Goal: Task Accomplishment & Management: Manage account settings

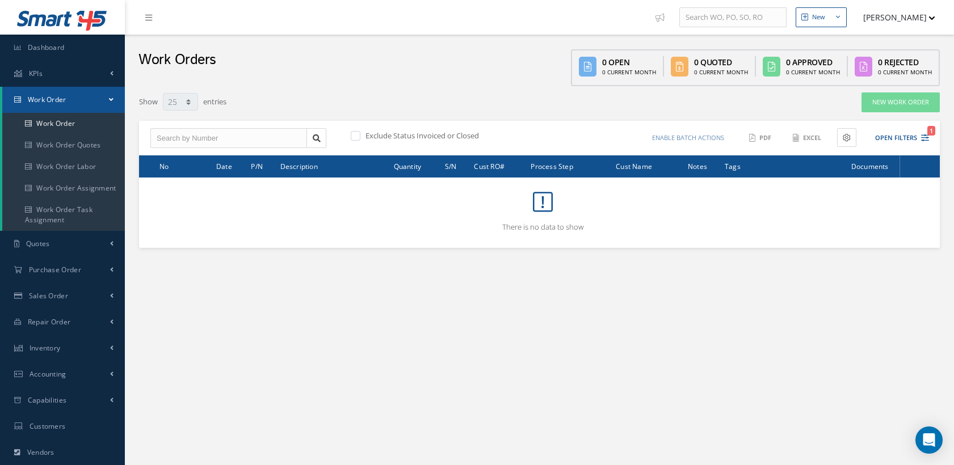
select select "25"
click at [48, 122] on link "Work Order" at bounding box center [63, 124] width 123 height 22
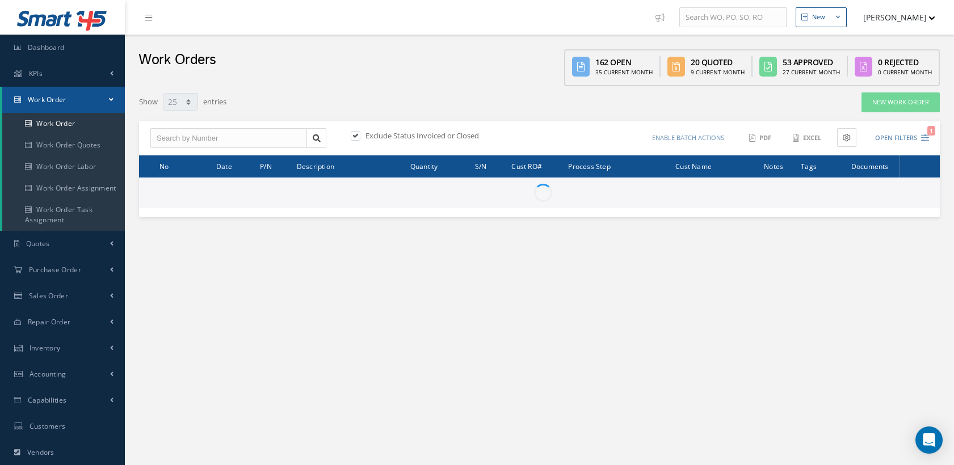
select select "25"
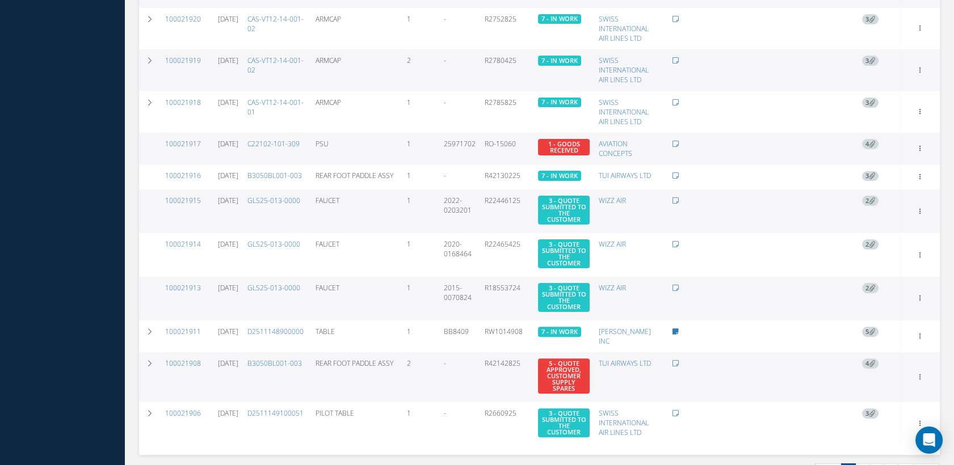
scroll to position [868, 0]
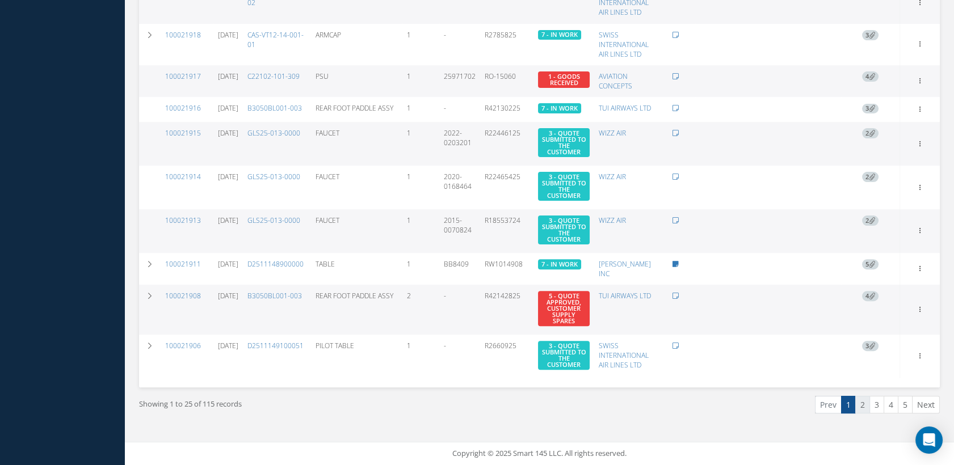
click at [866, 402] on link "2" at bounding box center [862, 405] width 15 height 18
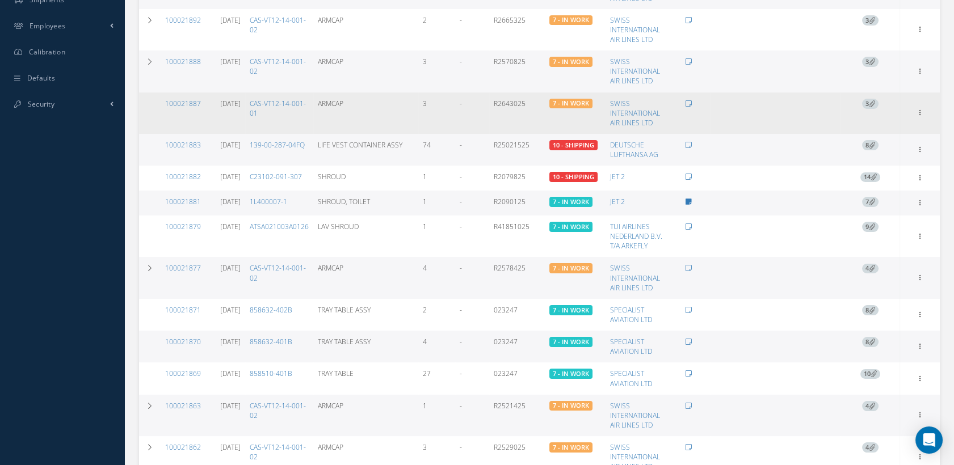
scroll to position [508, 0]
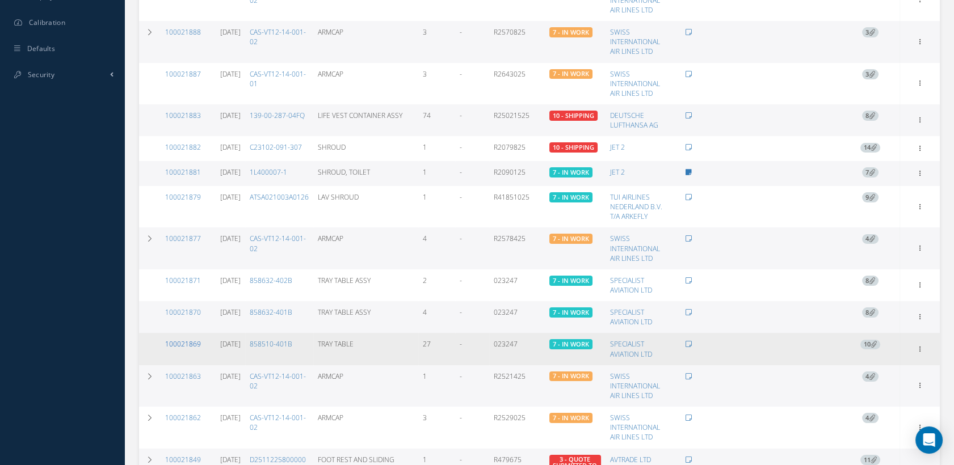
click at [186, 347] on link "100021869" at bounding box center [183, 344] width 36 height 10
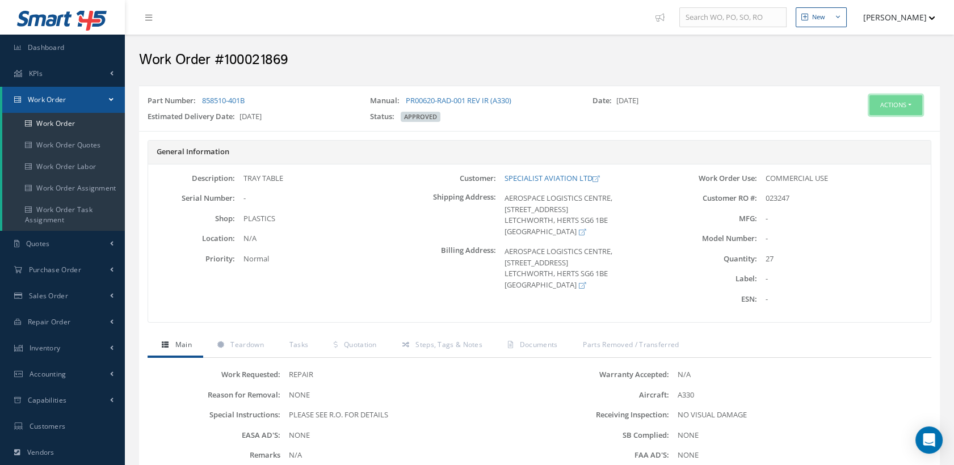
click at [872, 105] on button "Actions" at bounding box center [895, 105] width 53 height 20
click at [861, 121] on link "Edit" at bounding box center [877, 126] width 91 height 15
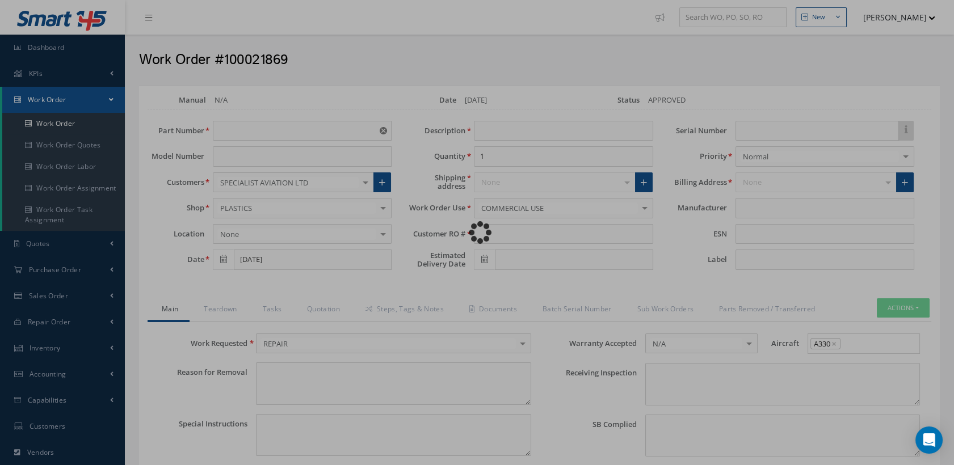
type input "858510-401B"
type input "[DATE]"
type input "TRAY TABLE"
type input "27"
type input "023247"
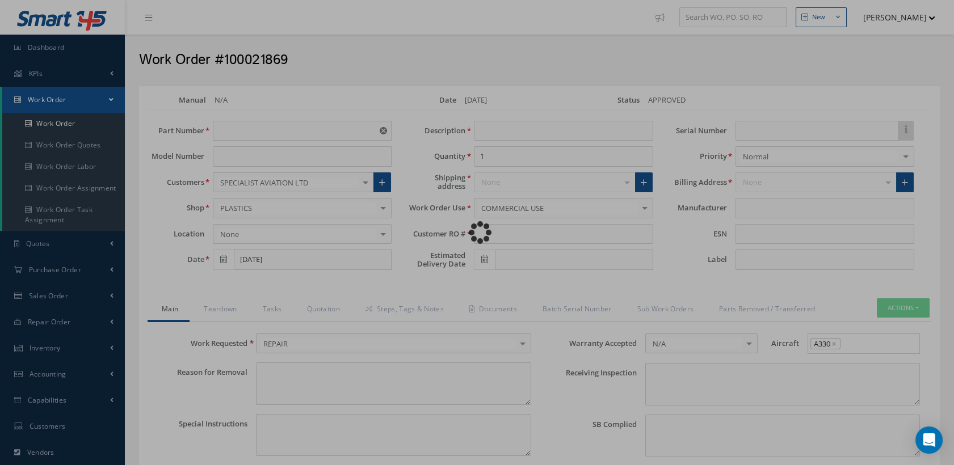
type input "10/01/2025"
type textarea "NONE"
type textarea "PLEASE SEE R.O. FOR DETAILS"
type input "NONE"
type textarea "NO VISUAL DAMAGE"
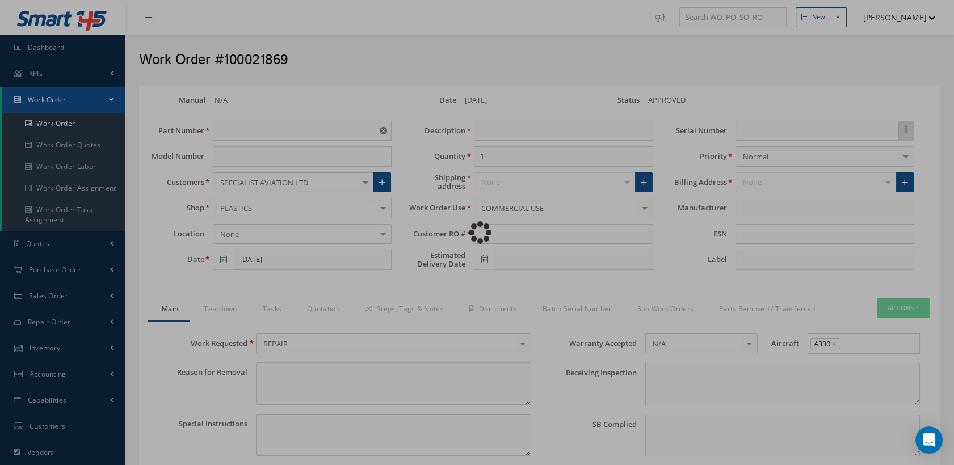
type textarea "NONE"
type input "NONE"
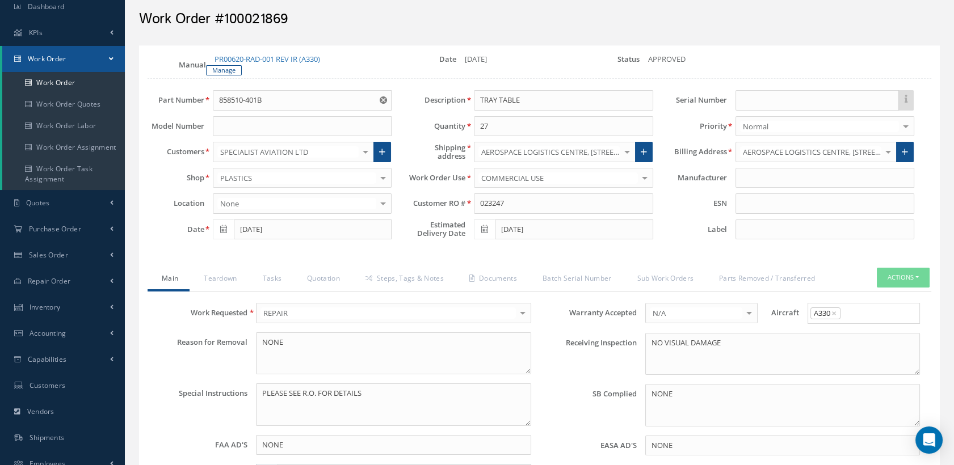
scroll to position [63, 0]
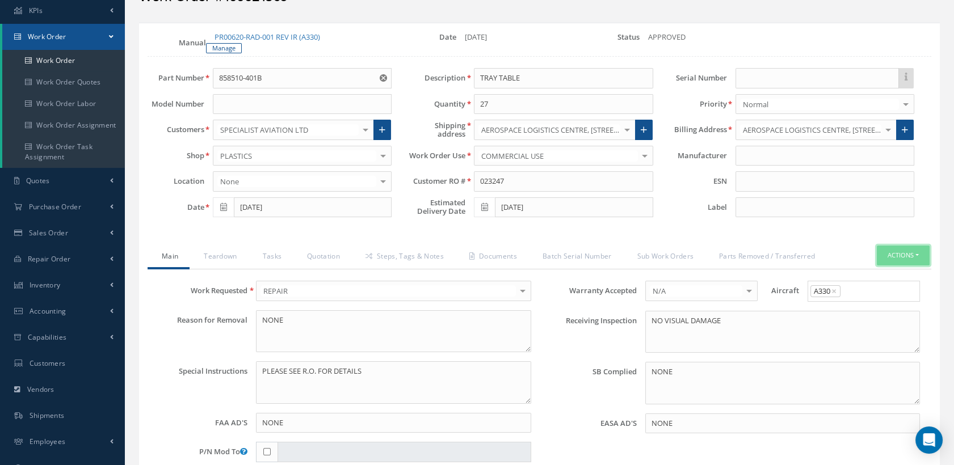
click at [878, 256] on button "Actions" at bounding box center [903, 256] width 53 height 20
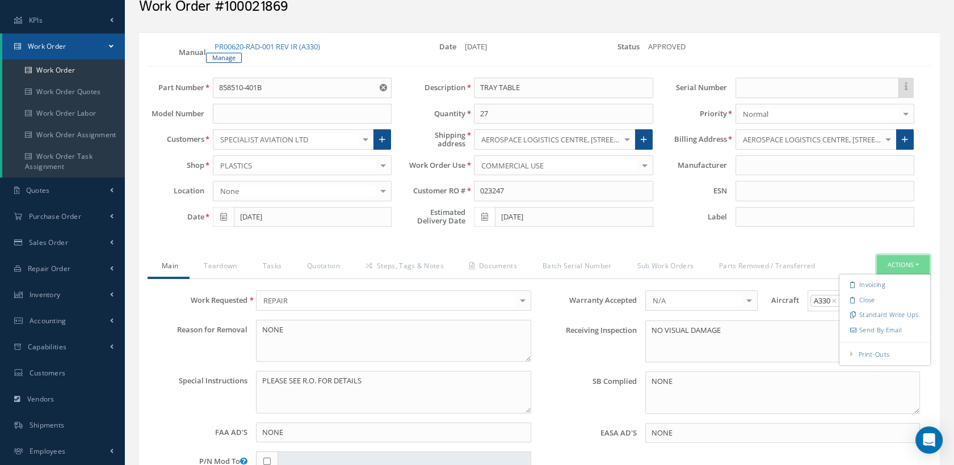
scroll to position [0, 0]
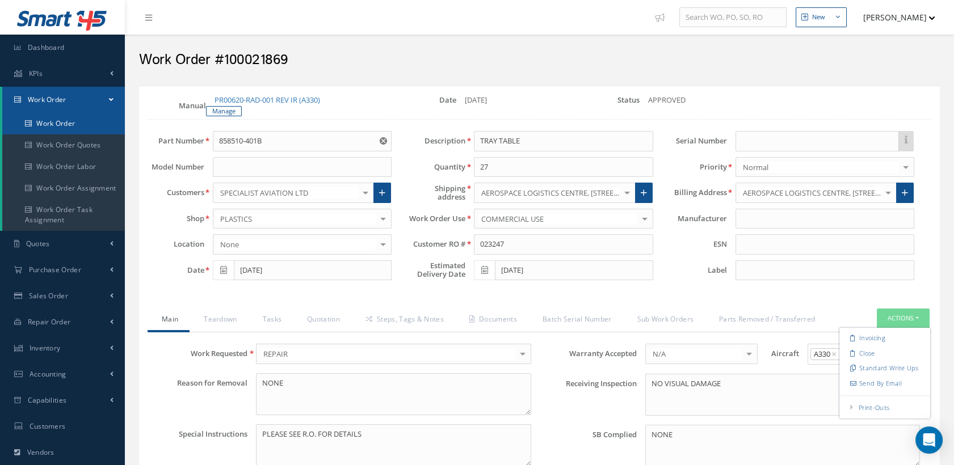
click at [84, 120] on link "Work Order" at bounding box center [63, 124] width 123 height 22
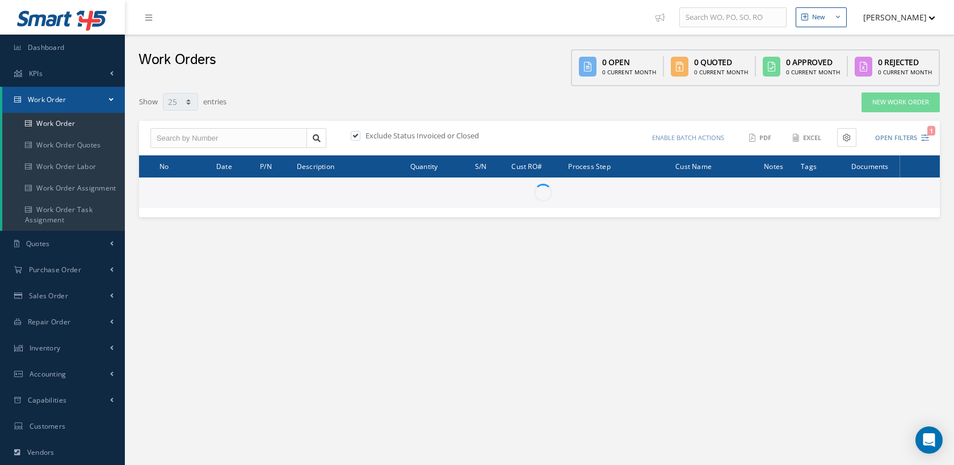
select select "25"
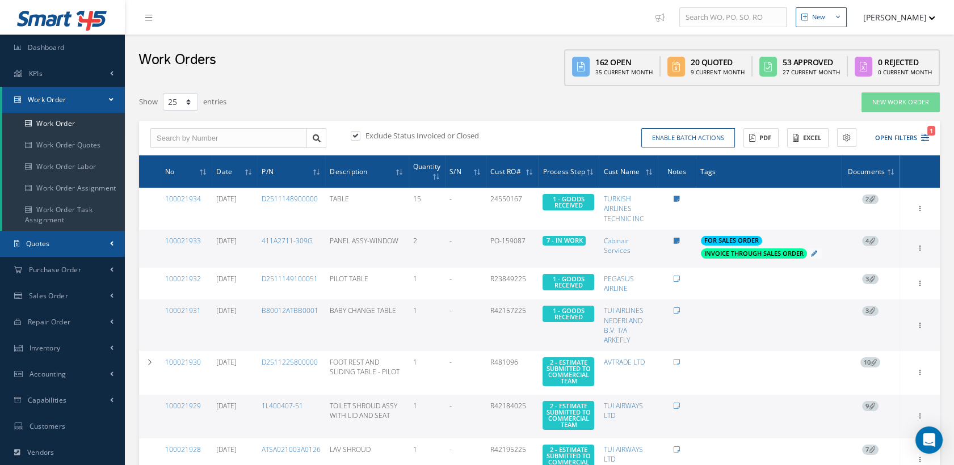
click at [54, 242] on link "Quotes" at bounding box center [62, 244] width 125 height 26
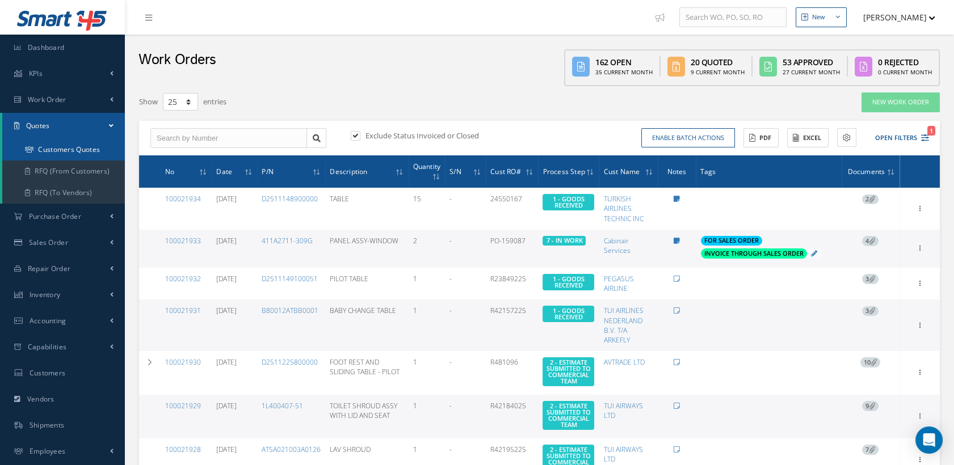
click at [91, 149] on link "Customers Quotes" at bounding box center [63, 150] width 123 height 22
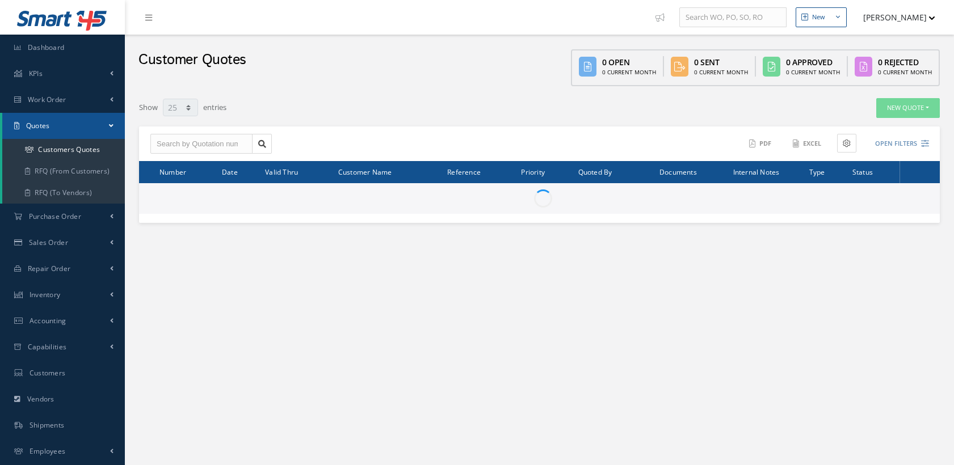
select select "25"
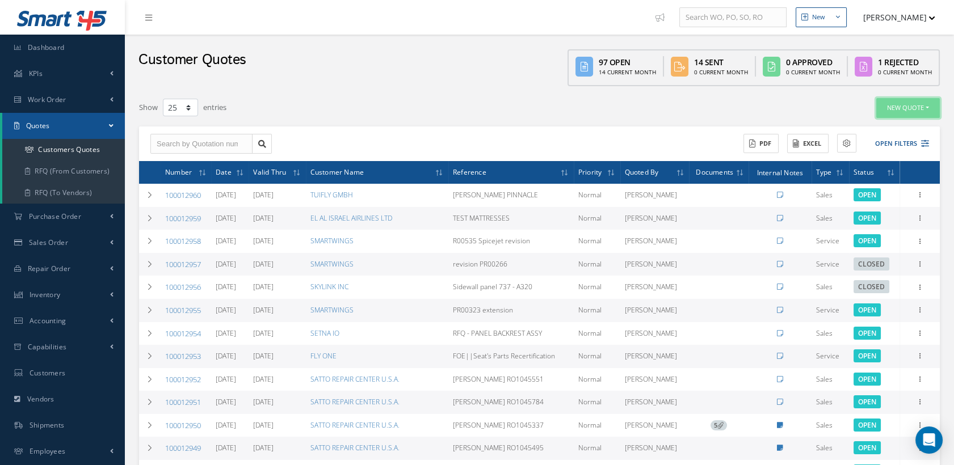
click at [899, 109] on button "New Quote" at bounding box center [908, 108] width 64 height 20
click at [869, 124] on link "Sales Quote" at bounding box center [894, 126] width 91 height 15
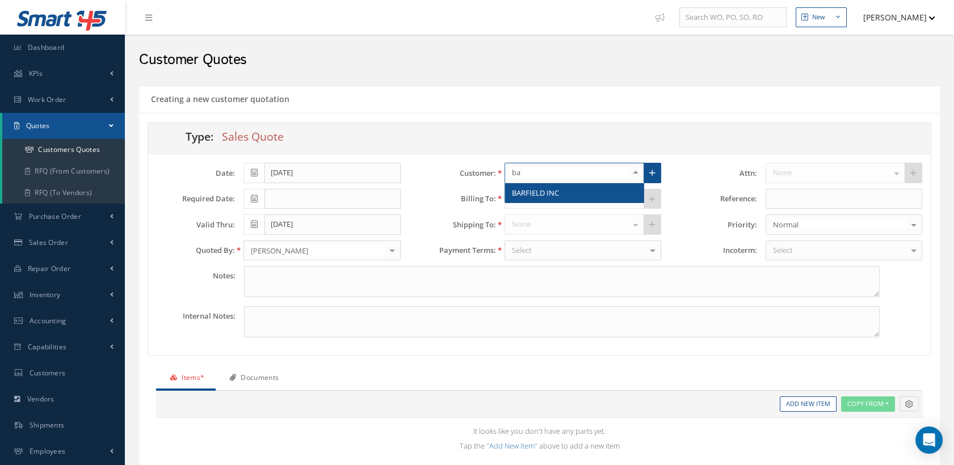
type input "b"
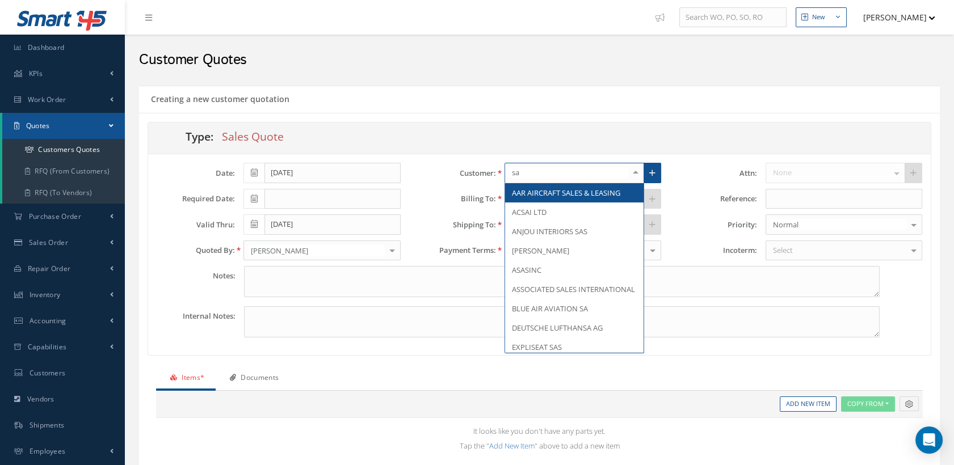
type input "sat"
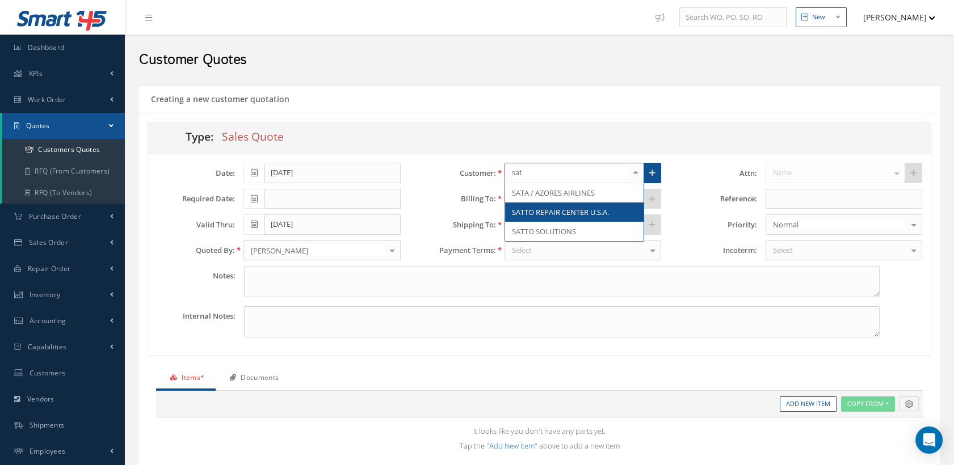
click at [572, 207] on span "SATTO REPAIR CENTER U.S.A." at bounding box center [560, 212] width 97 height 10
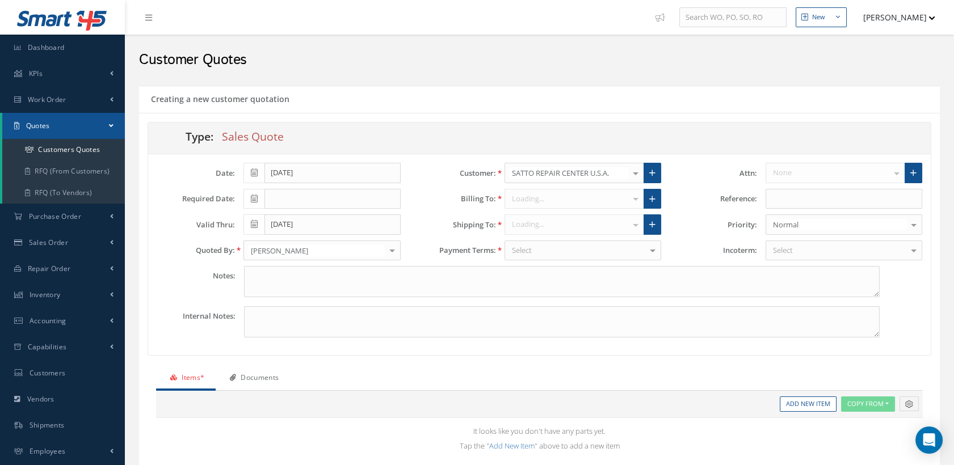
type input "$0"
type input "1.3473"
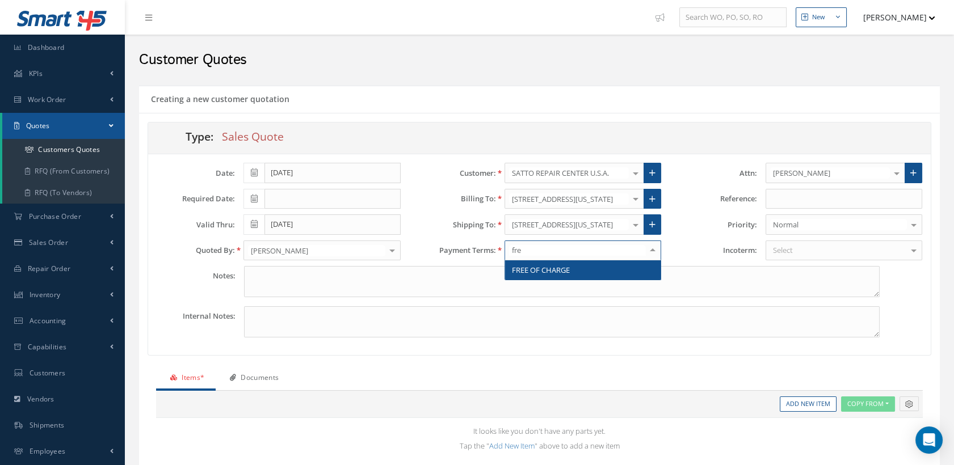
type input "free"
click at [572, 268] on span "FREE OF CHARGE" at bounding box center [582, 269] width 155 height 19
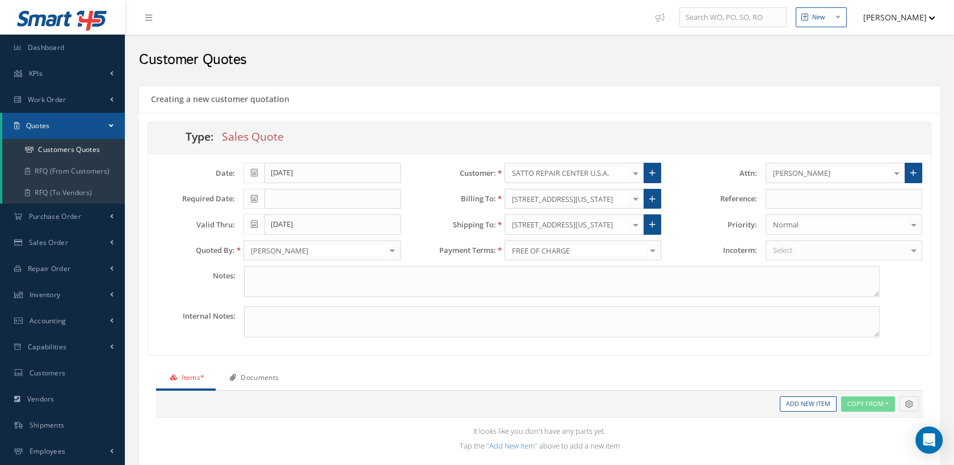
click at [810, 251] on div "Select" at bounding box center [843, 251] width 157 height 20
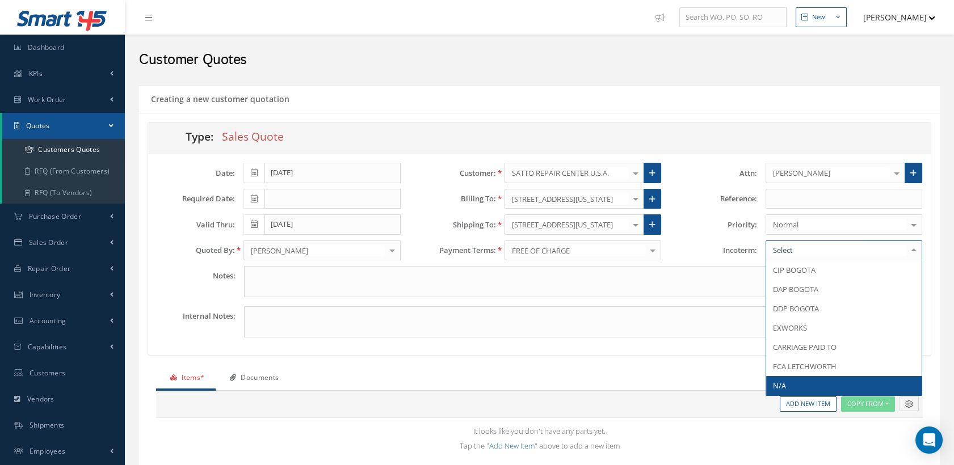
click at [790, 394] on span "N/A" at bounding box center [843, 385] width 155 height 19
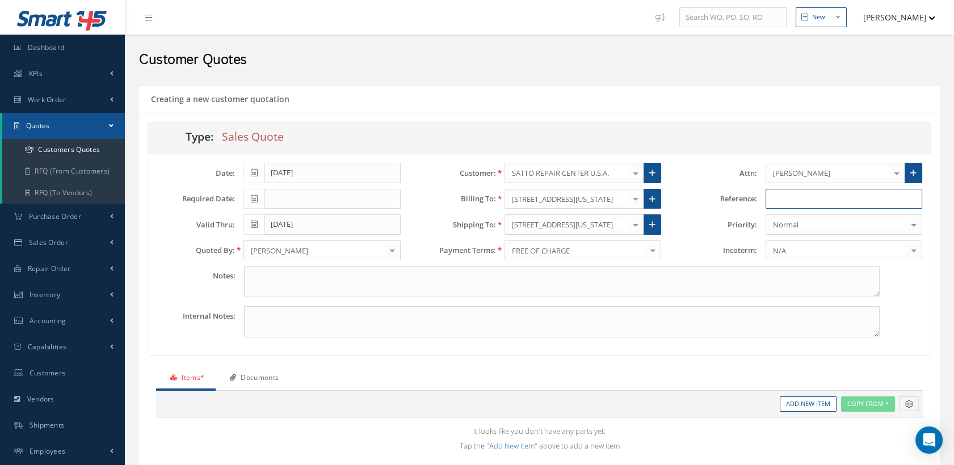
click at [805, 191] on input "text" at bounding box center [843, 199] width 157 height 20
type input "b"
type input "BARFIELD RO1046007"
click at [268, 278] on textarea at bounding box center [561, 281] width 635 height 31
click at [276, 281] on textarea at bounding box center [561, 281] width 635 height 31
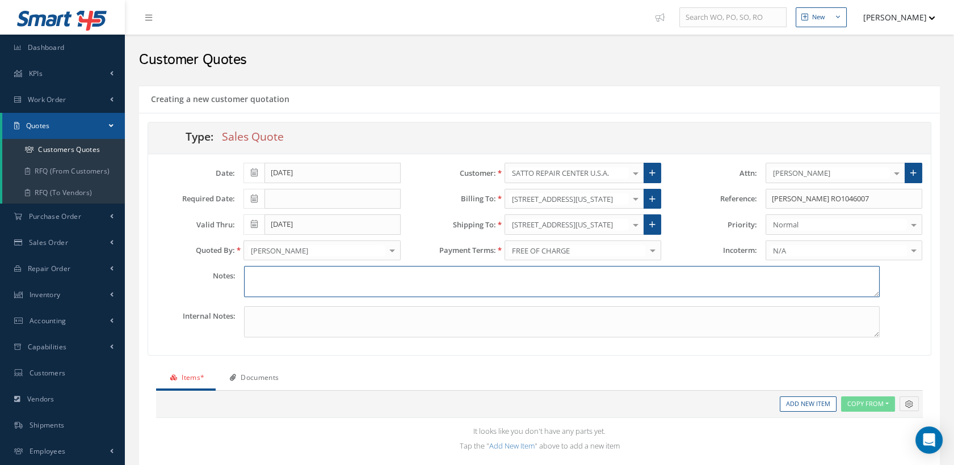
paste textarea "Frontside : • Seat Damper ( PN: DSL-1000-921 ) INOP (offers no resist. closes a…"
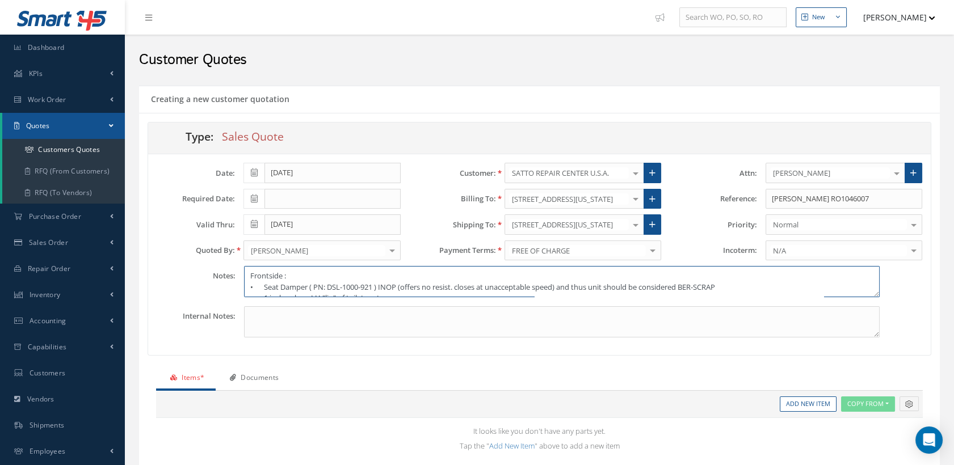
click at [249, 274] on textarea "Frontside : • Seat Damper ( PN: DSL-1000-921 ) INOP (offers no resist. closes a…" at bounding box center [561, 281] width 635 height 31
click at [277, 274] on textarea "Frontside : • Seat Damper ( PN: DSL-1000-921 ) INOP (offers no resist. closes a…" at bounding box center [561, 281] width 635 height 31
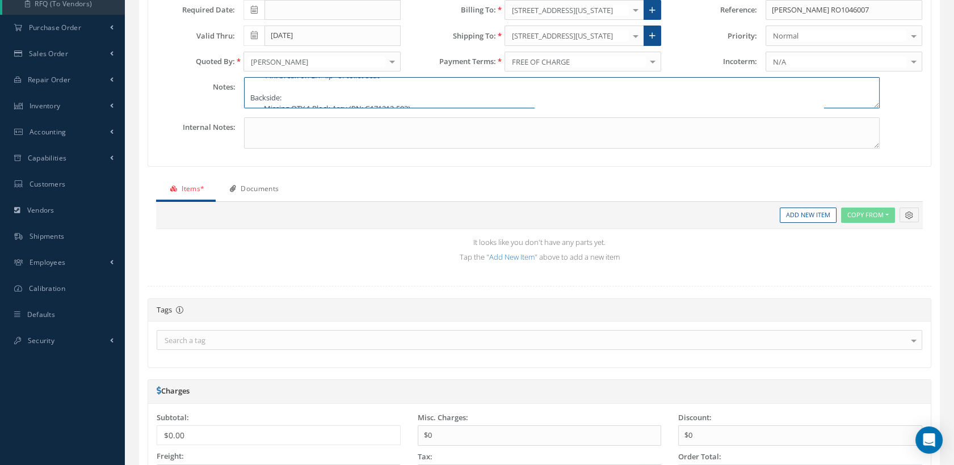
scroll to position [66, 0]
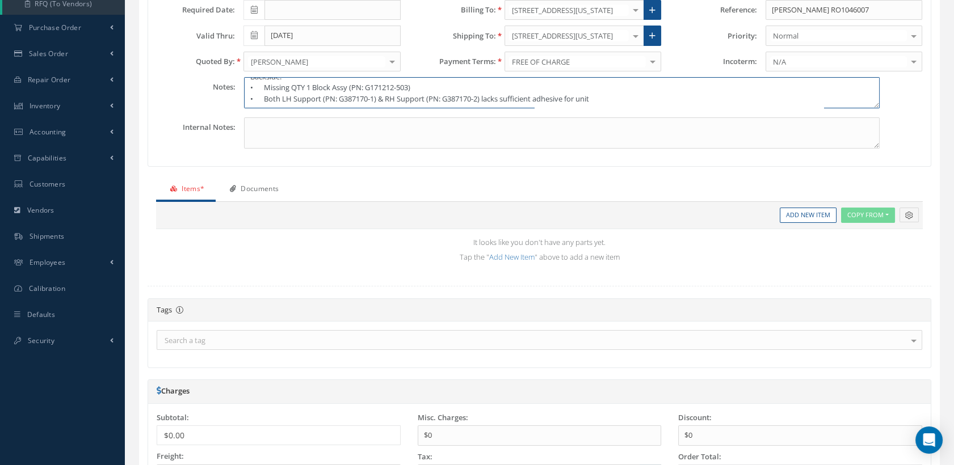
click at [608, 98] on textarea "Deemed BER: Frontside : • Seat Damper ( PN: DSL-1000-921 ) INOP (offers no resi…" at bounding box center [561, 92] width 635 height 31
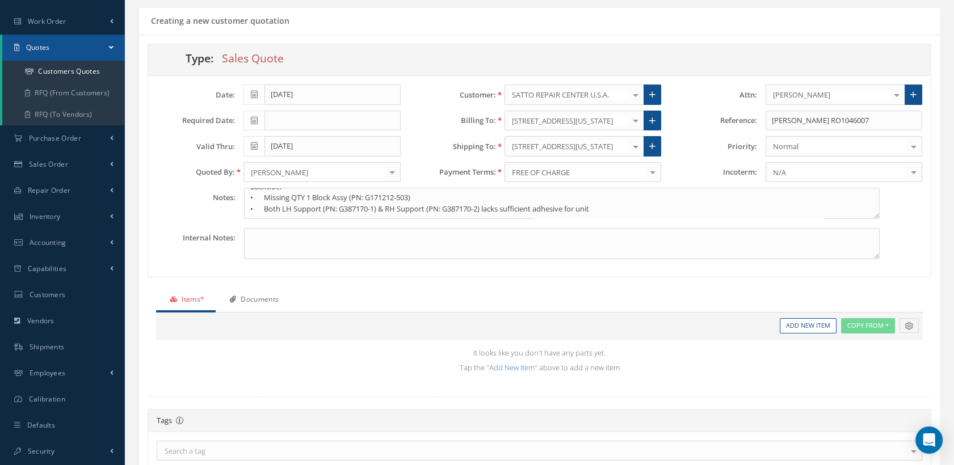
scroll to position [126, 0]
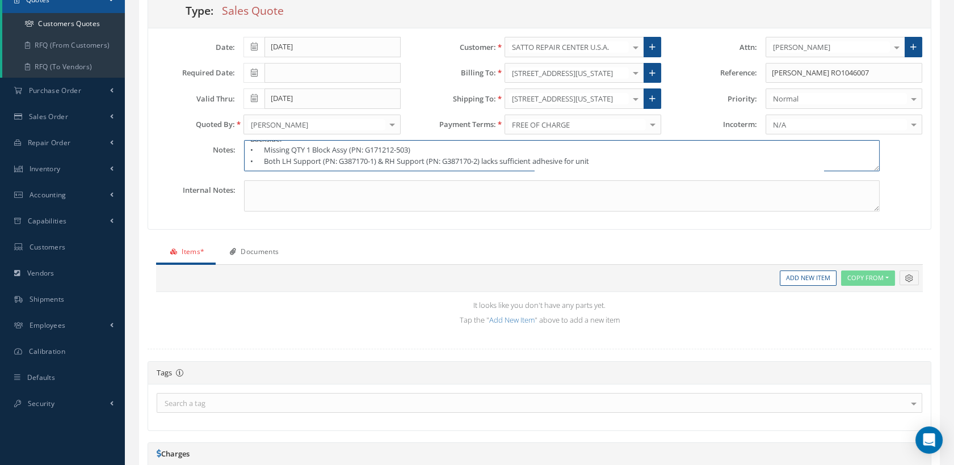
click at [254, 161] on textarea "Deemed BER: Frontside : • Seat Damper ( PN: DSL-1000-921 ) INOP (offers no resi…" at bounding box center [561, 155] width 635 height 31
paste textarea "• Unit should be considered BER due to INOP Seat Damper (PN: DSL-1000-921)"
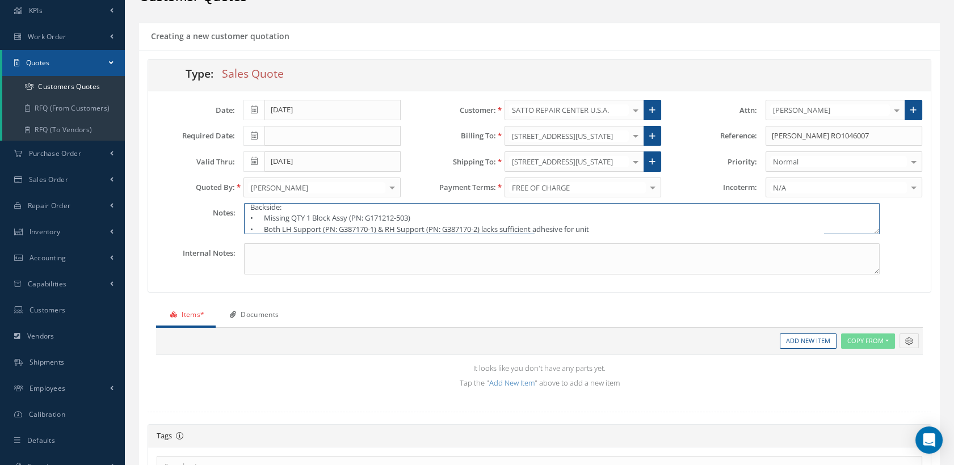
scroll to position [83, 0]
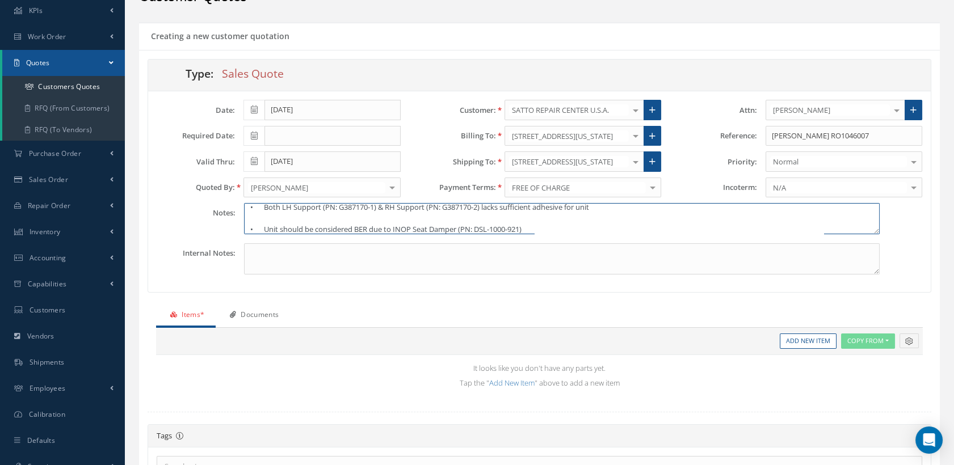
click at [277, 218] on textarea "Deemed BER: Frontside : • Seat Damper ( PN: DSL-1000-921 ) INOP (offers no resi…" at bounding box center [561, 218] width 635 height 31
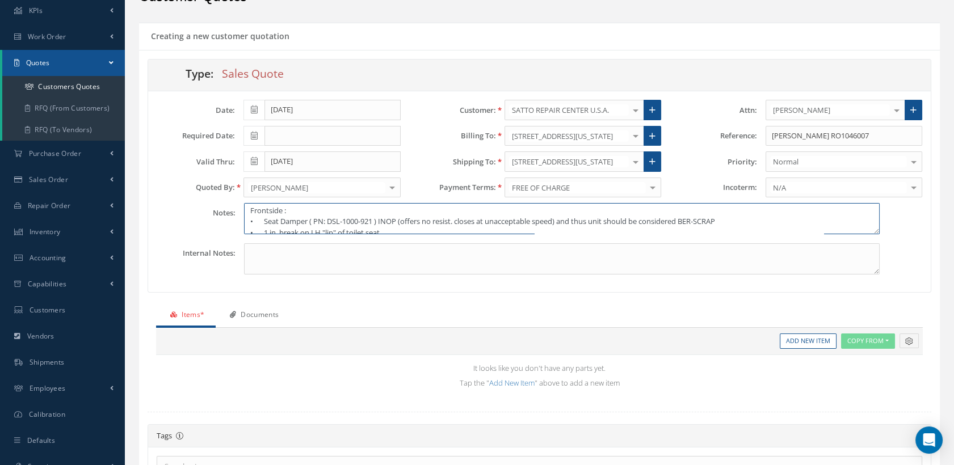
scroll to position [77, 0]
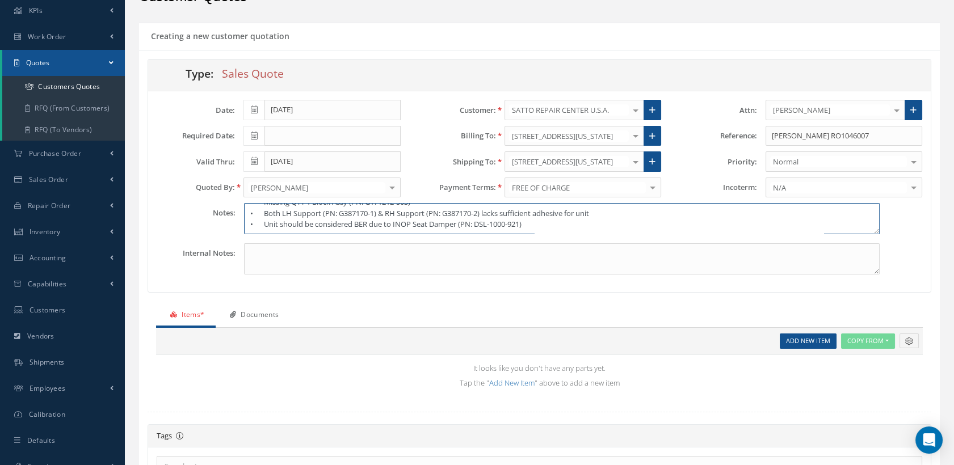
type textarea "Deemed BER: Frontside : • Seat Damper ( PN: DSL-1000-921 ) INOP (offers no resi…"
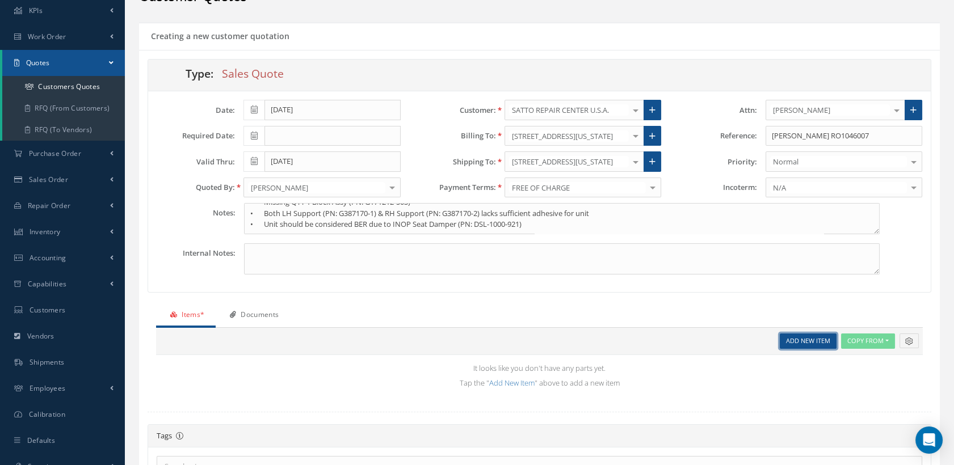
click at [789, 340] on link "Add New Item" at bounding box center [808, 341] width 57 height 15
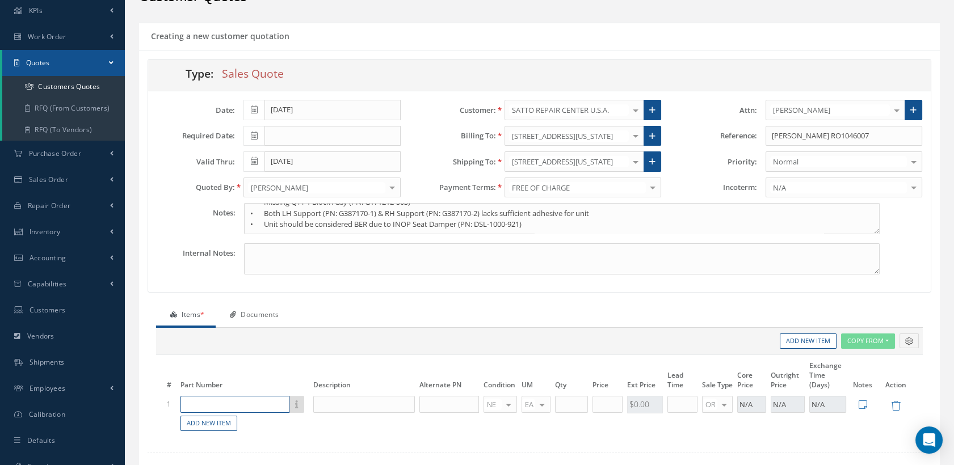
click at [200, 409] on input "text" at bounding box center [234, 404] width 109 height 17
paste input "G387021-511"
type input "G387021-511"
click at [200, 425] on div "G387021-511" at bounding box center [220, 421] width 66 height 10
type input "SHROUD TOILET"
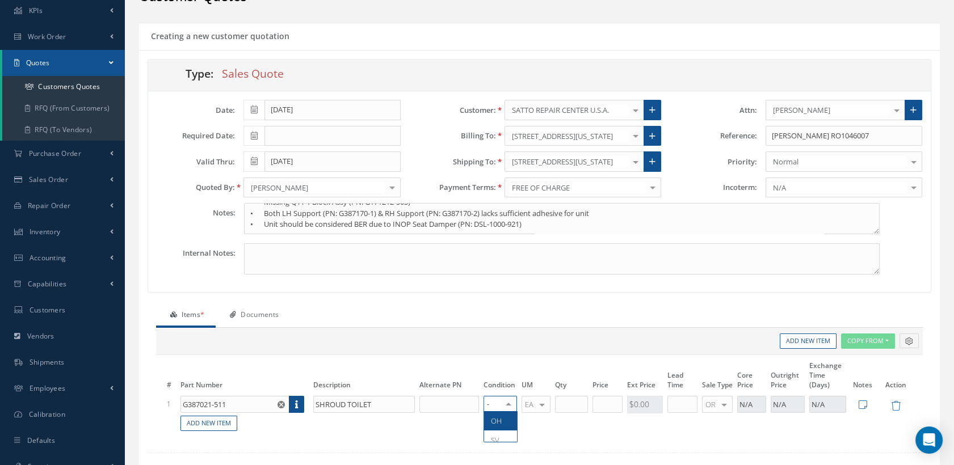
click at [510, 401] on div at bounding box center [508, 405] width 16 height 16
type input "ber"
click at [498, 420] on span "BER" at bounding box center [497, 421] width 13 height 10
click at [577, 400] on input "text" at bounding box center [571, 404] width 33 height 17
type input "1"
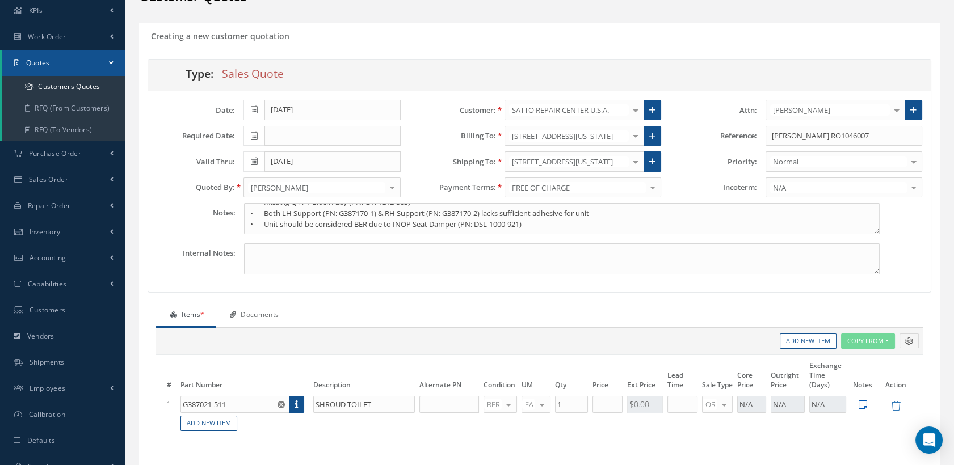
click at [861, 405] on icon at bounding box center [863, 405] width 9 height 10
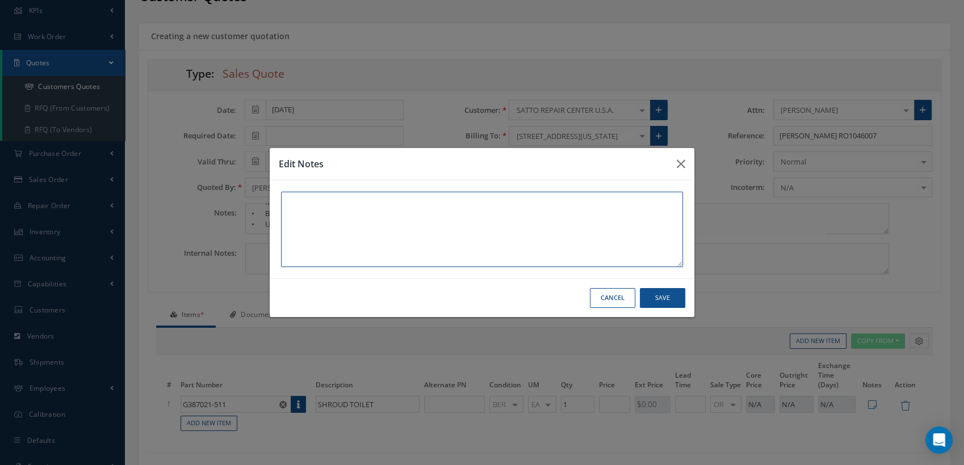
click at [351, 226] on textarea at bounding box center [482, 229] width 402 height 75
type textarea "s"
type textarea "S/N BB8403"
click at [658, 293] on button "Save" at bounding box center [662, 298] width 45 height 20
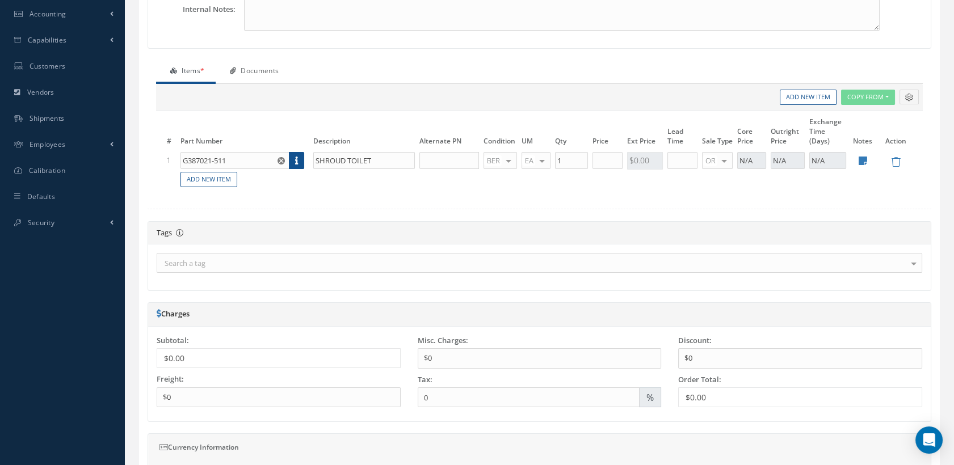
scroll to position [315, 0]
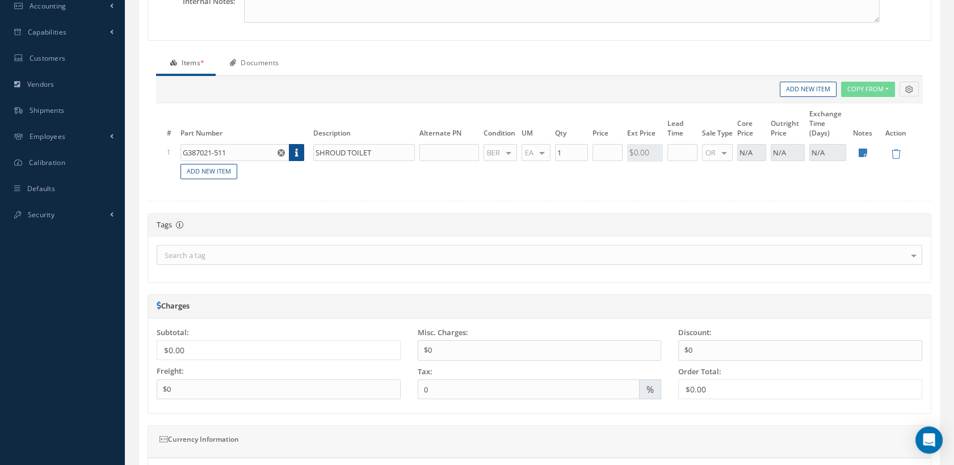
click at [228, 248] on div "Search a tag" at bounding box center [539, 255] width 765 height 20
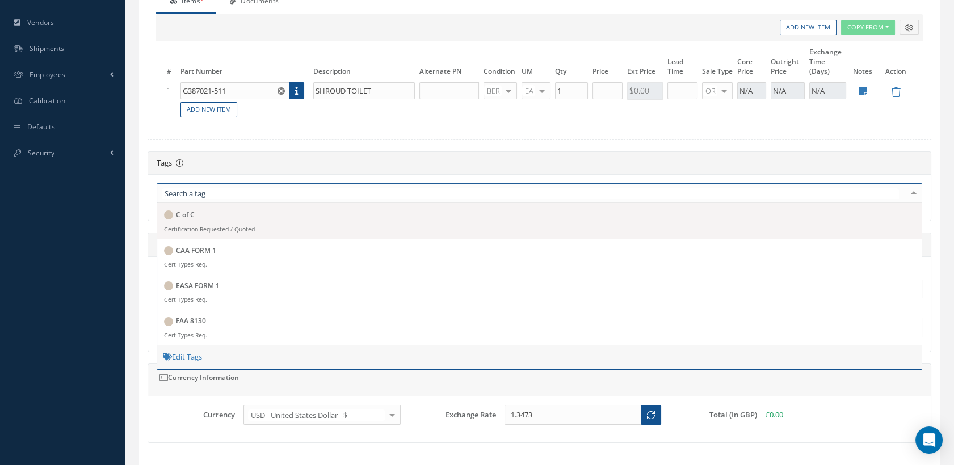
scroll to position [264, 0]
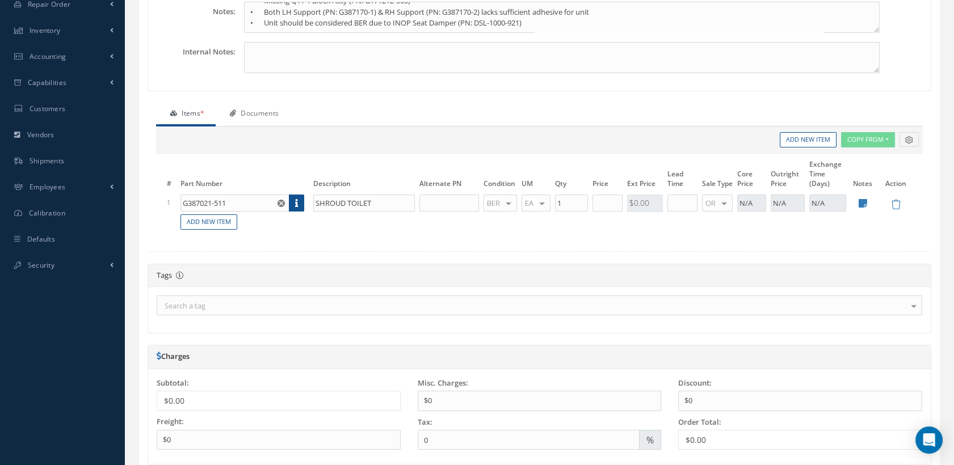
click at [197, 245] on form "Type: Sales Quote Date: 09/17/2025 Required Date: Valid Thru: 10/17/2025 Quoted…" at bounding box center [540, 235] width 784 height 755
click at [266, 104] on link "Documents" at bounding box center [253, 115] width 74 height 24
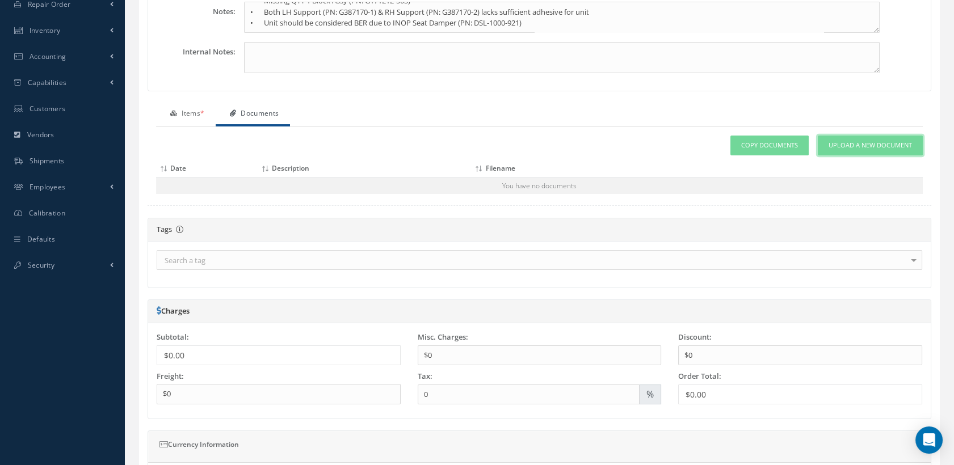
click at [859, 146] on span "Upload a New Document" at bounding box center [869, 146] width 83 height 10
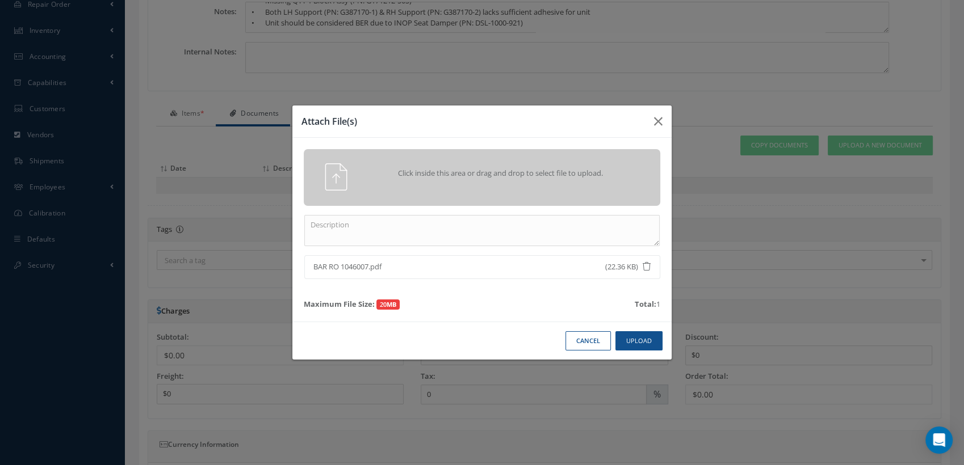
drag, startPoint x: 369, startPoint y: 268, endPoint x: 329, endPoint y: 265, distance: 40.4
click at [329, 265] on span "BAR RO 1046007.pdf" at bounding box center [439, 267] width 253 height 11
copy span "RO 1046007"
click at [359, 229] on textarea at bounding box center [481, 230] width 355 height 31
paste textarea "RO 1046007"
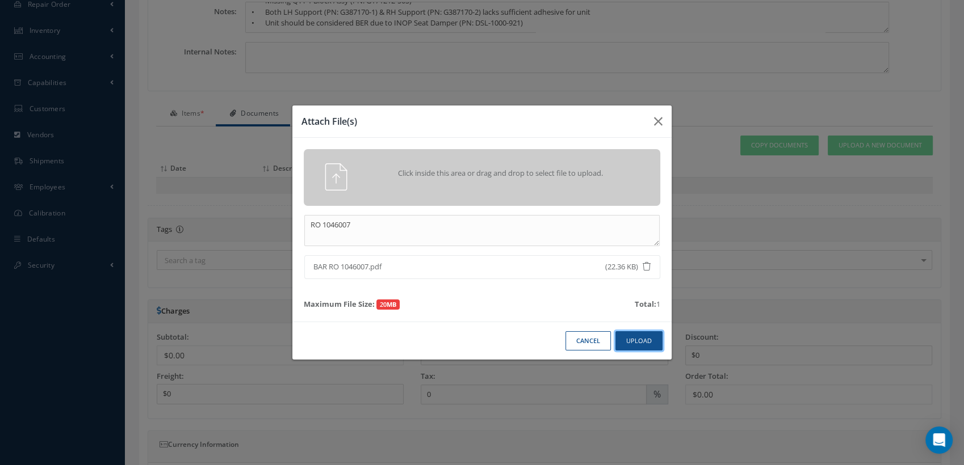
click at [638, 342] on button "Upload" at bounding box center [638, 341] width 47 height 20
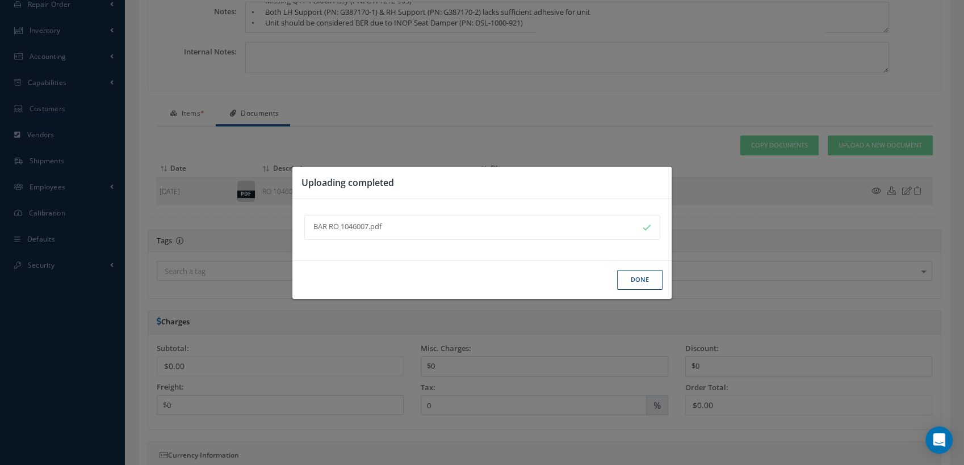
click at [640, 279] on button "Done" at bounding box center [639, 280] width 45 height 20
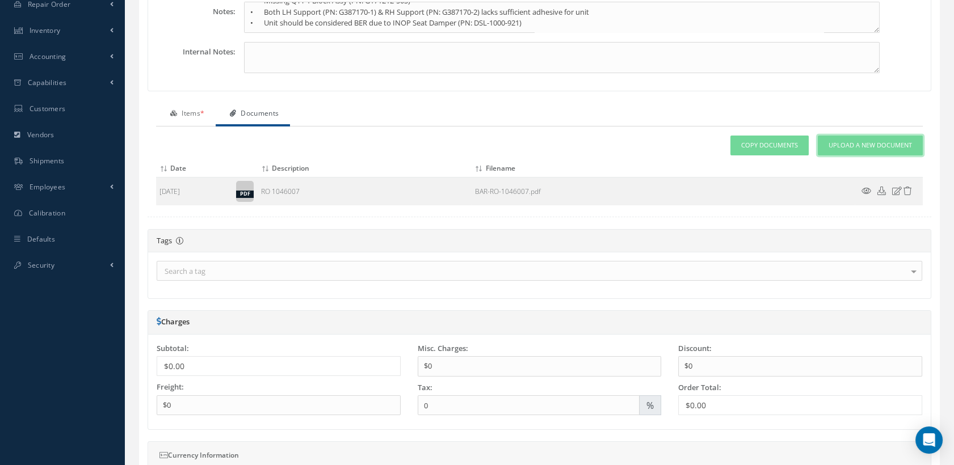
click at [876, 141] on span "Upload a New Document" at bounding box center [869, 146] width 83 height 10
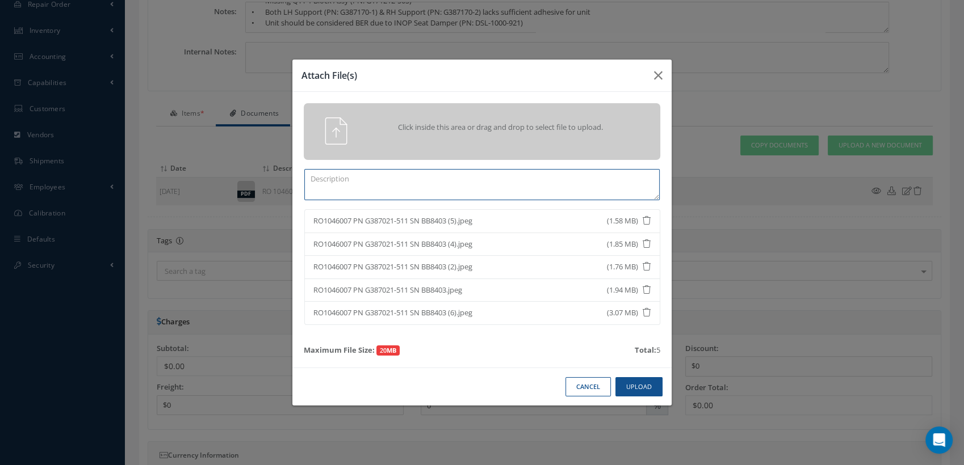
click at [354, 183] on textarea at bounding box center [481, 184] width 355 height 31
type textarea "SUPPLIED PHOTOS FROM SATTO USA"
click at [626, 390] on button "Upload" at bounding box center [638, 387] width 47 height 20
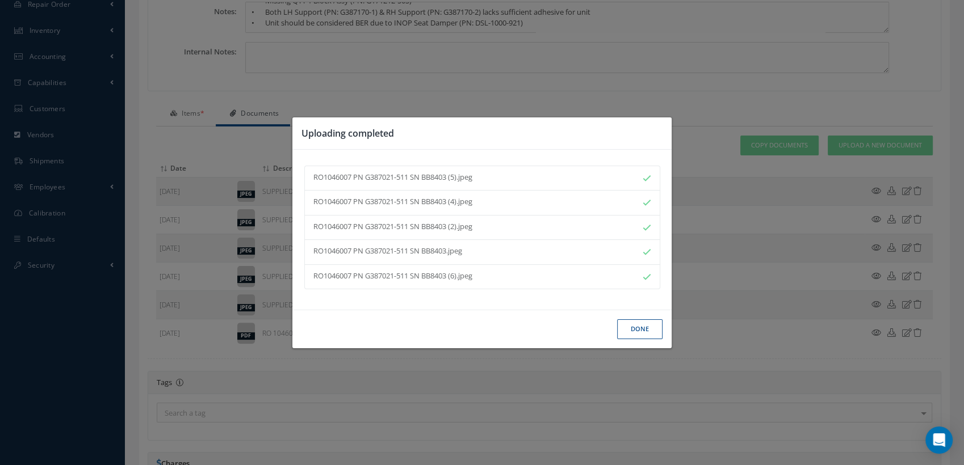
click at [625, 326] on button "Done" at bounding box center [639, 329] width 45 height 20
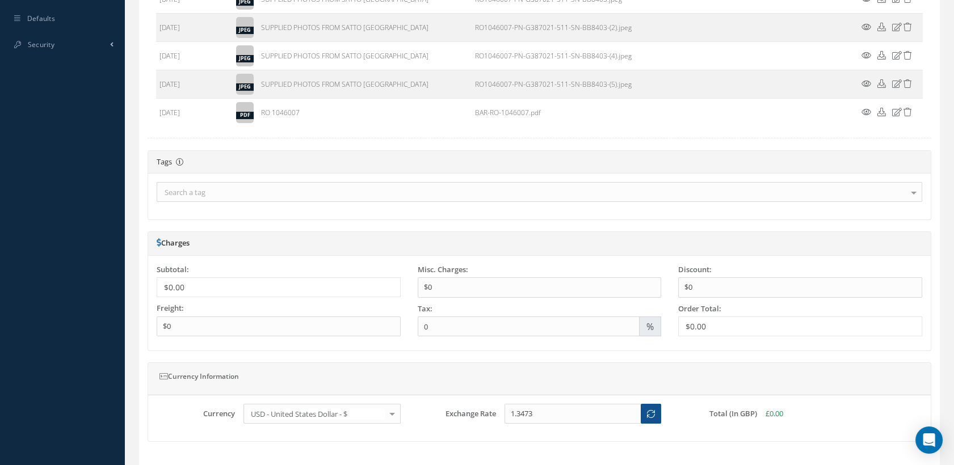
scroll to position [561, 0]
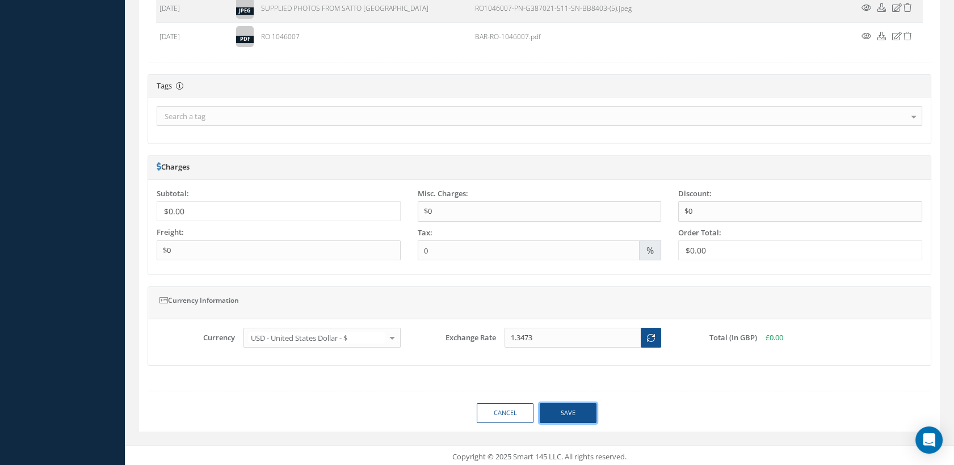
click at [563, 403] on button "Save" at bounding box center [568, 413] width 57 height 20
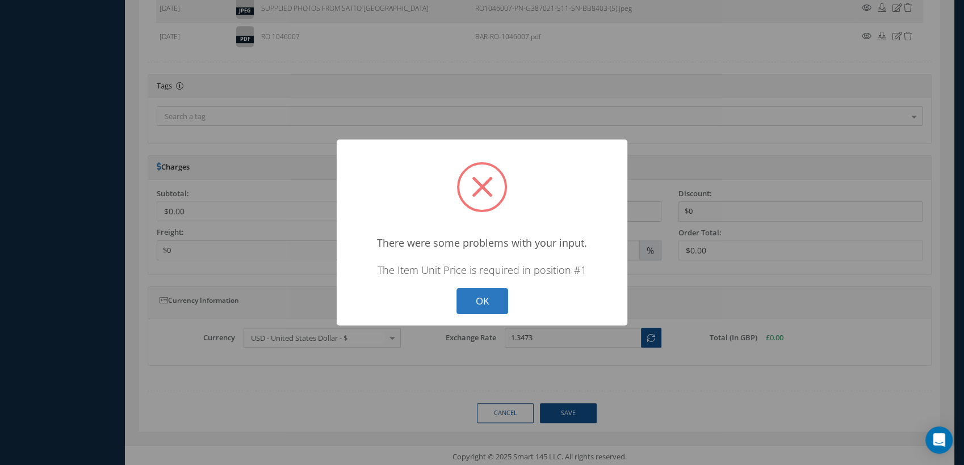
click at [476, 301] on button "OK" at bounding box center [482, 301] width 52 height 27
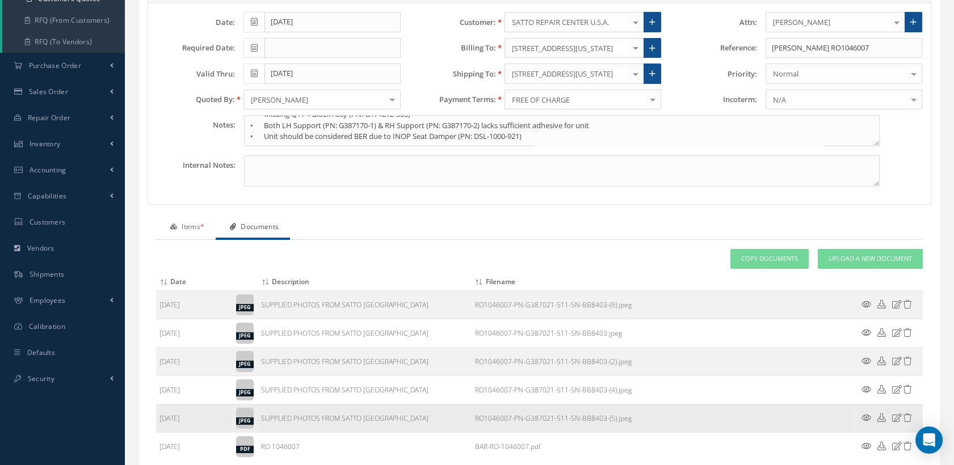
scroll to position [120, 0]
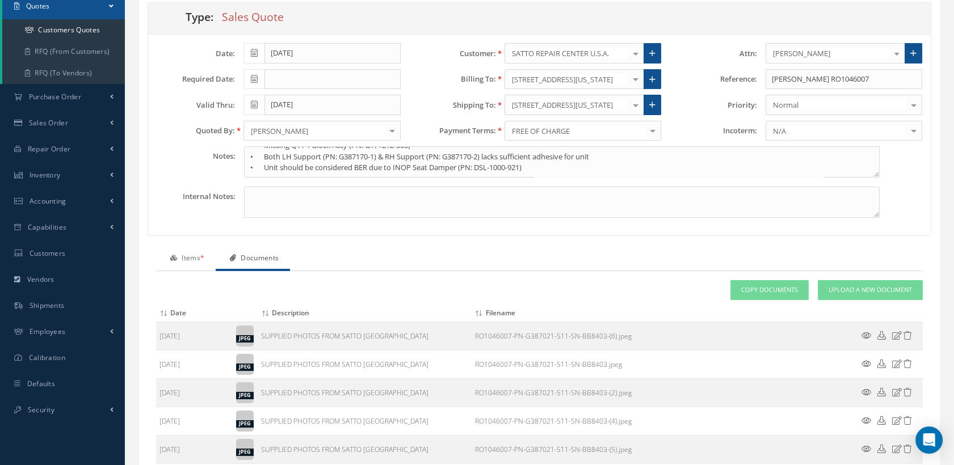
click at [193, 256] on link "Items *" at bounding box center [186, 259] width 60 height 24
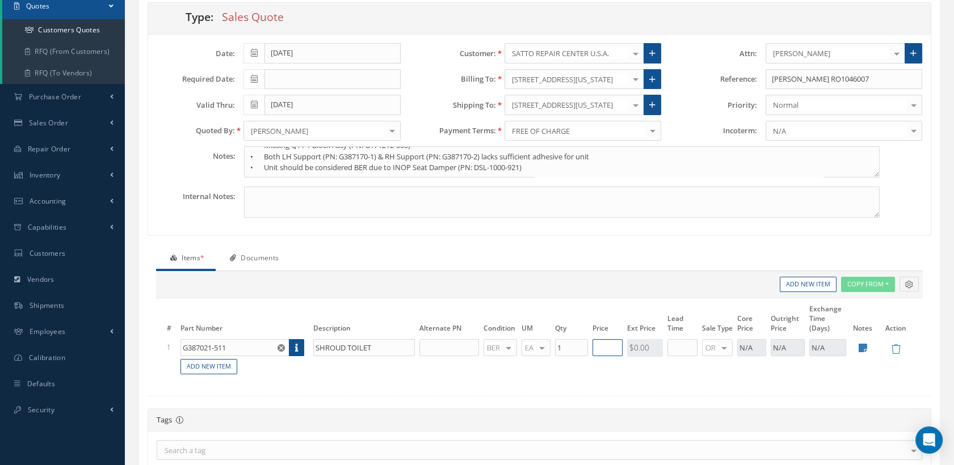
click at [615, 348] on input "text" at bounding box center [607, 347] width 30 height 17
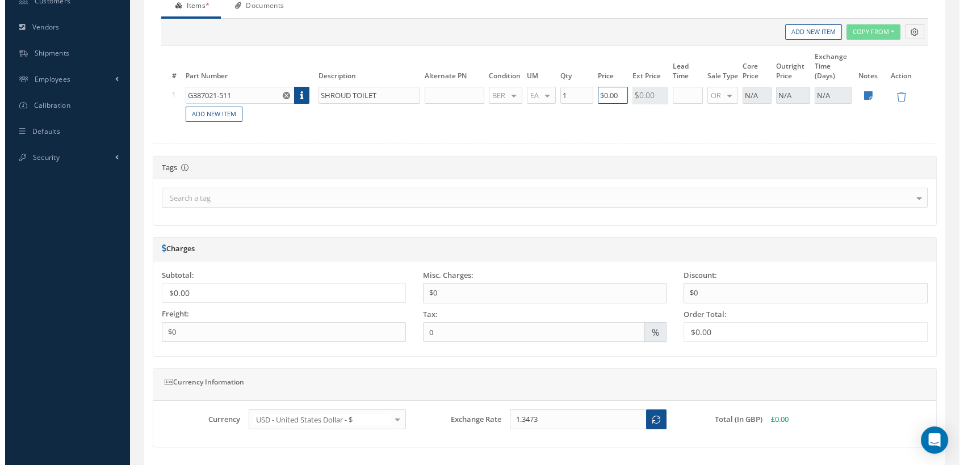
scroll to position [454, 0]
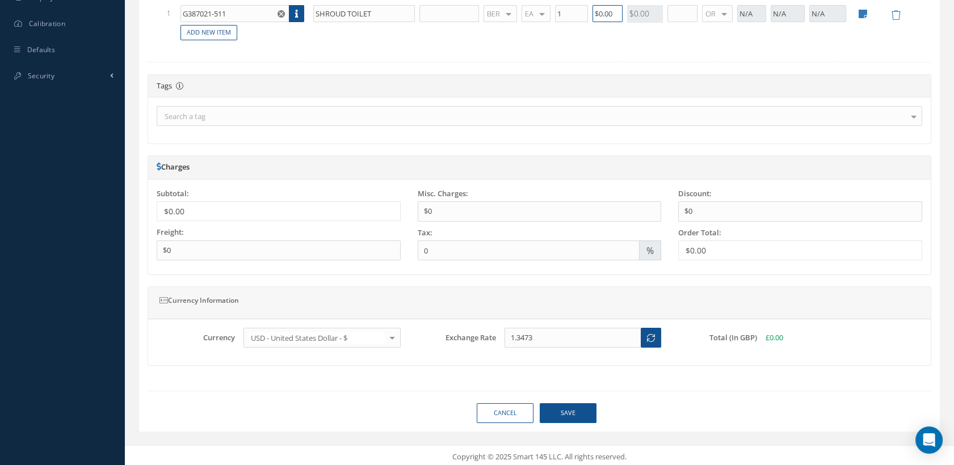
type input "$0.00"
click at [575, 410] on button "Save" at bounding box center [568, 413] width 57 height 20
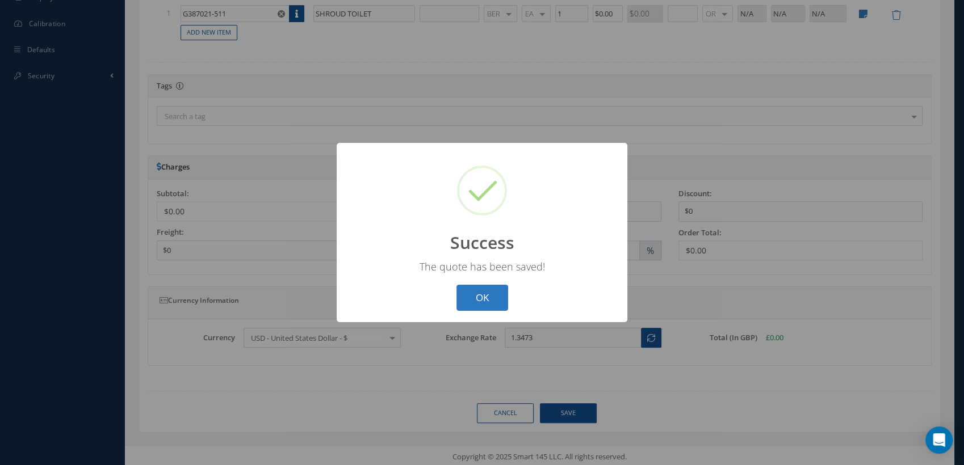
click at [491, 293] on button "OK" at bounding box center [482, 298] width 52 height 27
select select "25"
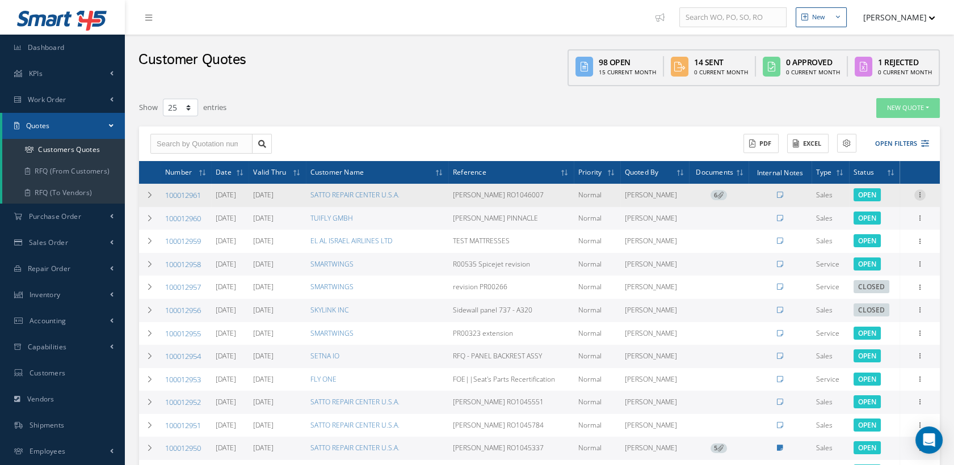
click at [922, 193] on icon at bounding box center [919, 194] width 11 height 9
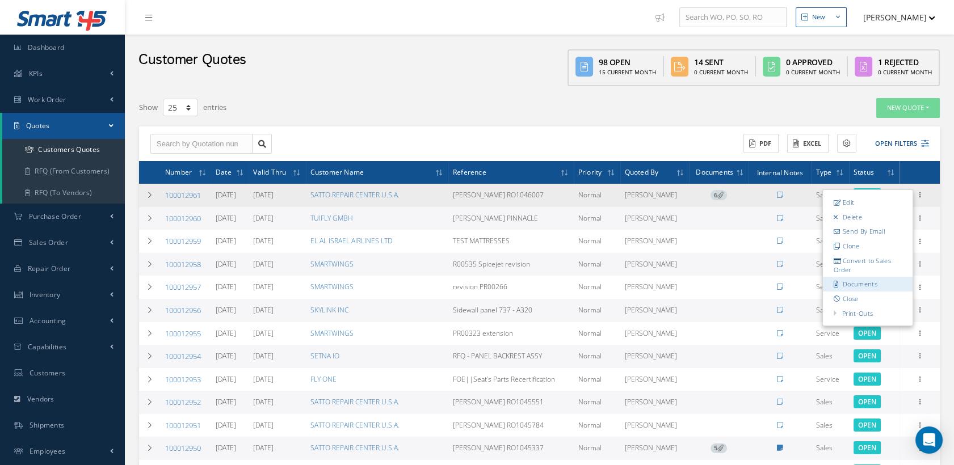
click at [864, 280] on link "Documents" at bounding box center [868, 284] width 90 height 15
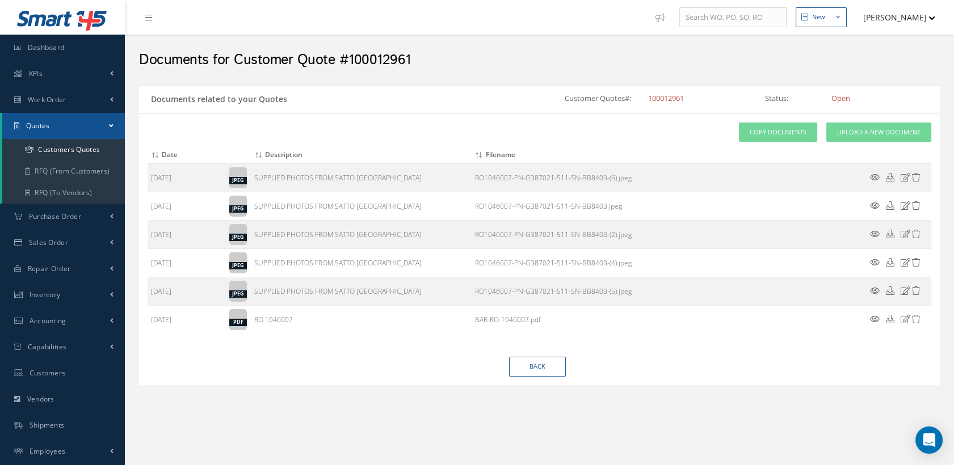
select select "25"
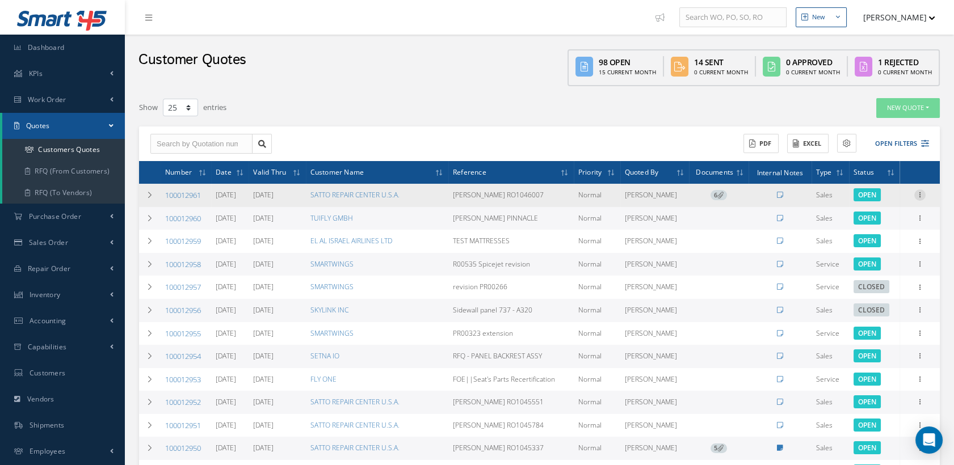
click at [919, 192] on icon at bounding box center [919, 194] width 11 height 9
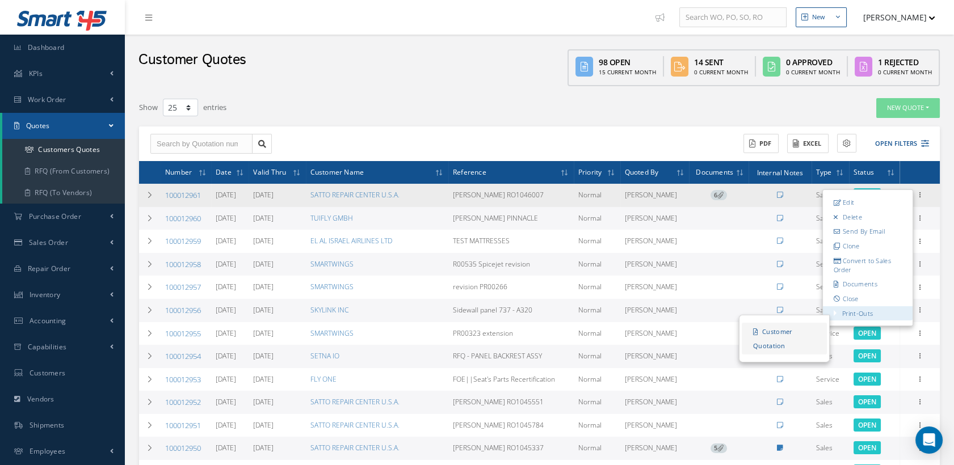
click at [783, 332] on link "Customer Quotation" at bounding box center [784, 339] width 85 height 32
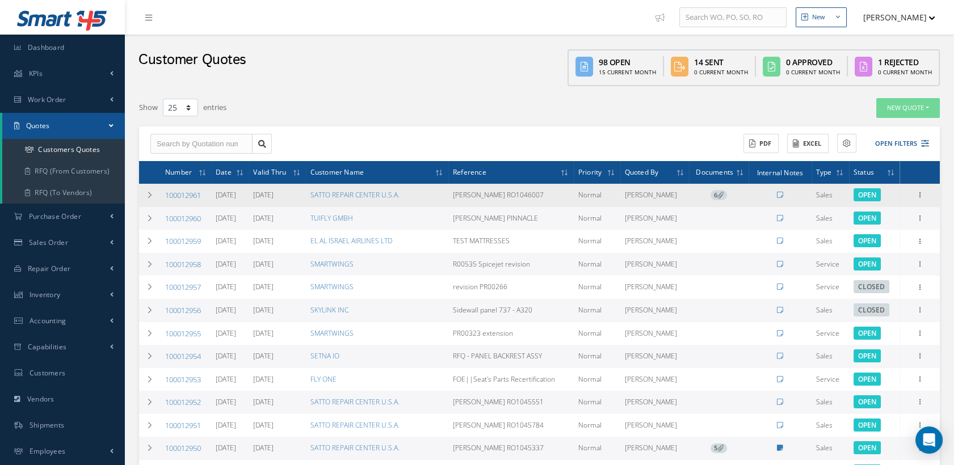
drag, startPoint x: 534, startPoint y: 196, endPoint x: 497, endPoint y: 196, distance: 37.5
click at [497, 196] on td "BARFIELD RO1046007" at bounding box center [510, 195] width 125 height 23
copy td "RO1046007"
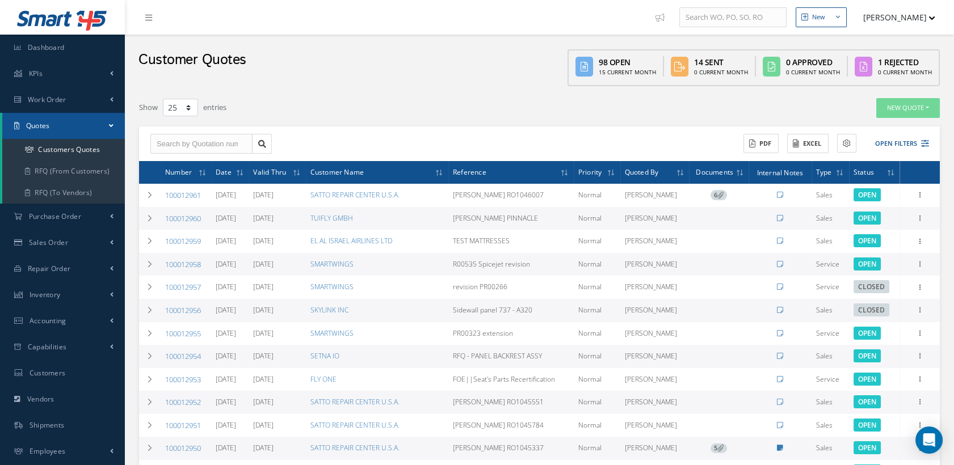
click at [106, 121] on link "Quotes" at bounding box center [63, 126] width 123 height 26
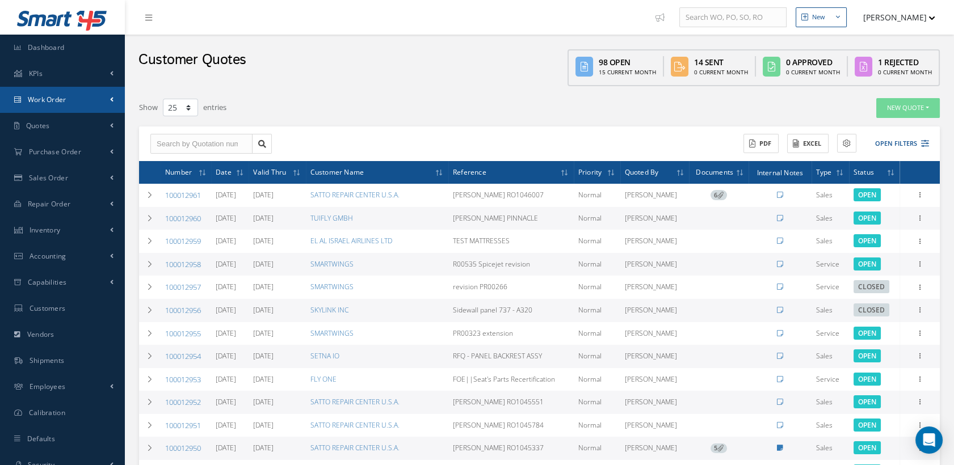
click at [68, 100] on link "Work Order" at bounding box center [62, 100] width 125 height 26
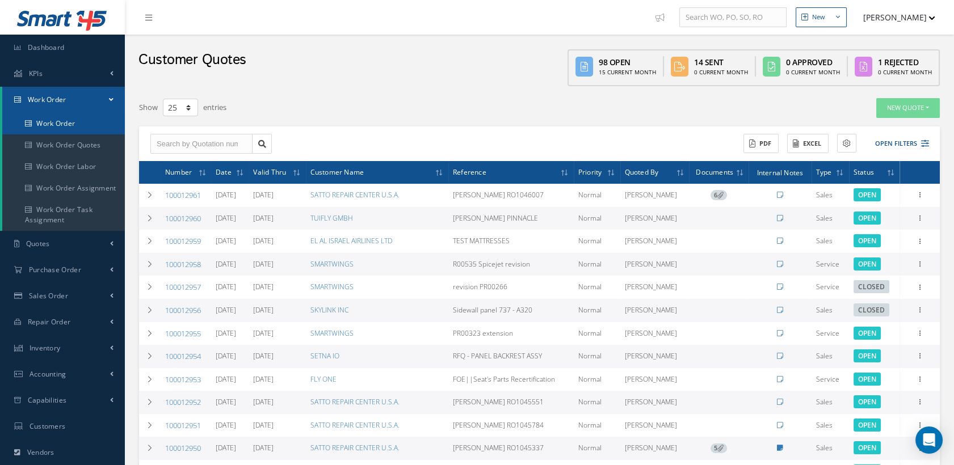
click at [41, 121] on link "Work Order" at bounding box center [63, 124] width 123 height 22
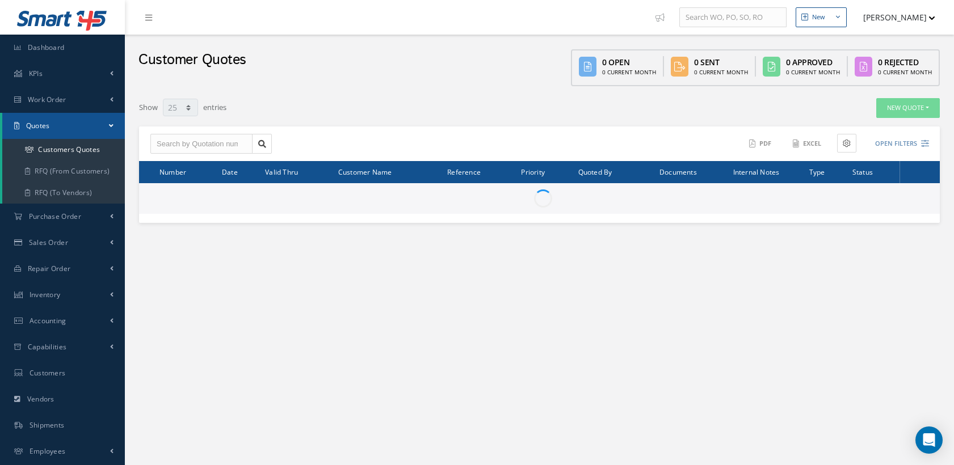
select select "25"
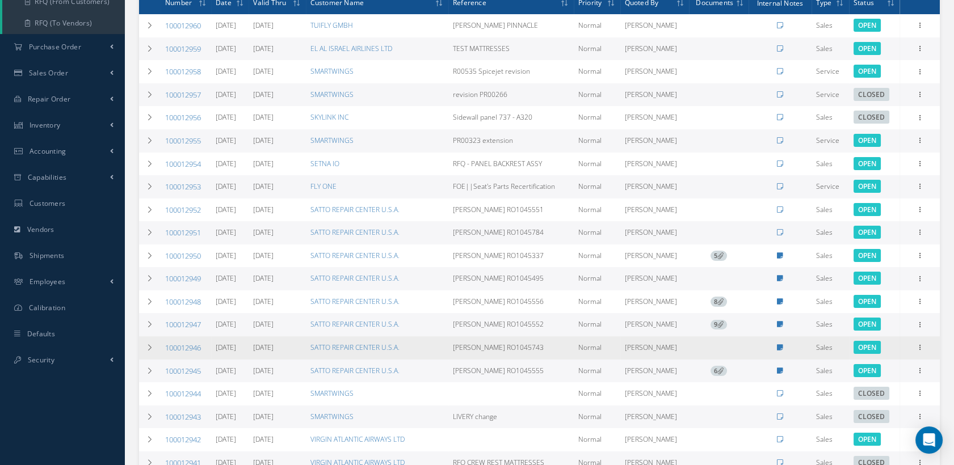
scroll to position [189, 0]
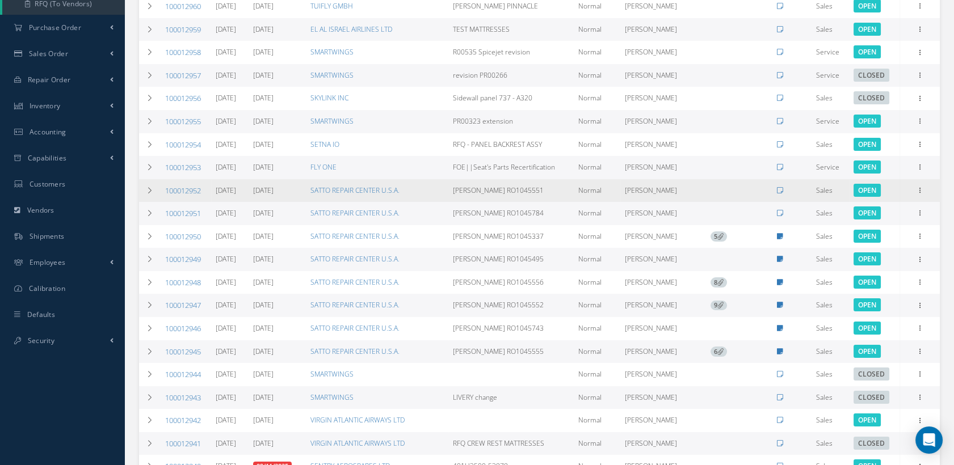
click at [183, 191] on link "100012952" at bounding box center [183, 191] width 36 height 10
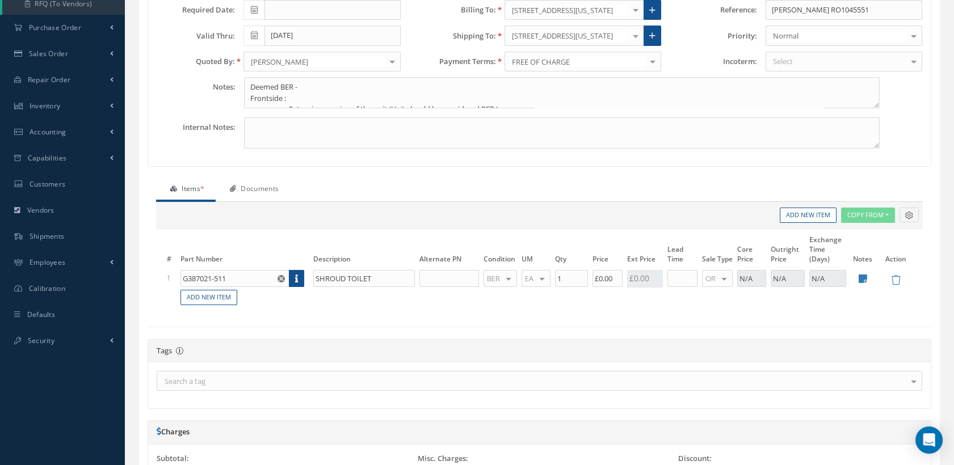
type input "$0"
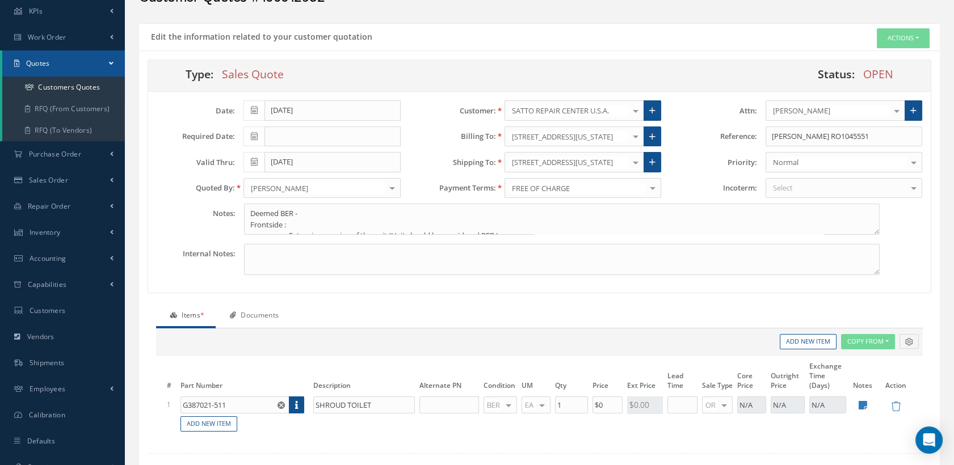
scroll to position [63, 0]
click at [864, 402] on icon at bounding box center [863, 405] width 9 height 10
type textarea "S/N BB8362 Frontside : • Extensive warping of the unit • 1 in [GEOGRAPHIC_DATA]…"
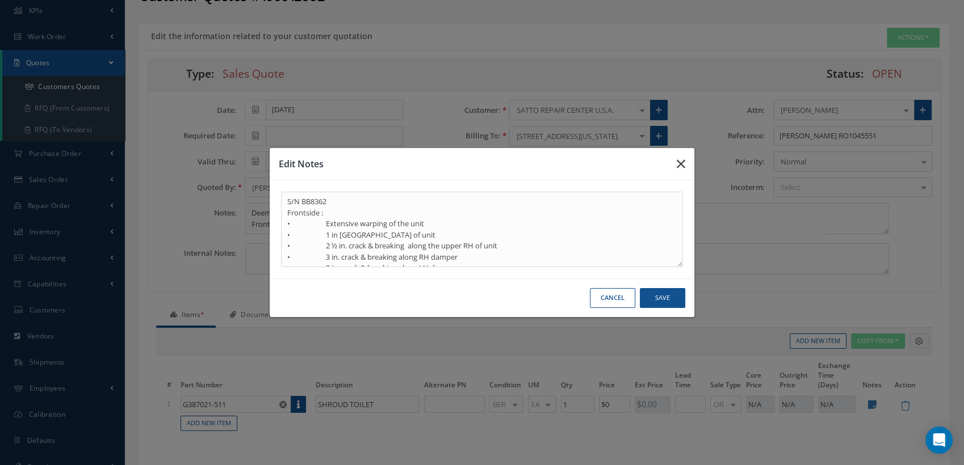
click at [681, 162] on icon "button" at bounding box center [680, 164] width 9 height 14
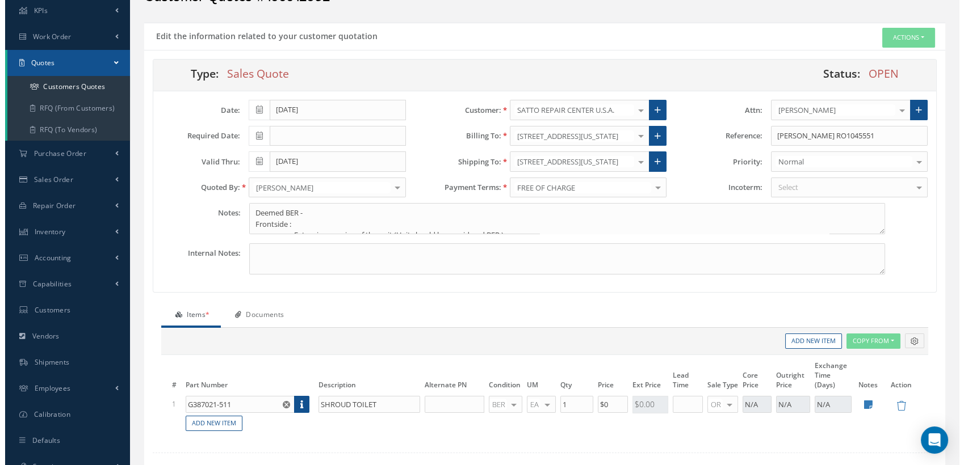
scroll to position [110, 0]
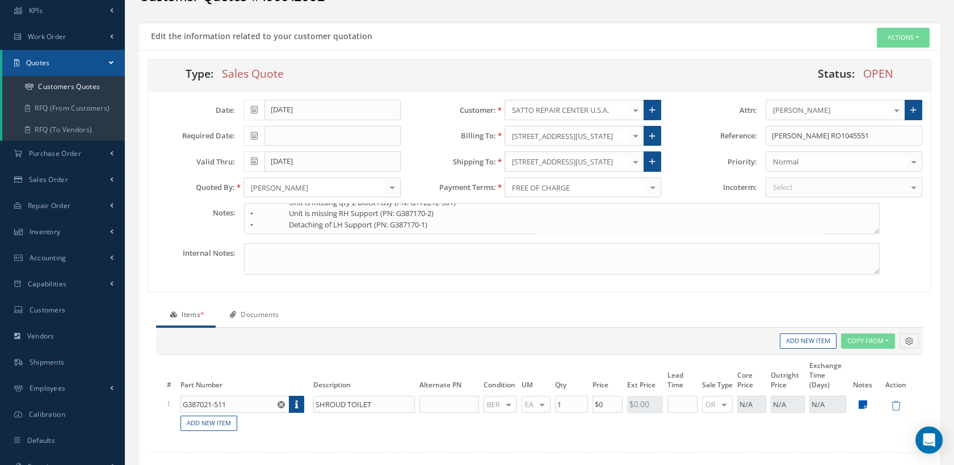
click at [866, 404] on icon at bounding box center [863, 405] width 9 height 10
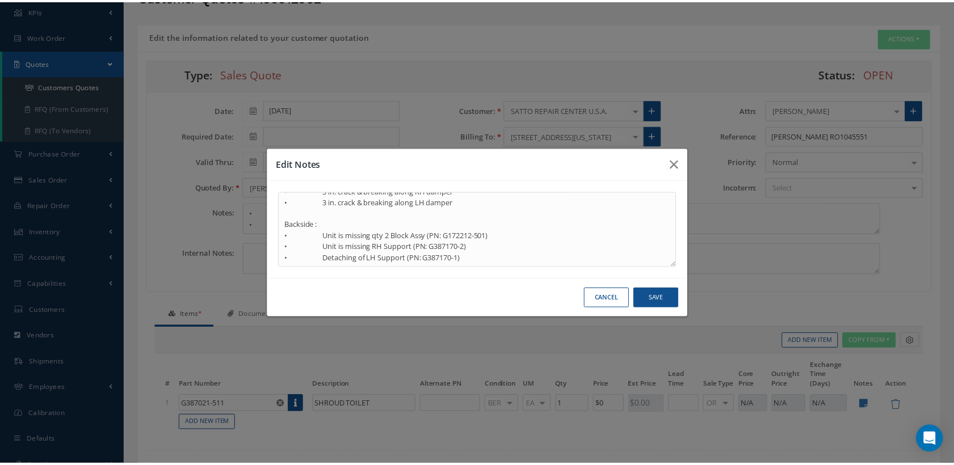
scroll to position [66, 0]
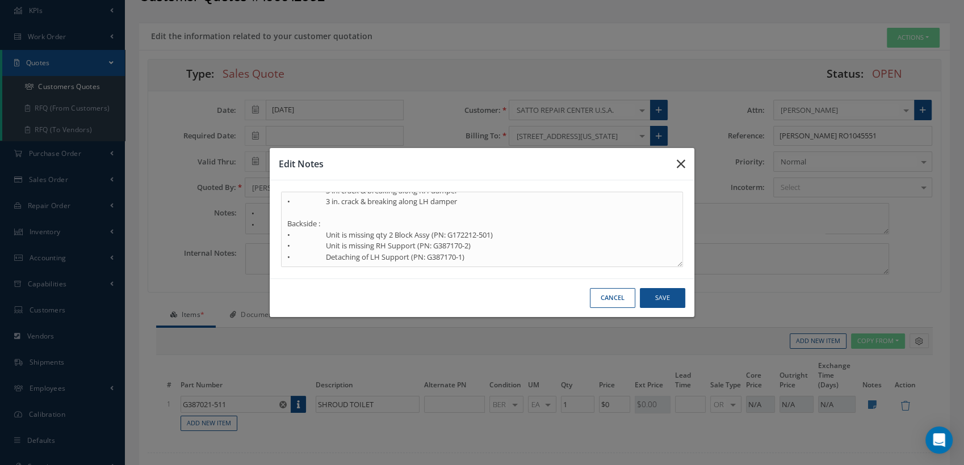
click at [675, 161] on button "button" at bounding box center [680, 164] width 27 height 32
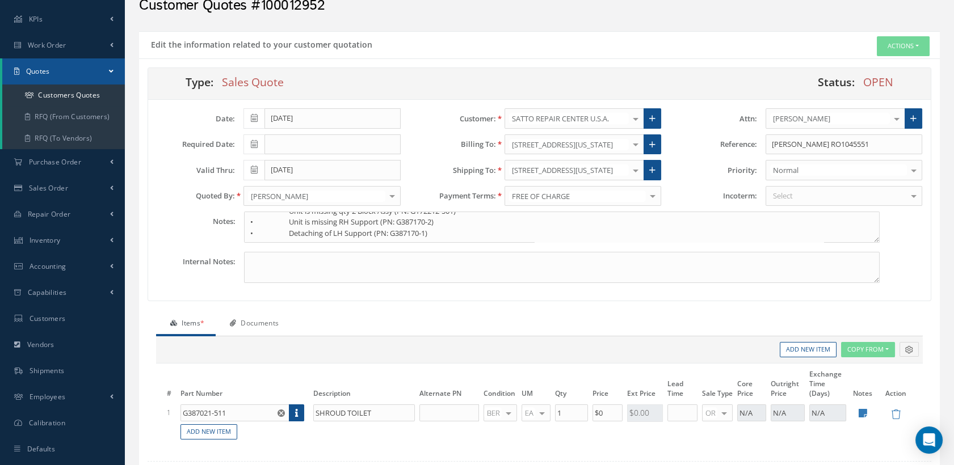
scroll to position [126, 0]
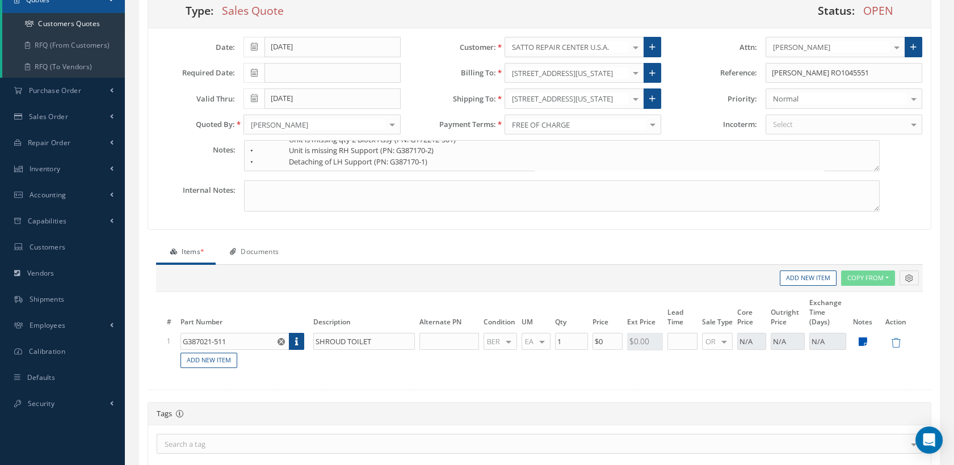
click at [859, 338] on icon at bounding box center [863, 342] width 9 height 10
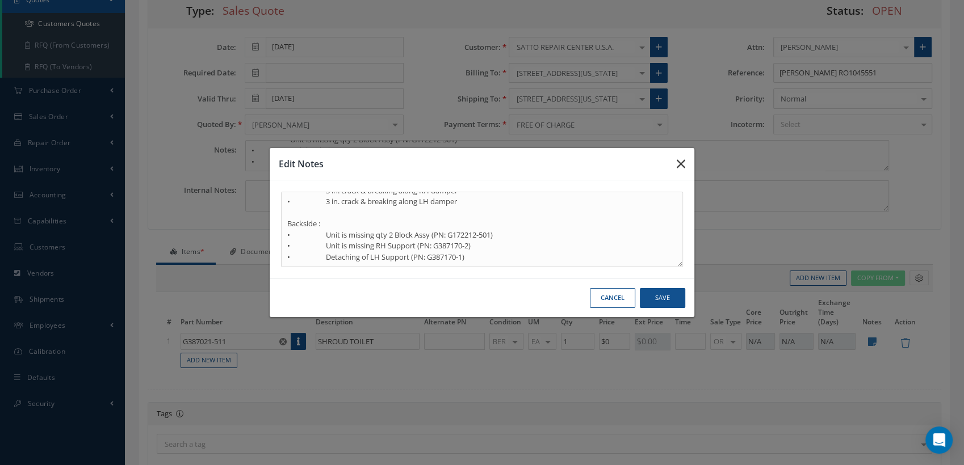
click at [684, 165] on icon "button" at bounding box center [680, 164] width 9 height 14
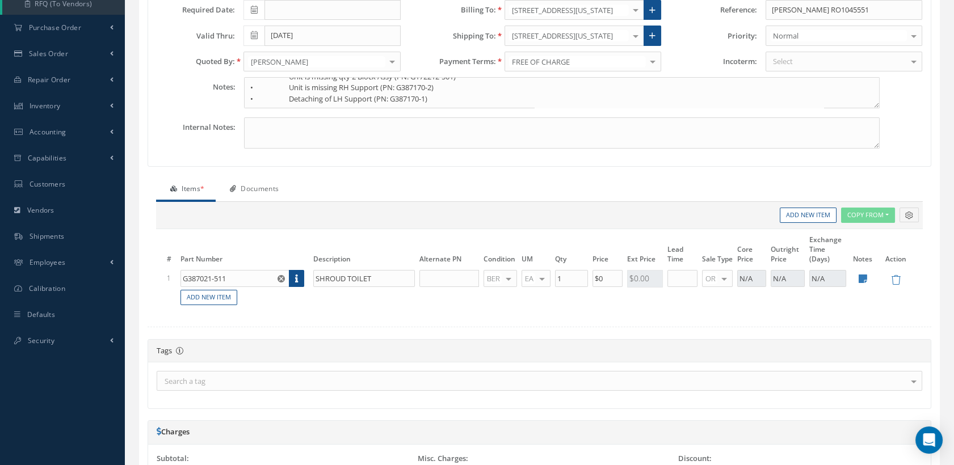
scroll to position [315, 0]
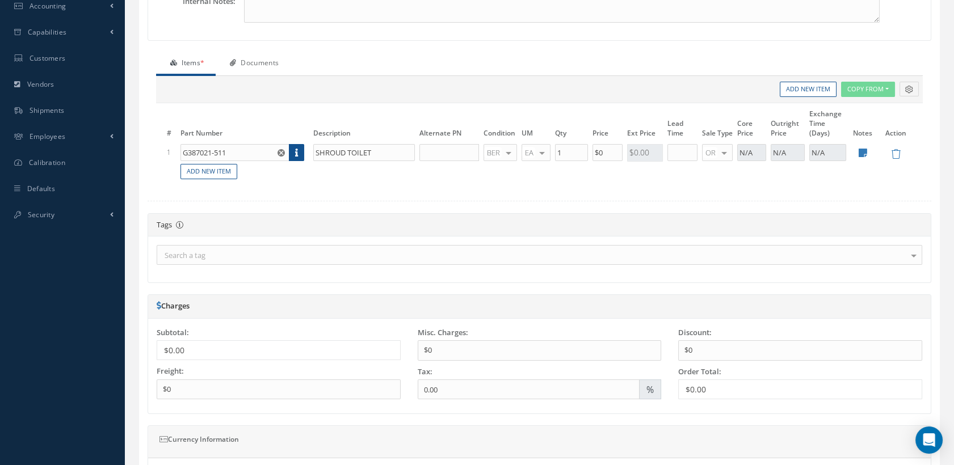
click at [266, 58] on link "Documents" at bounding box center [253, 64] width 74 height 24
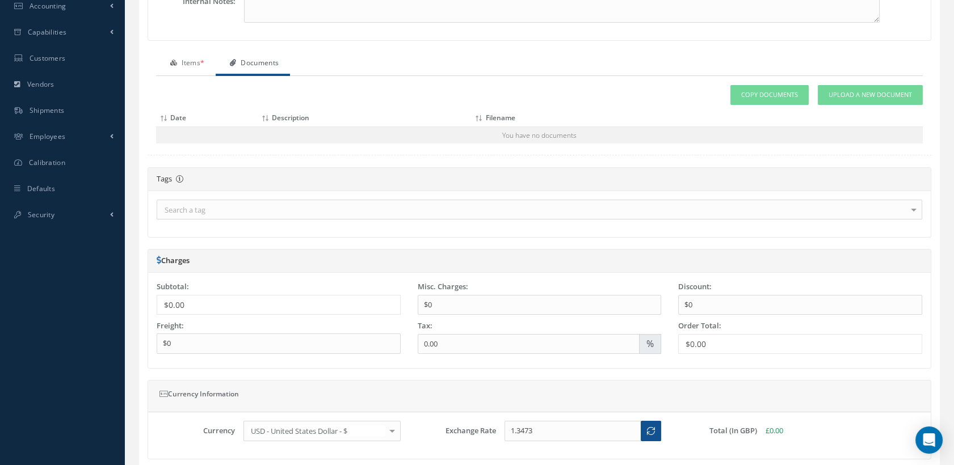
click at [196, 60] on link "Items *" at bounding box center [186, 64] width 60 height 24
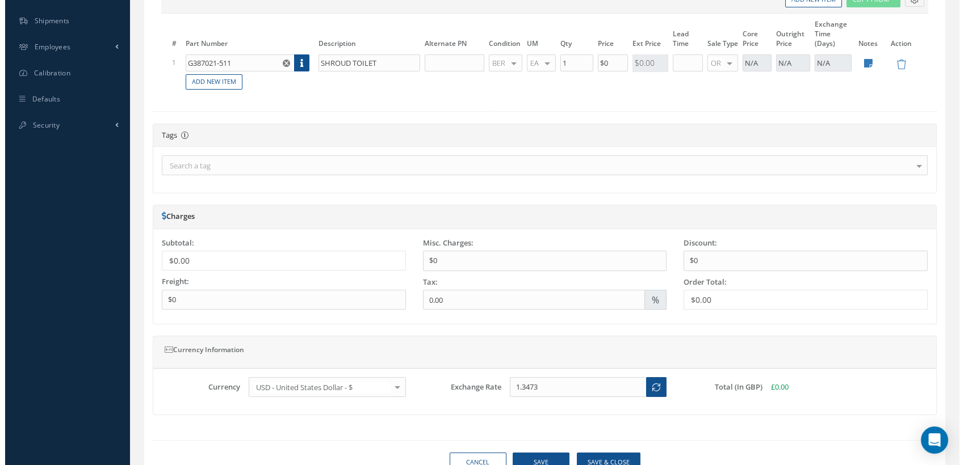
scroll to position [454, 0]
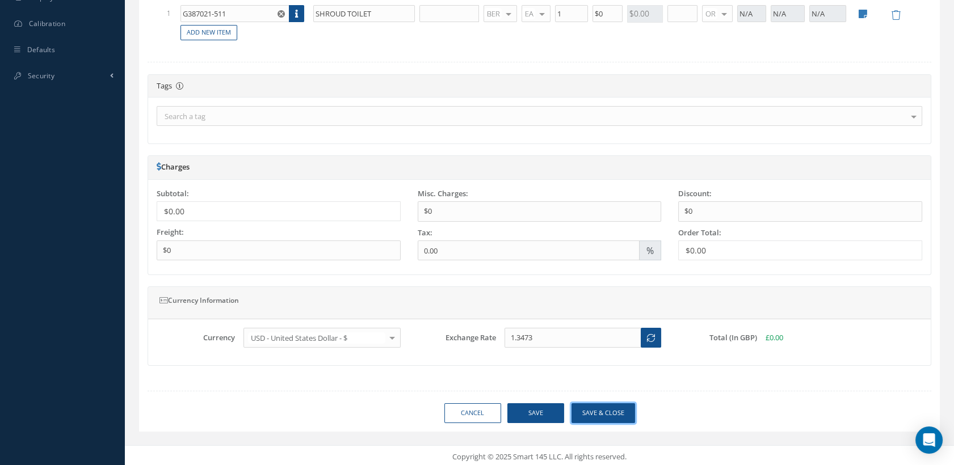
click at [600, 415] on button "Save & close" at bounding box center [603, 413] width 64 height 20
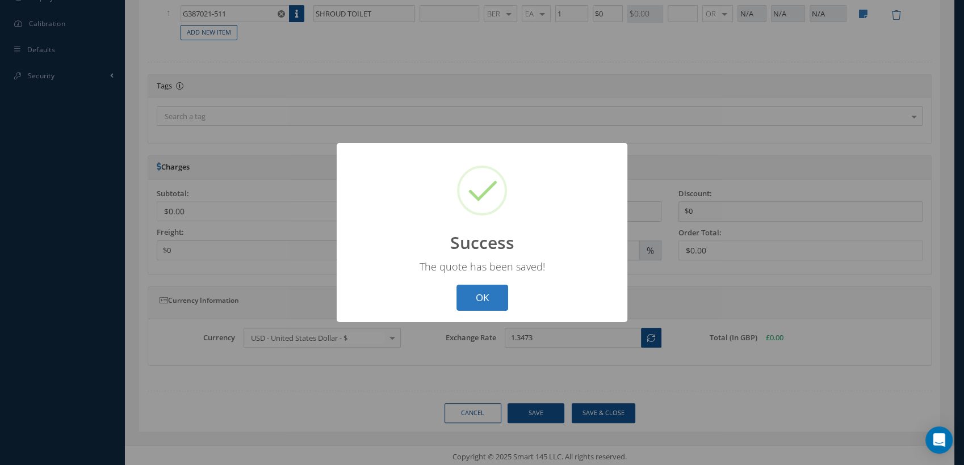
click at [483, 287] on button "OK" at bounding box center [482, 298] width 52 height 27
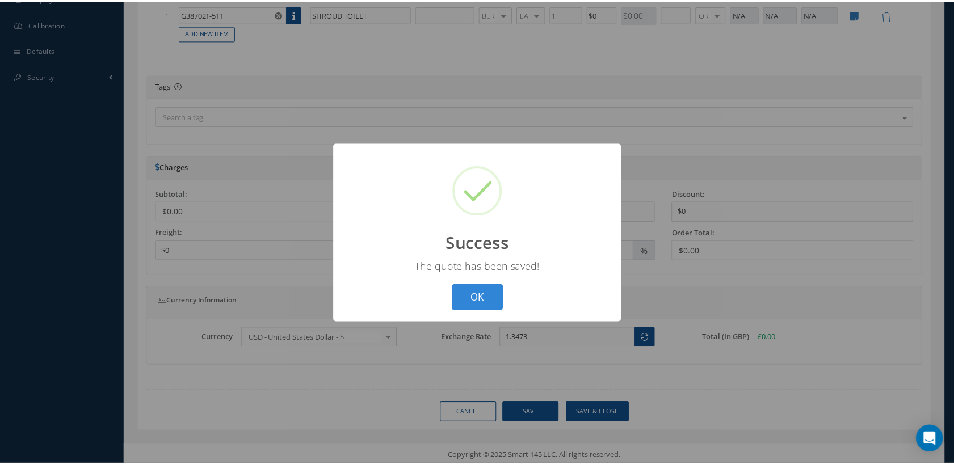
scroll to position [77, 0]
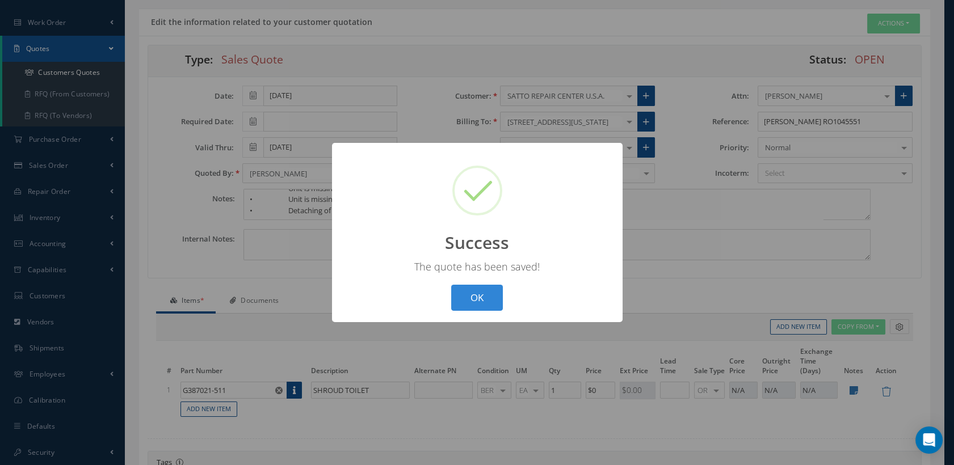
select select "25"
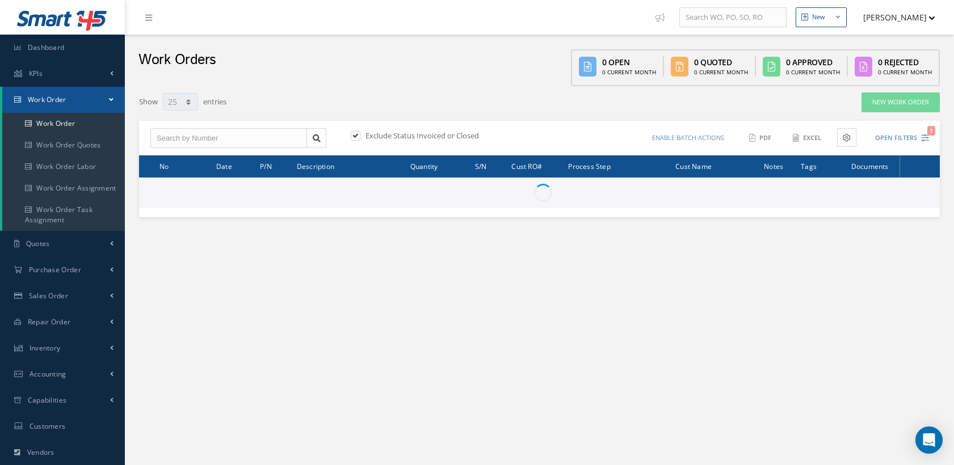
select select "25"
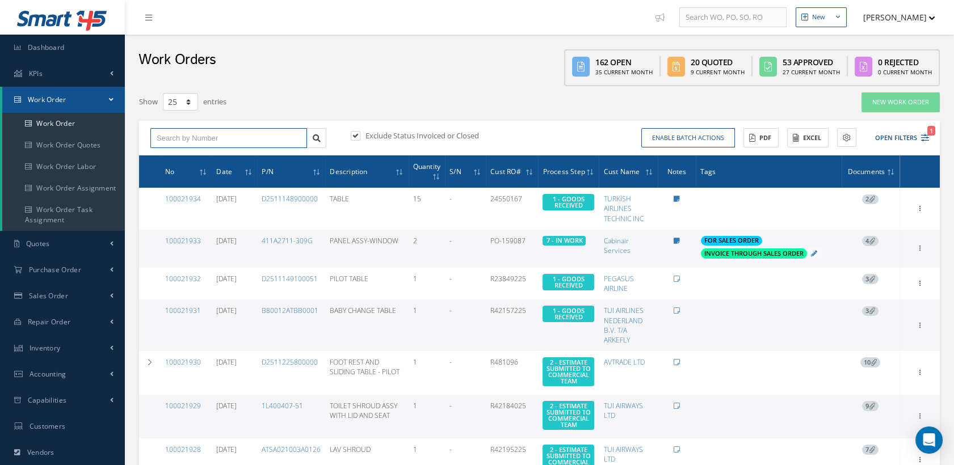
click at [175, 137] on input "text" at bounding box center [228, 138] width 157 height 20
paste input "100021833"
type input "100021833"
click at [197, 153] on div "100021833" at bounding box center [229, 158] width 144 height 11
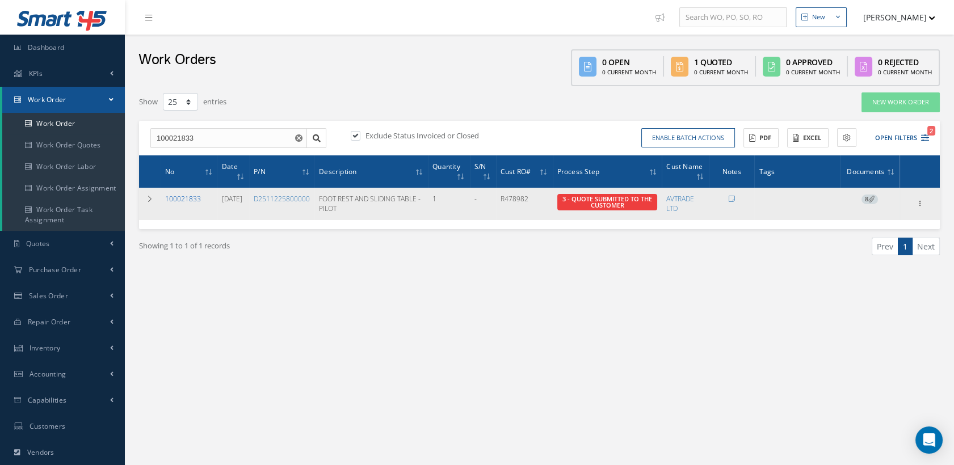
click at [182, 198] on link "100021833" at bounding box center [183, 199] width 36 height 10
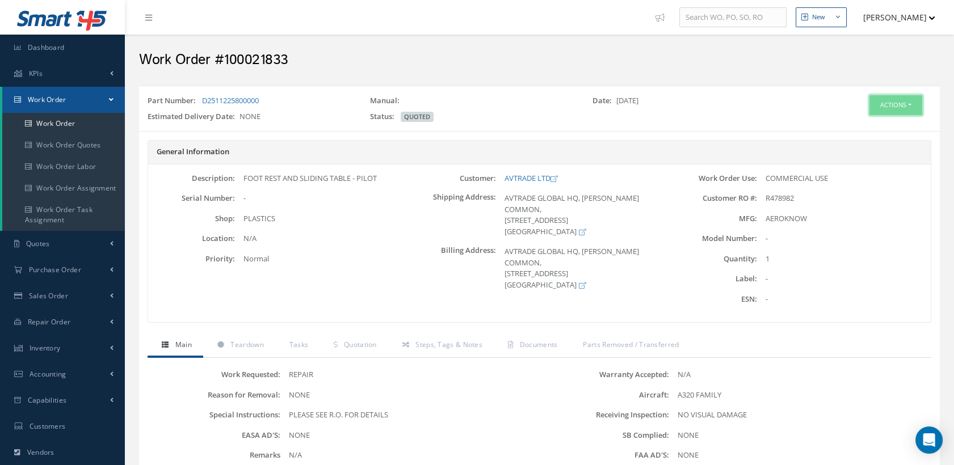
drag, startPoint x: 882, startPoint y: 101, endPoint x: 864, endPoint y: 112, distance: 21.1
click at [882, 100] on button "Actions" at bounding box center [895, 105] width 53 height 20
click at [854, 122] on link "Edit" at bounding box center [877, 126] width 91 height 15
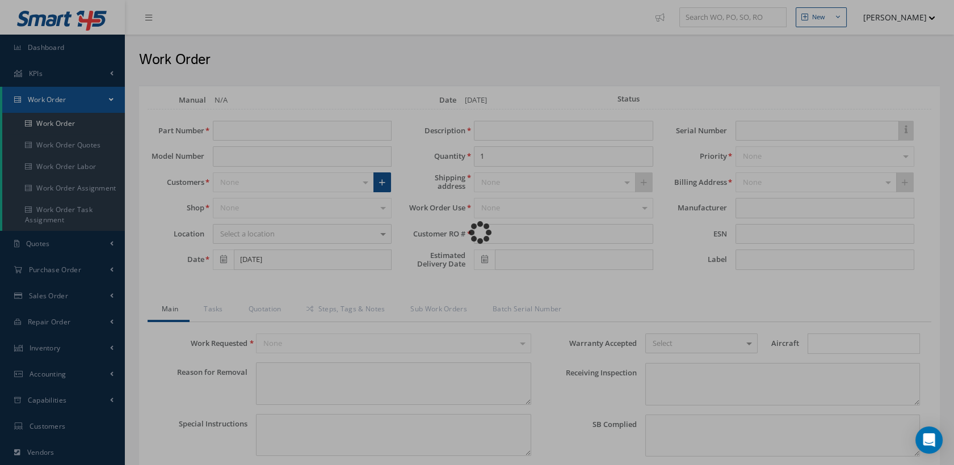
type input "D2511225800000"
type input "[DATE]"
type input "FOOT REST AND SLIDING TABLE - PILOT"
type input "R478982"
type textarea "NONE"
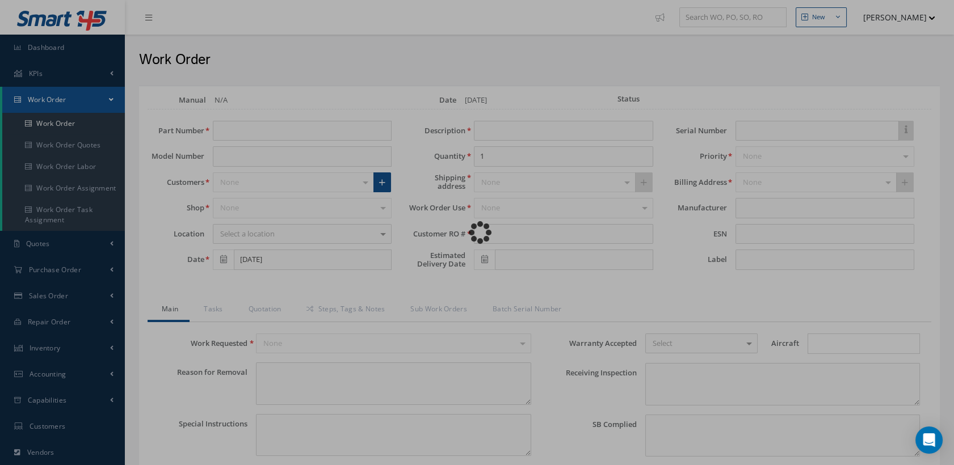
type textarea "PLEASE SEE R.O. FOR DETAILS"
type input "NONE"
type textarea "NO VISUAL DAMAGE"
type textarea "NONE"
type input "NONE"
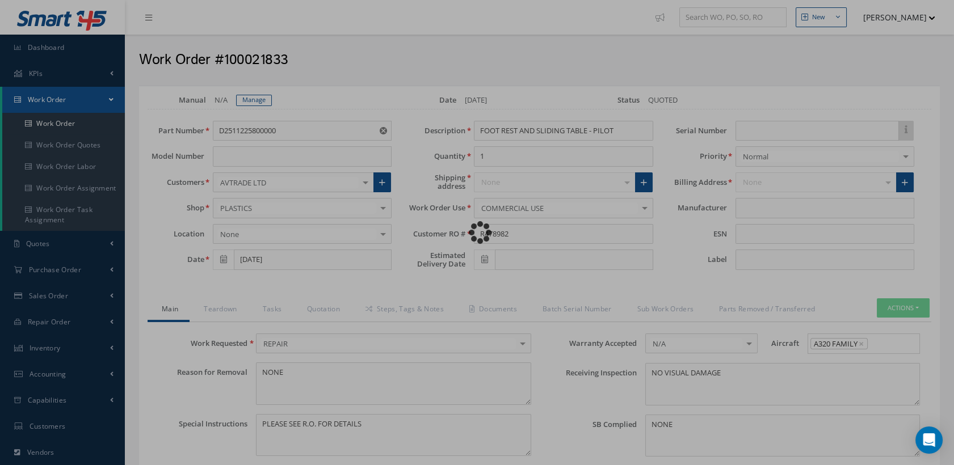
type input "AEROKNOW"
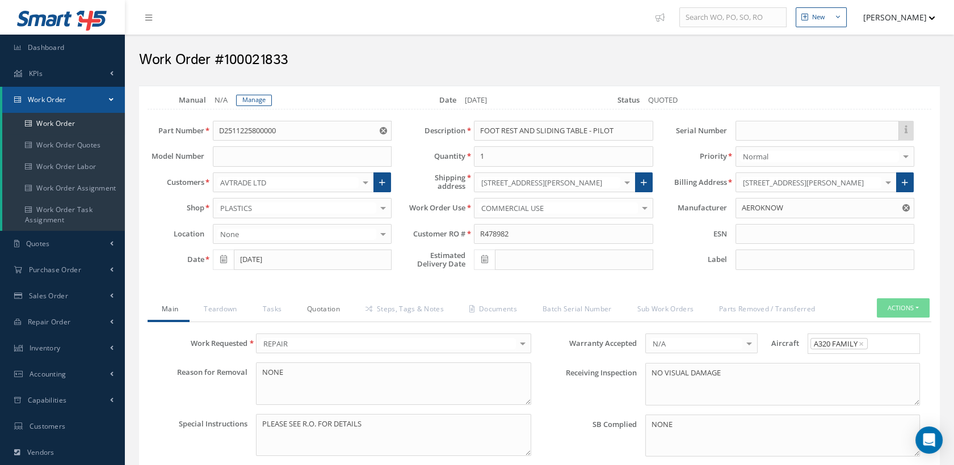
click at [328, 305] on link "Quotation" at bounding box center [322, 310] width 58 height 24
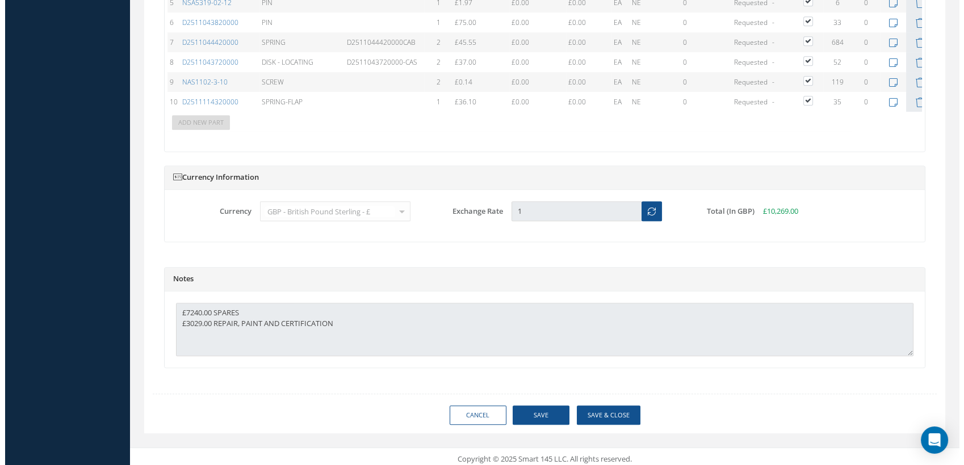
scroll to position [1235, 0]
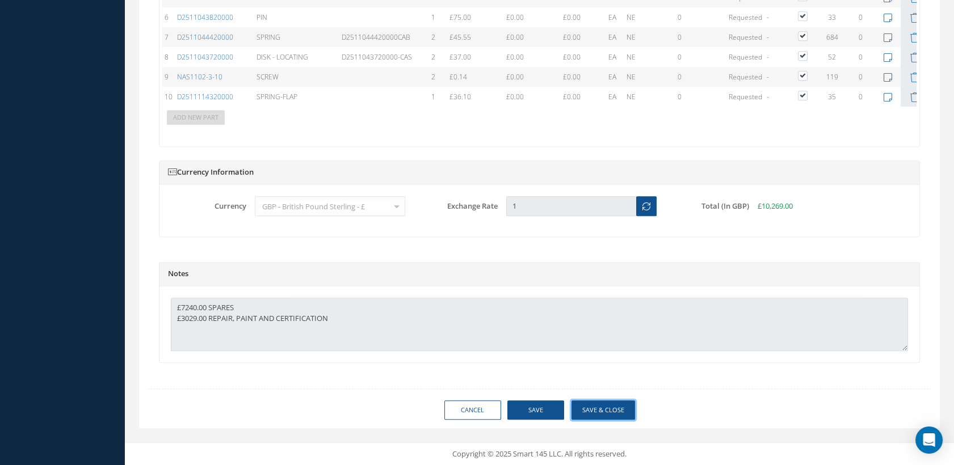
click at [586, 419] on button "Save & Close" at bounding box center [603, 411] width 64 height 20
type input "AEROKNOW"
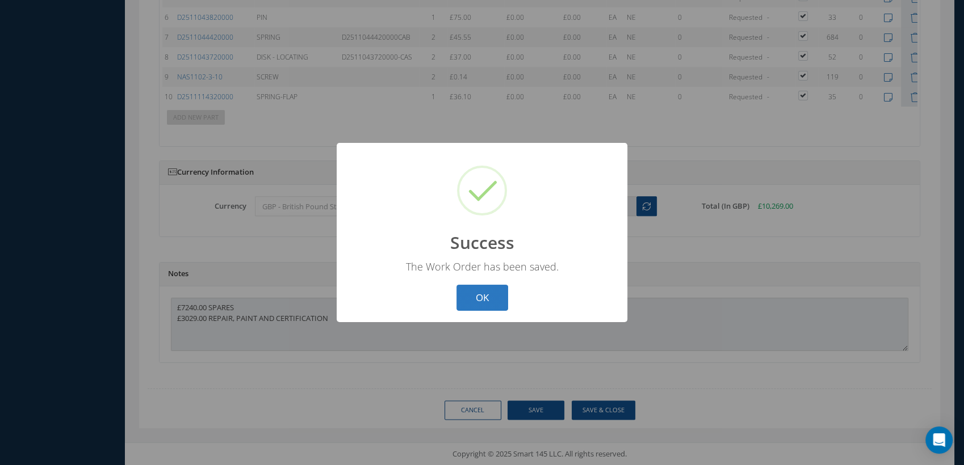
click at [501, 292] on button "OK" at bounding box center [482, 298] width 52 height 27
select select "25"
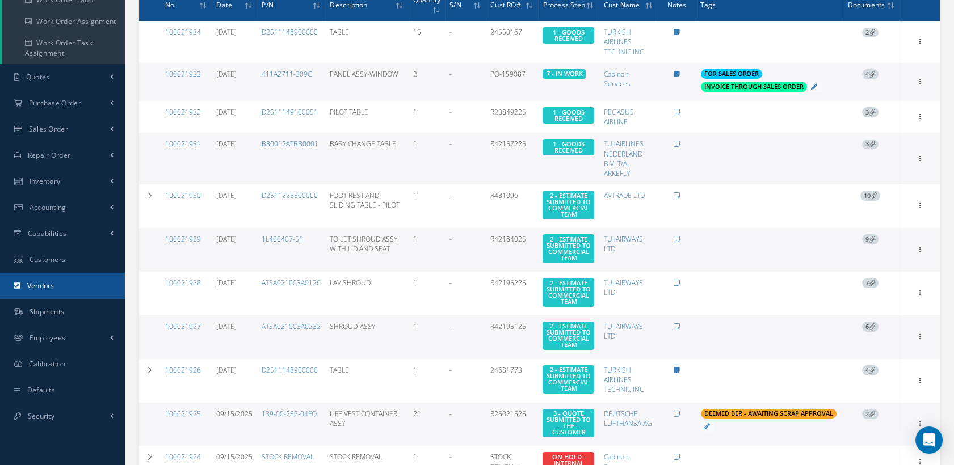
scroll to position [189, 0]
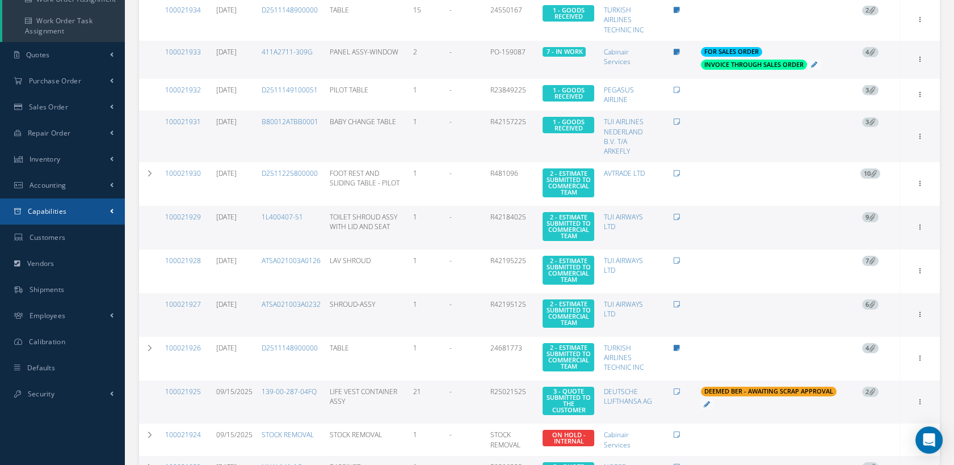
click at [65, 211] on span "Capabilities" at bounding box center [47, 212] width 39 height 10
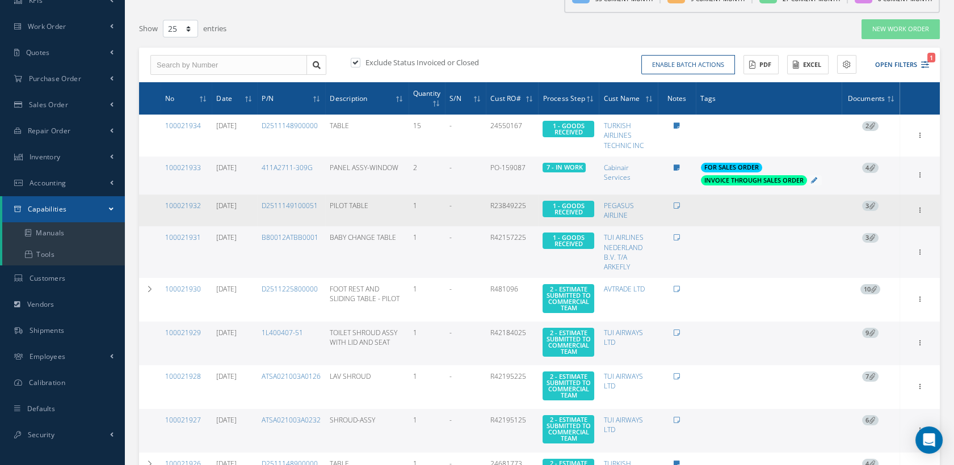
scroll to position [0, 0]
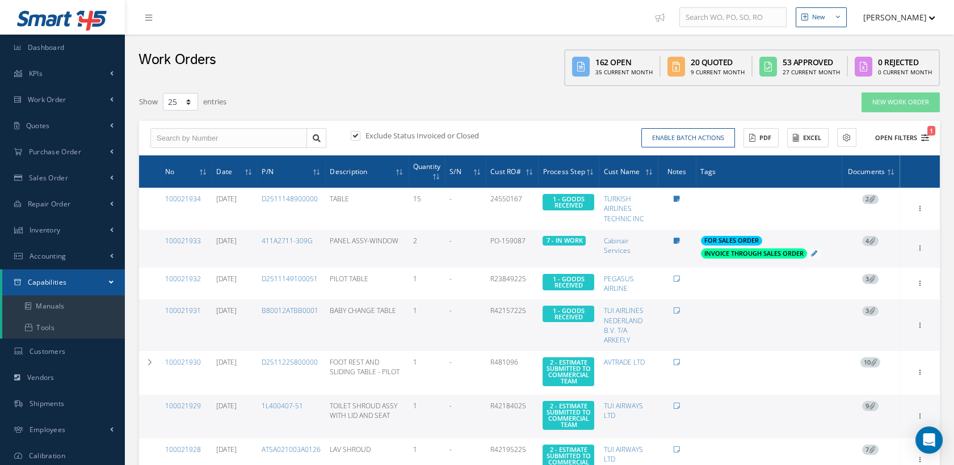
click at [926, 134] on icon "1" at bounding box center [925, 138] width 8 height 8
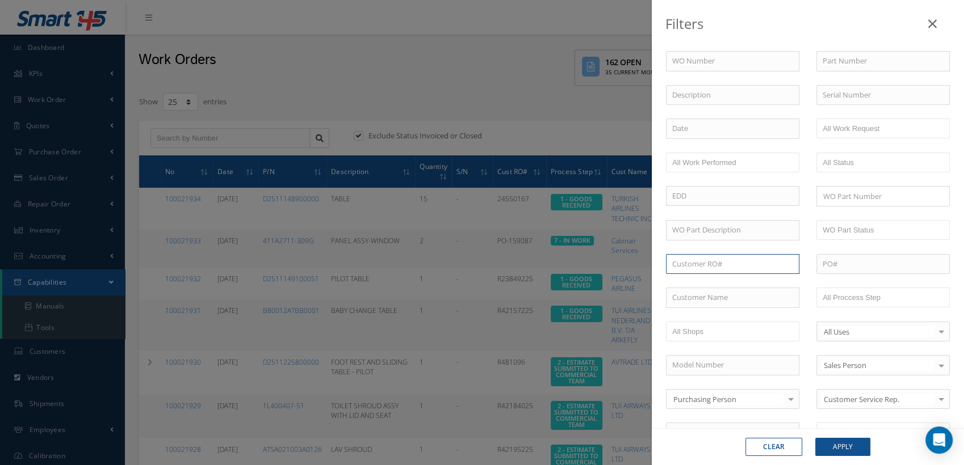
click at [717, 258] on input "text" at bounding box center [732, 264] width 133 height 20
paste input "R0950625"
type input "R0950625"
click at [840, 446] on button "Apply" at bounding box center [842, 447] width 55 height 18
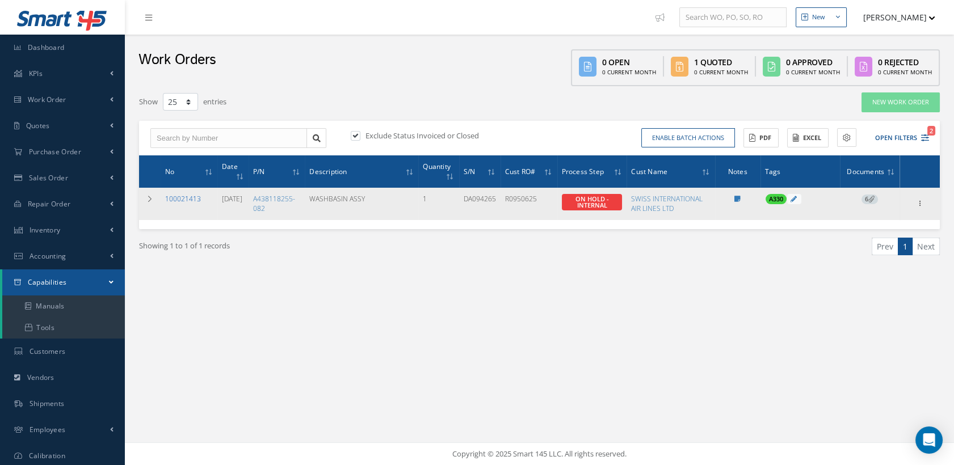
click at [187, 199] on link "100021413" at bounding box center [183, 199] width 36 height 10
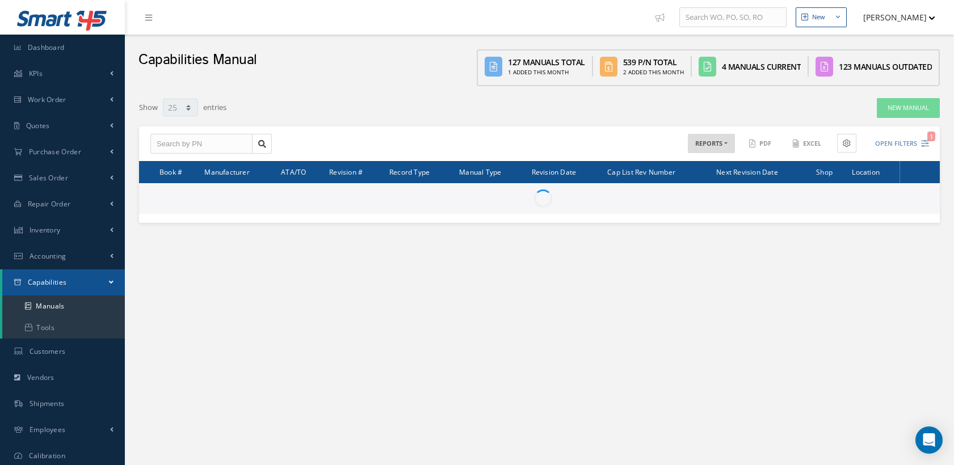
select select "25"
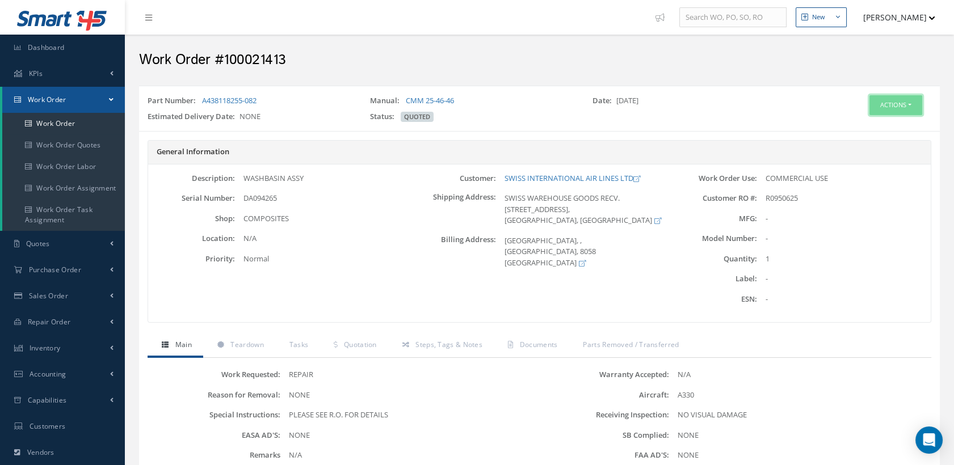
click at [874, 104] on button "Actions" at bounding box center [895, 105] width 53 height 20
click at [863, 125] on link "Edit" at bounding box center [877, 126] width 91 height 15
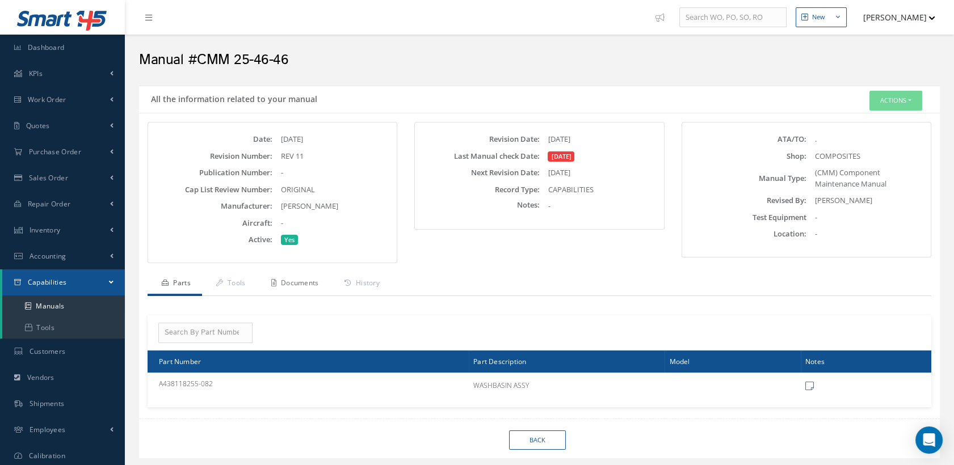
click at [320, 283] on link "Documents" at bounding box center [293, 284] width 73 height 24
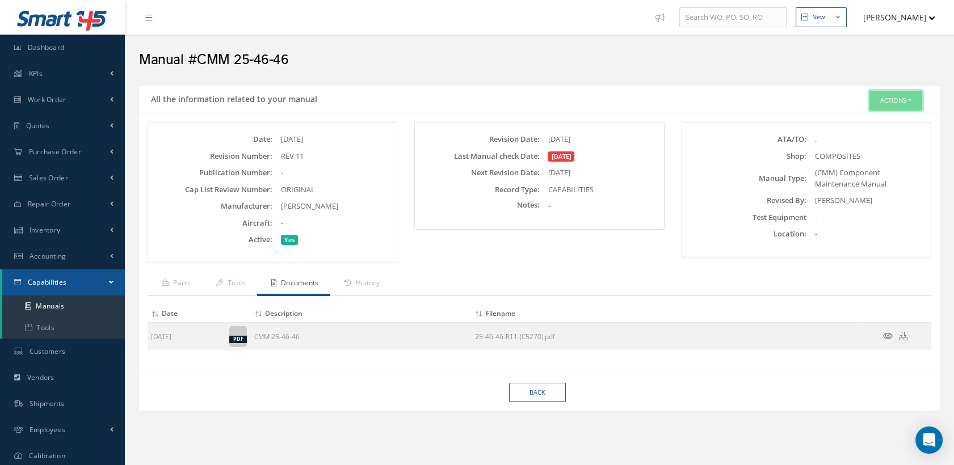
click at [874, 100] on button "Actions" at bounding box center [895, 101] width 53 height 20
click at [847, 119] on icon at bounding box center [847, 122] width 8 height 6
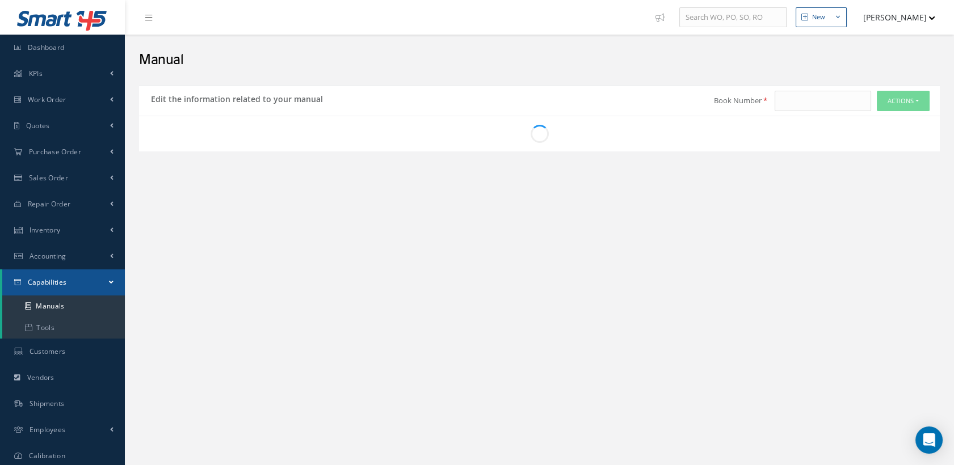
type input "CMM 25-46-46"
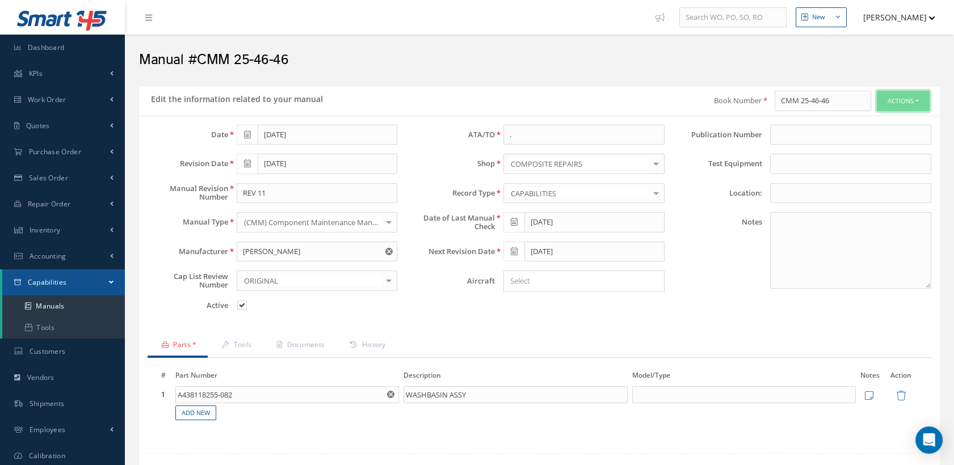
click at [882, 101] on button "Actions" at bounding box center [903, 101] width 53 height 20
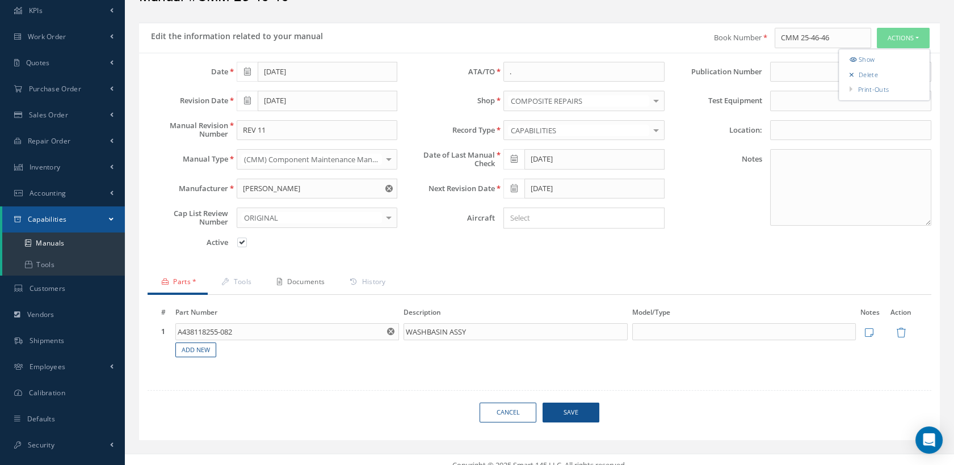
click at [300, 281] on link "Documents" at bounding box center [299, 283] width 73 height 24
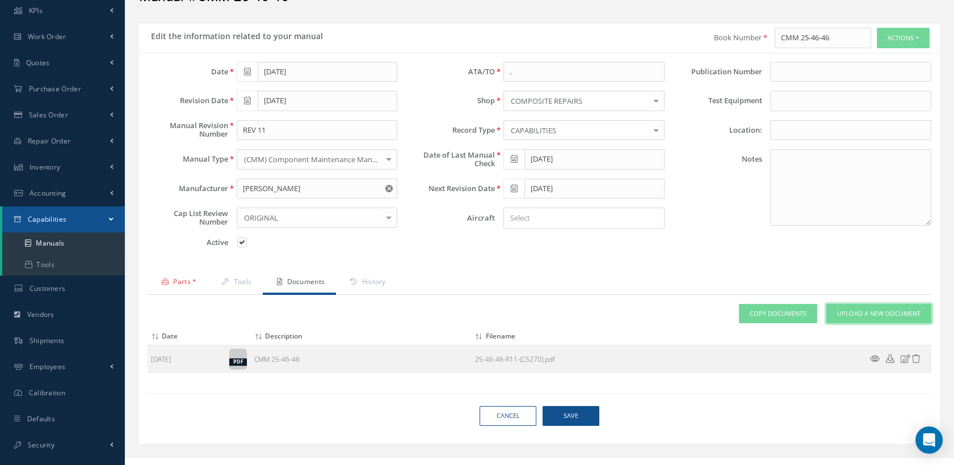
click at [849, 314] on span "Upload a New Document" at bounding box center [878, 314] width 83 height 10
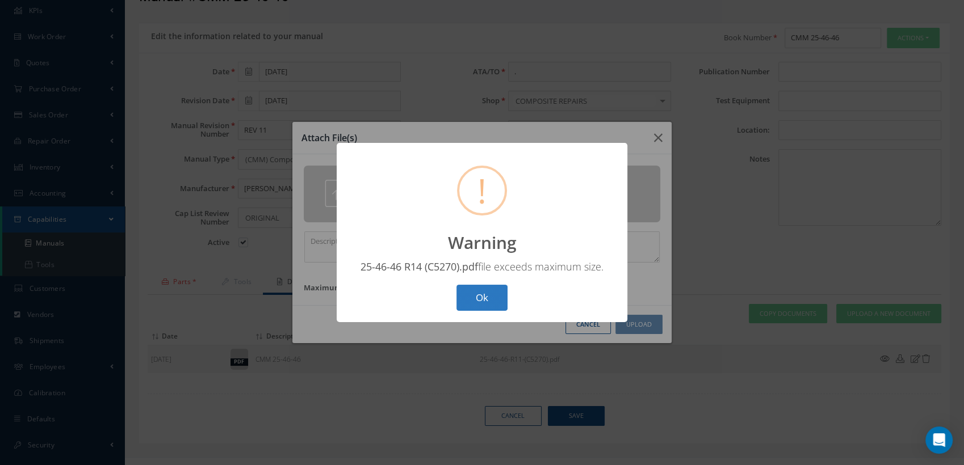
click at [487, 302] on button "Ok" at bounding box center [481, 298] width 51 height 27
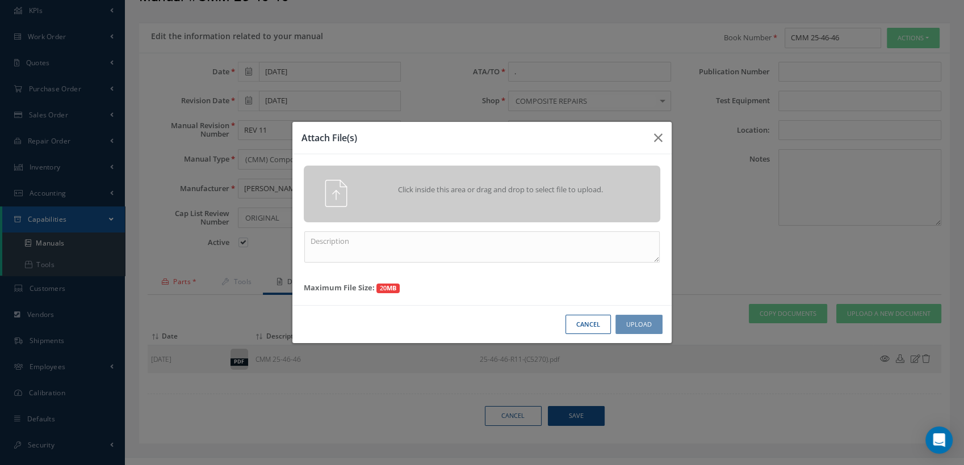
drag, startPoint x: 605, startPoint y: 329, endPoint x: 637, endPoint y: 175, distance: 157.6
click at [604, 329] on button "Cancel" at bounding box center [587, 325] width 45 height 20
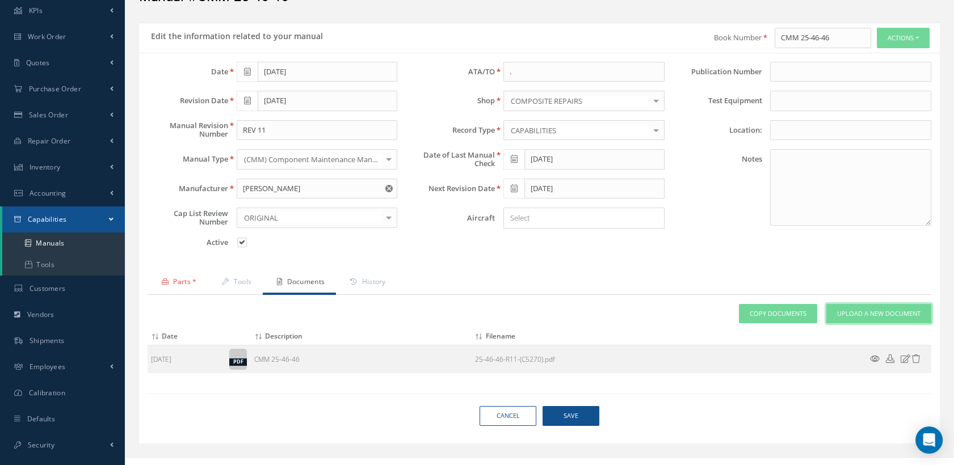
click at [856, 306] on link "Upload a New Document" at bounding box center [878, 314] width 105 height 20
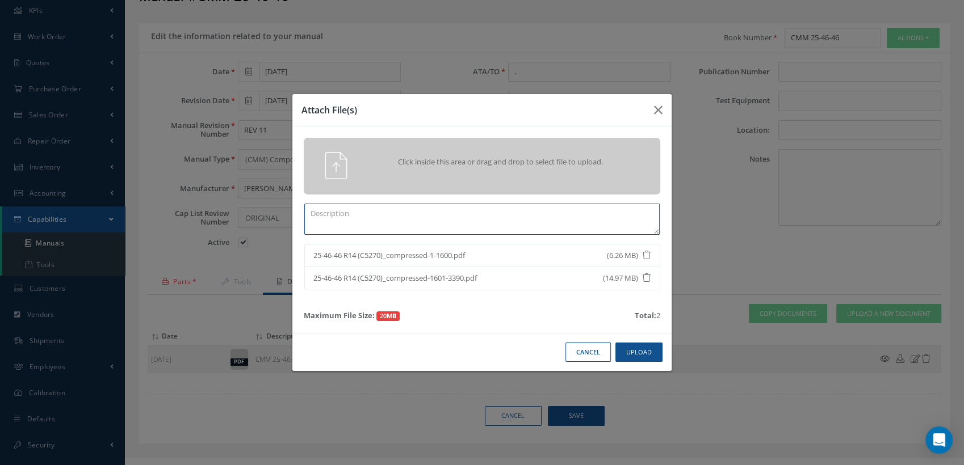
click at [367, 216] on textarea at bounding box center [481, 219] width 355 height 31
type textarea "c"
type textarea "CMM 25-46-46 REV 14"
click at [633, 351] on button "Upload" at bounding box center [638, 353] width 47 height 20
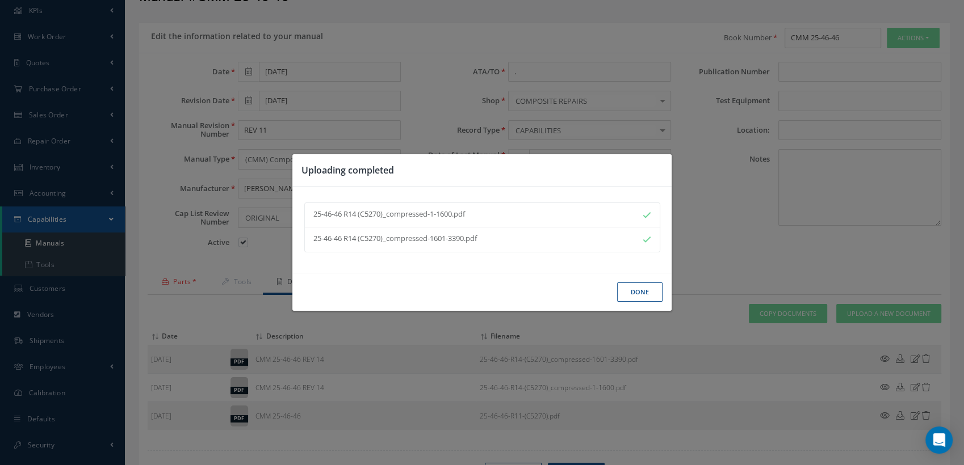
click at [640, 285] on button "Done" at bounding box center [639, 293] width 45 height 20
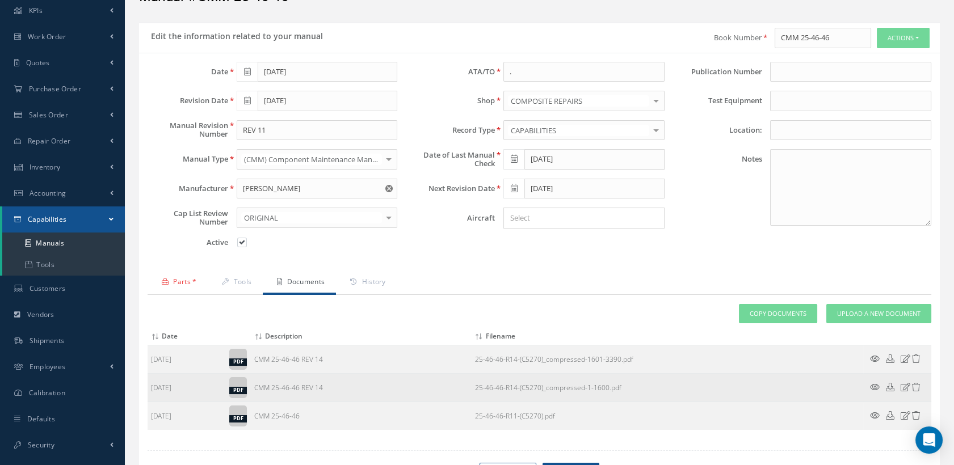
click at [873, 386] on icon at bounding box center [875, 387] width 10 height 9
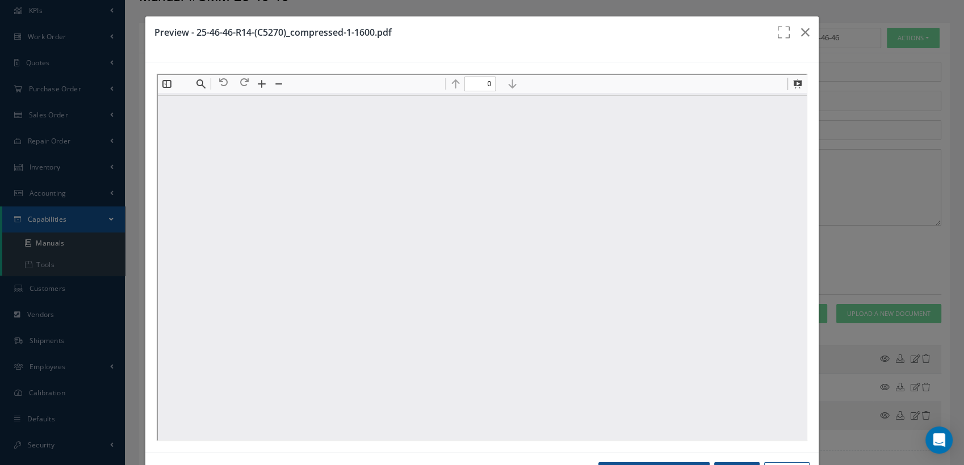
scroll to position [0, 0]
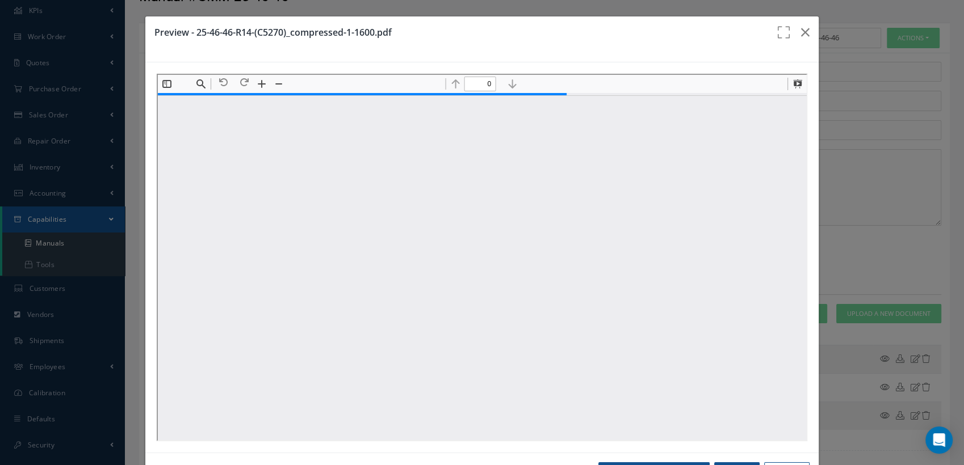
type input "1"
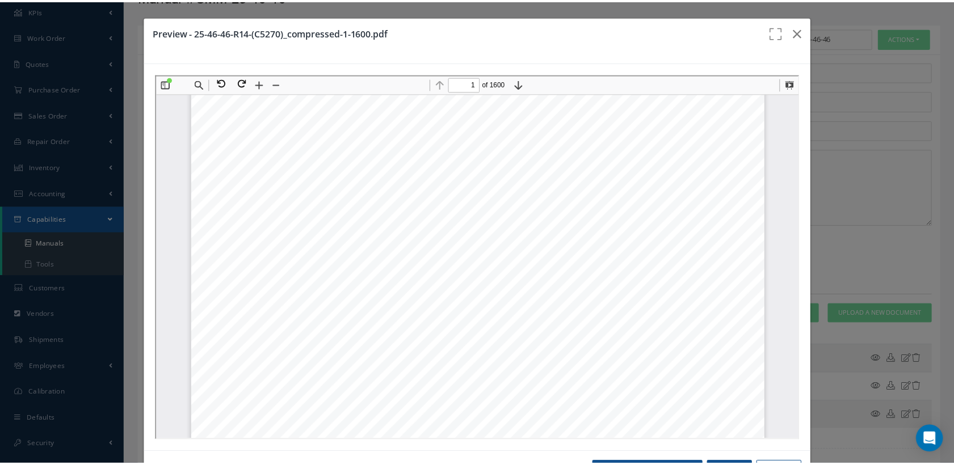
scroll to position [132, 0]
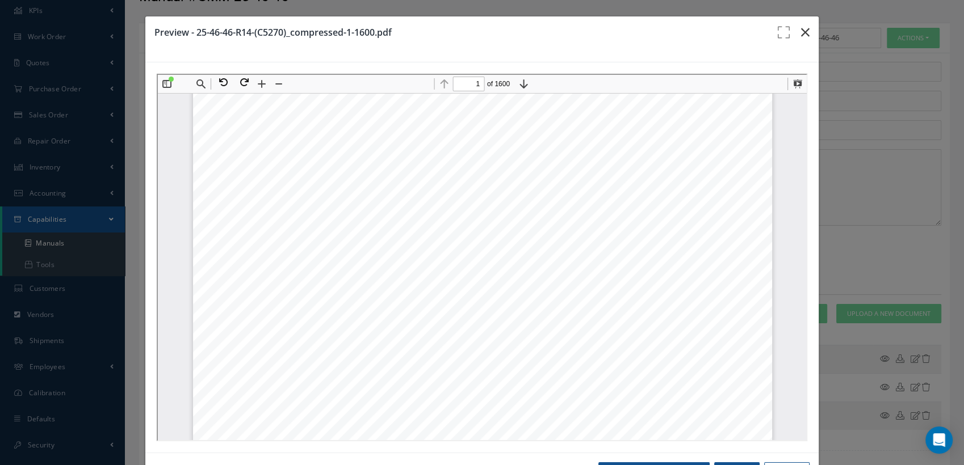
click at [801, 31] on icon "button" at bounding box center [805, 33] width 9 height 14
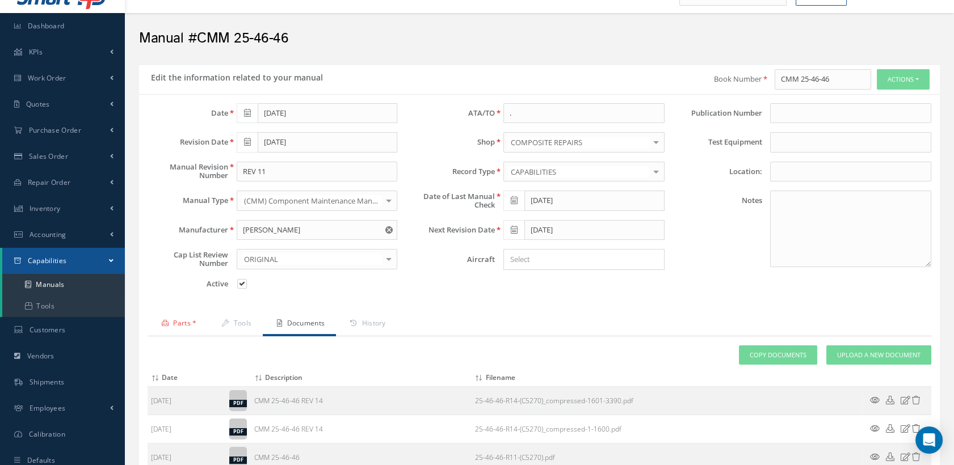
scroll to position [0, 0]
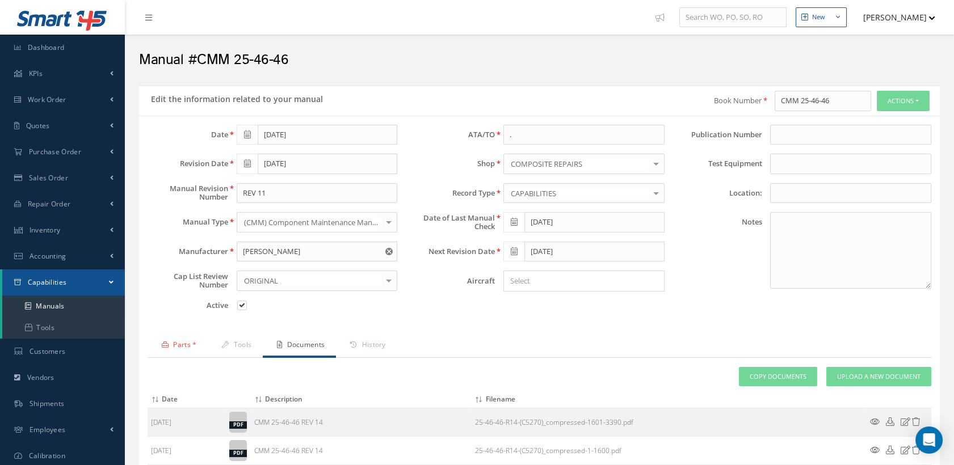
click at [243, 160] on span at bounding box center [247, 164] width 21 height 20
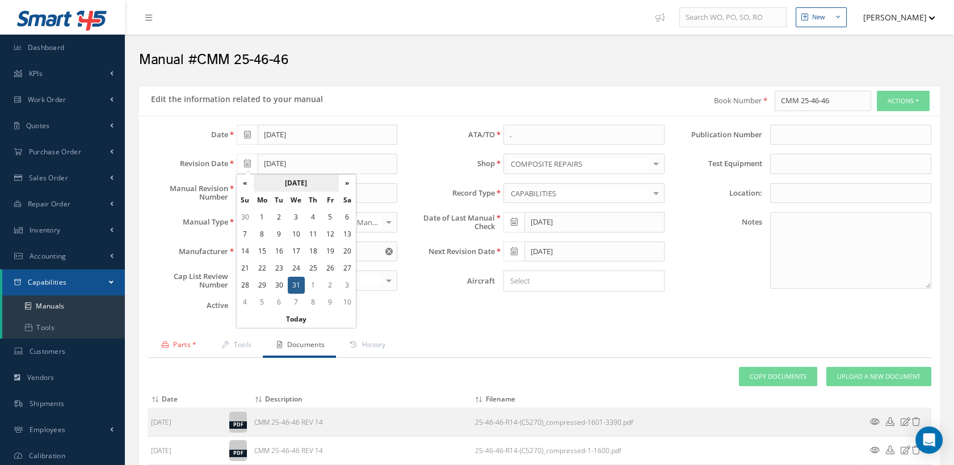
click at [301, 179] on th "May 2017" at bounding box center [296, 183] width 85 height 17
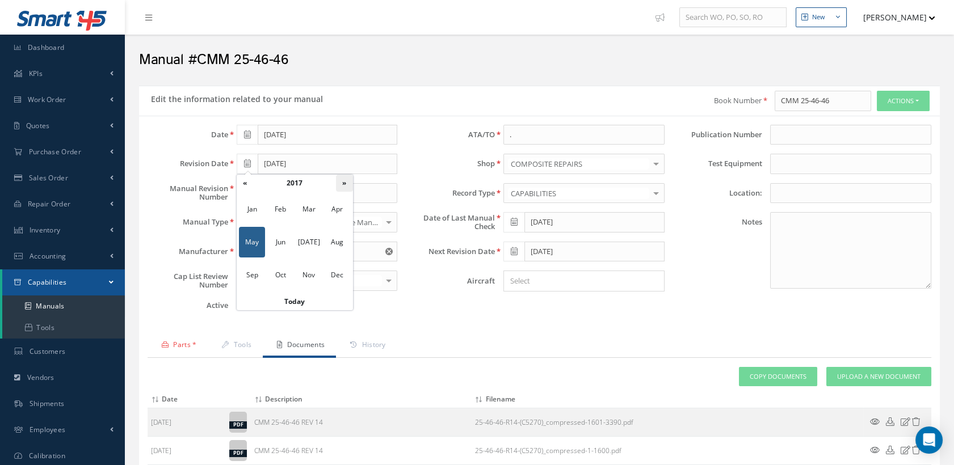
click at [347, 179] on th "»" at bounding box center [344, 183] width 17 height 17
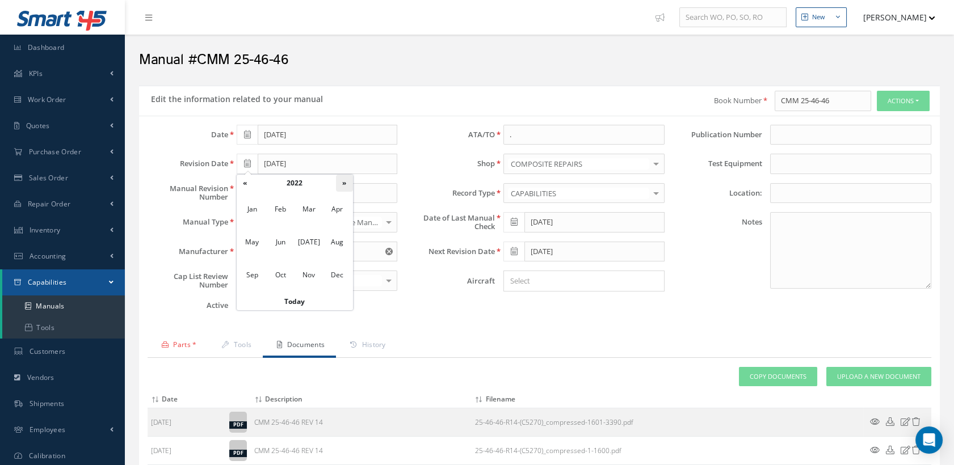
click at [347, 179] on th "»" at bounding box center [344, 183] width 17 height 17
click at [285, 241] on span "Jun" at bounding box center [280, 242] width 26 height 31
click at [331, 283] on td "30" at bounding box center [330, 285] width 17 height 17
type input "[DATE]"
click at [277, 193] on input "REV 11" at bounding box center [317, 193] width 161 height 20
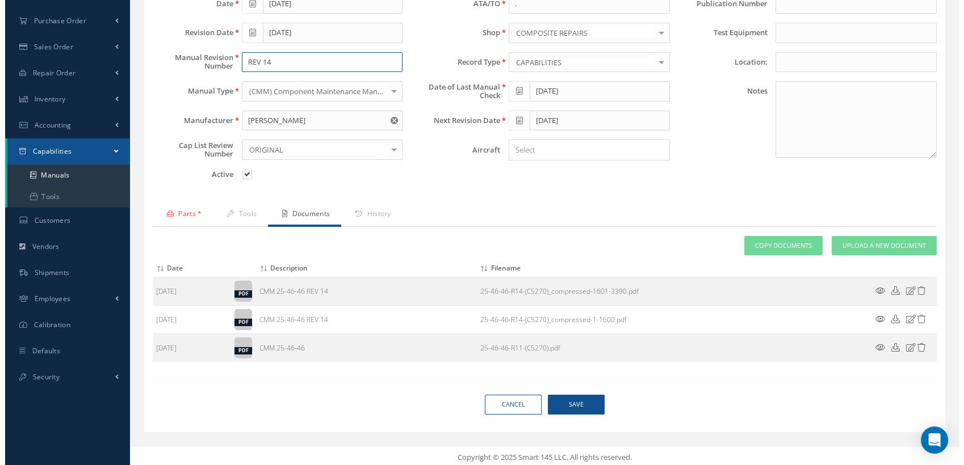
scroll to position [132, 0]
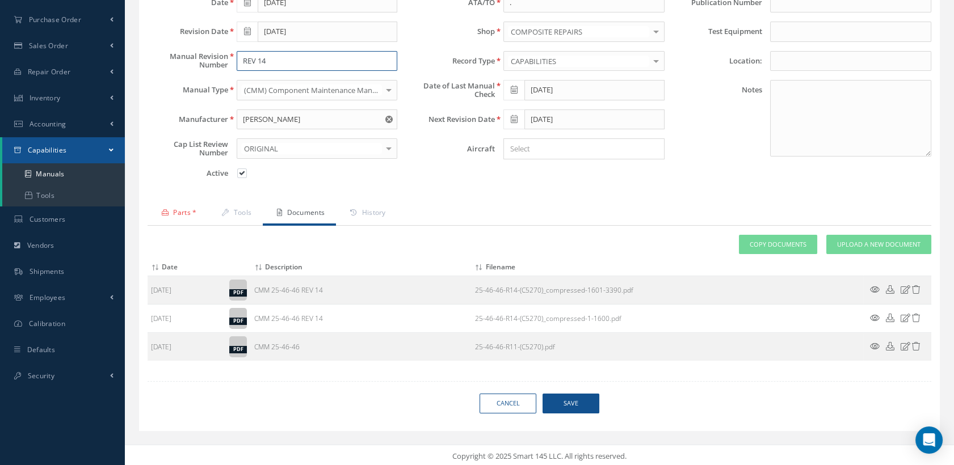
type input "REV 14"
click at [571, 403] on span "Save" at bounding box center [570, 404] width 57 height 20
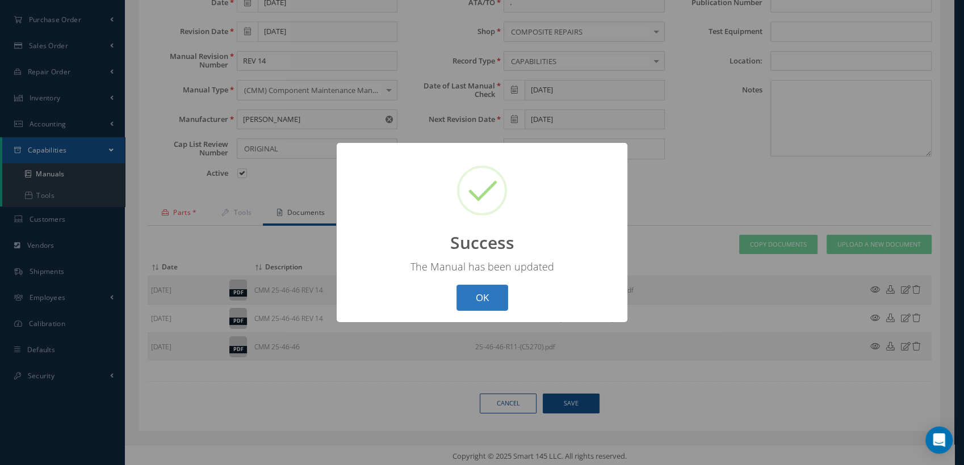
click at [481, 292] on button "OK" at bounding box center [482, 298] width 52 height 27
select select "25"
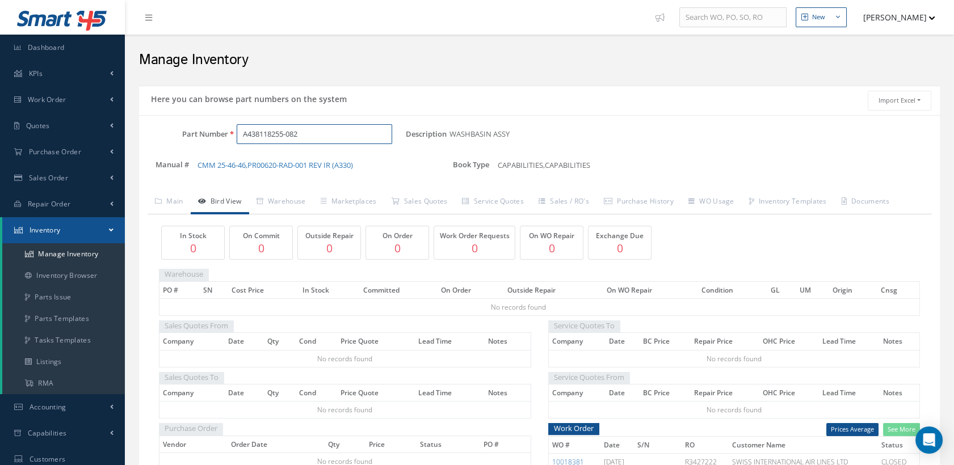
drag, startPoint x: 325, startPoint y: 134, endPoint x: 234, endPoint y: 135, distance: 90.8
click at [234, 135] on div "A438118255-082" at bounding box center [317, 134] width 178 height 20
paste input "59255-084"
click at [321, 162] on span "A438159255-084" at bounding box center [291, 164] width 102 height 12
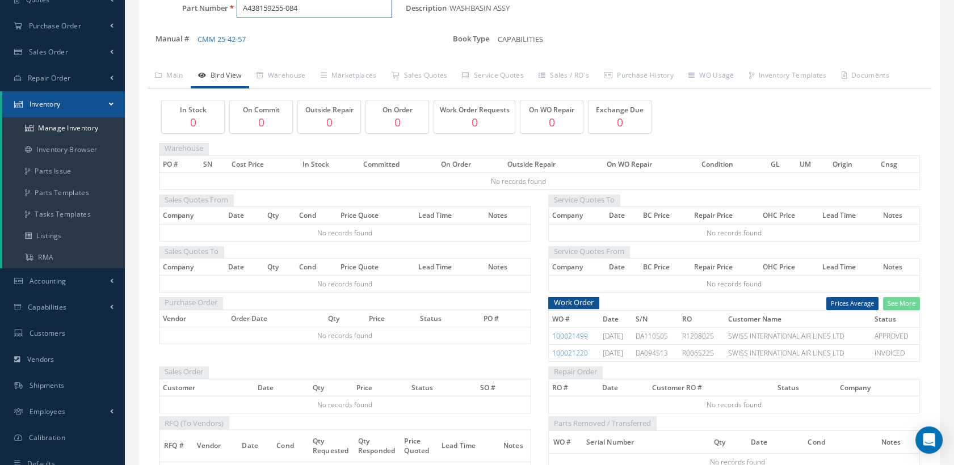
scroll to position [189, 0]
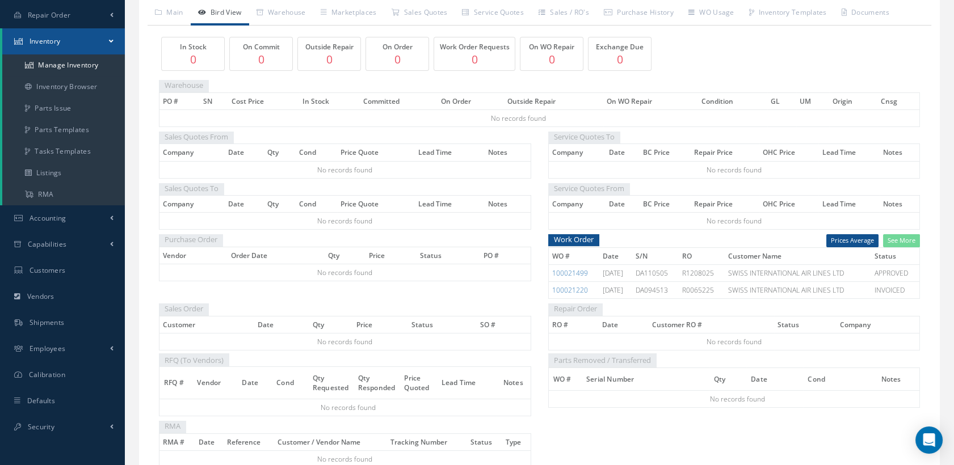
type input "A438159255-084"
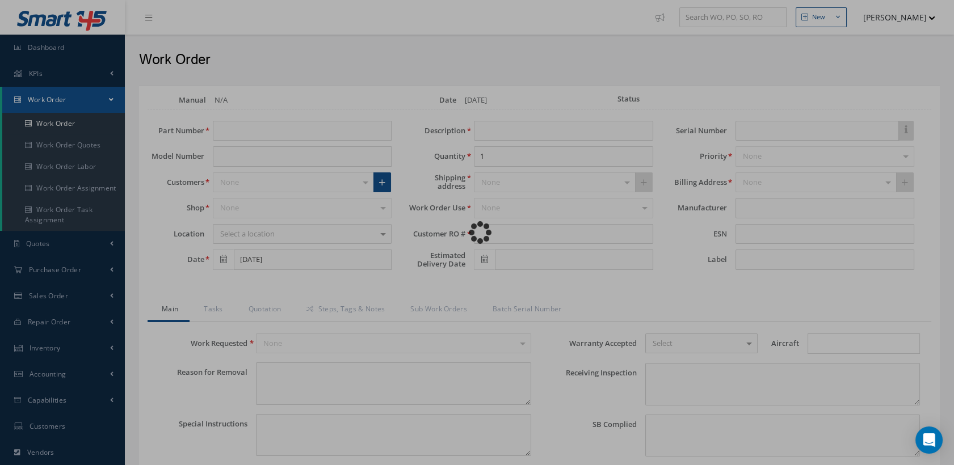
type input "A438118255-082"
type input "[DATE]"
type input "WASHBASIN ASSY"
type input "R0950625"
type input "DA094265"
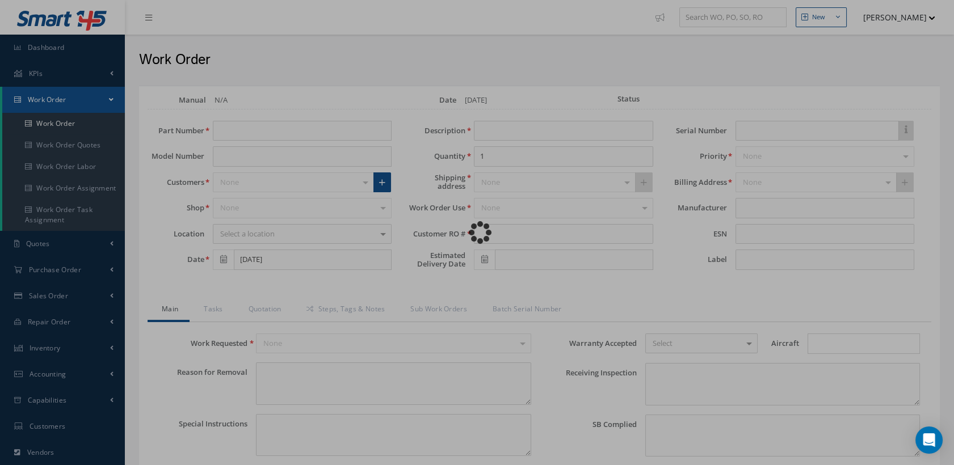
type textarea "NONE"
type textarea "PLEASE SEE R.O. FOR DETAILS"
type input "NONE"
type textarea "NO VISUAL DAMAGE"
type textarea "NONE"
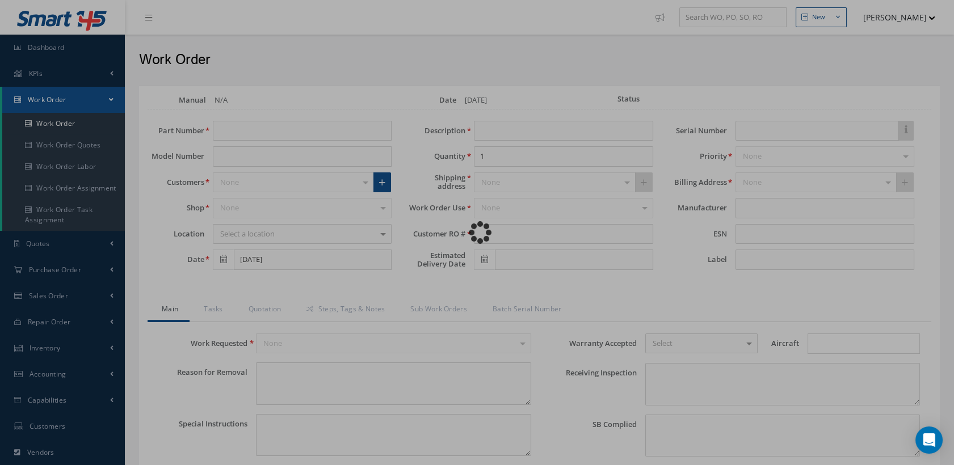
type input "NONE"
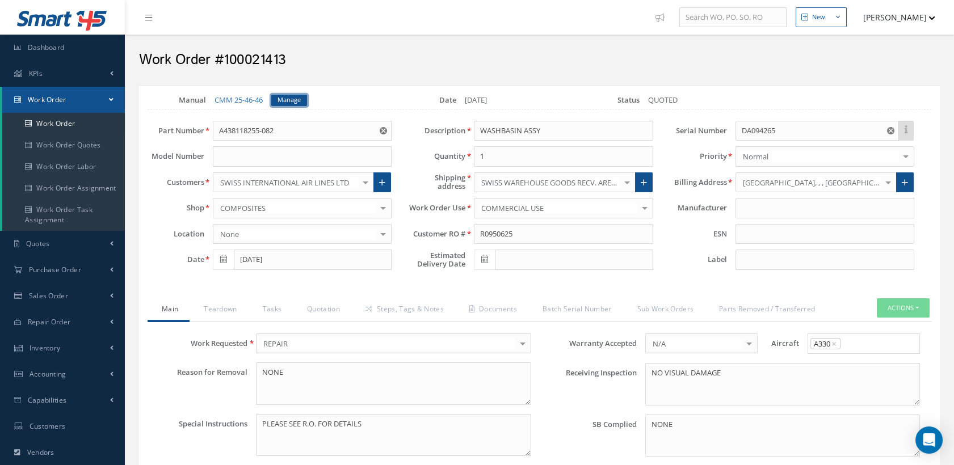
click at [281, 102] on link "Manage" at bounding box center [289, 100] width 36 height 11
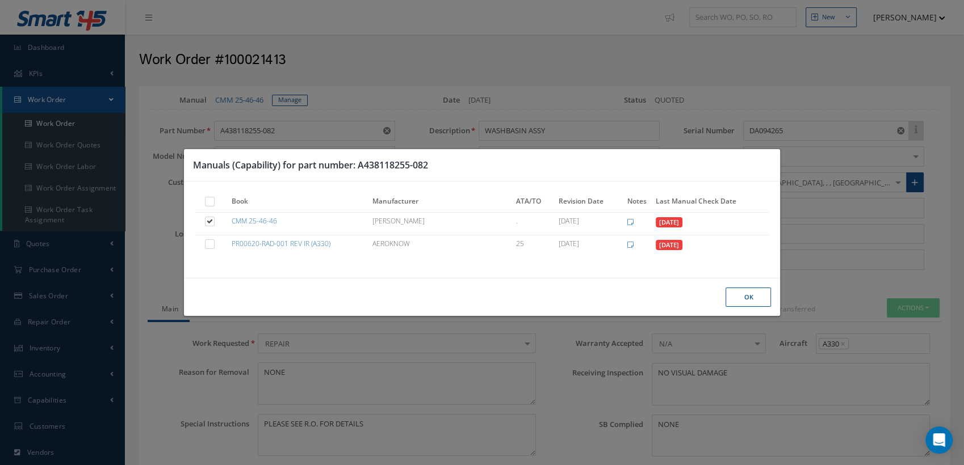
click at [741, 293] on button "Ok" at bounding box center [747, 298] width 45 height 20
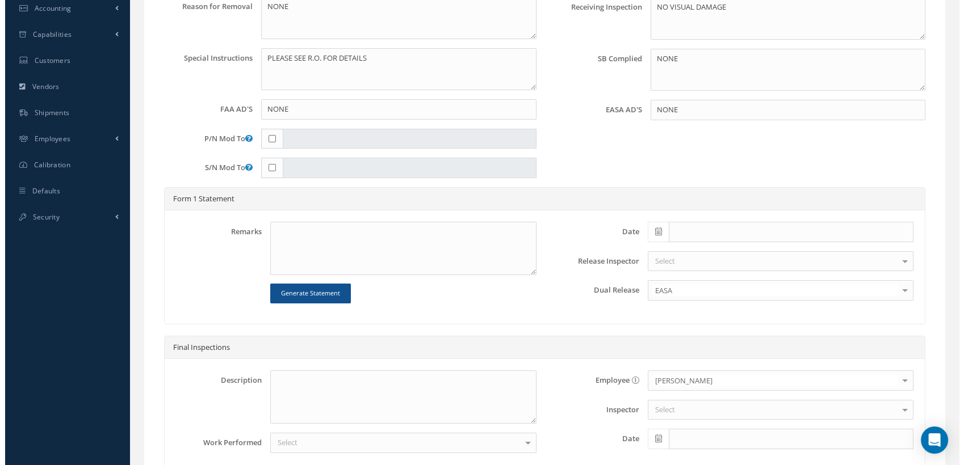
scroll to position [474, 0]
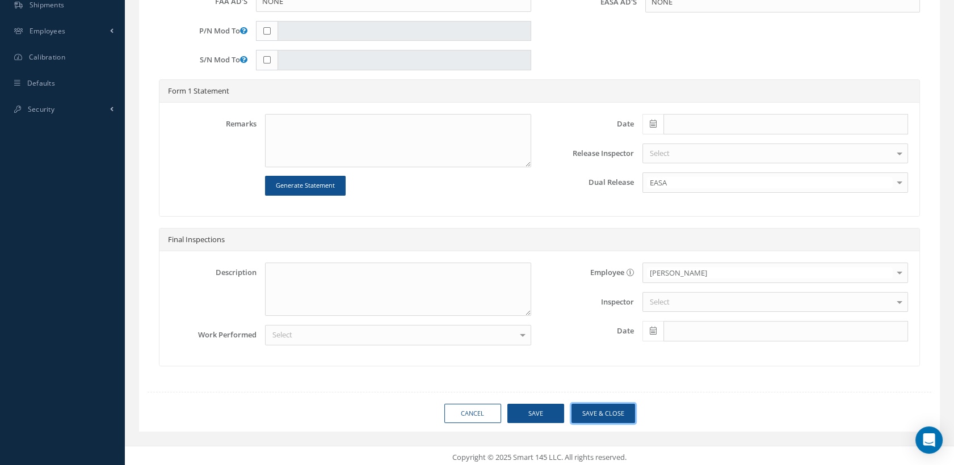
click at [595, 415] on button "Save & Close" at bounding box center [603, 414] width 64 height 20
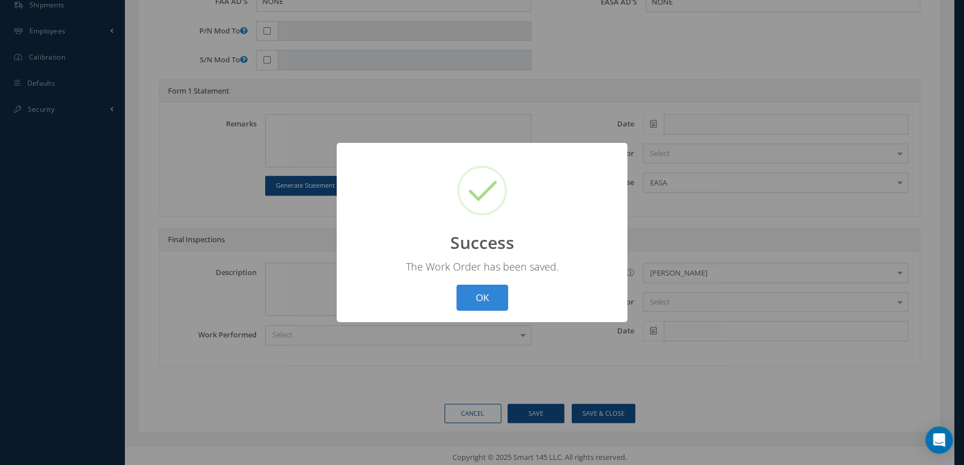
click at [480, 313] on div "? ! i Success × The Work Order has been saved. OK Cancel" at bounding box center [481, 233] width 291 height 180
click at [480, 301] on button "OK" at bounding box center [482, 298] width 52 height 27
select select "25"
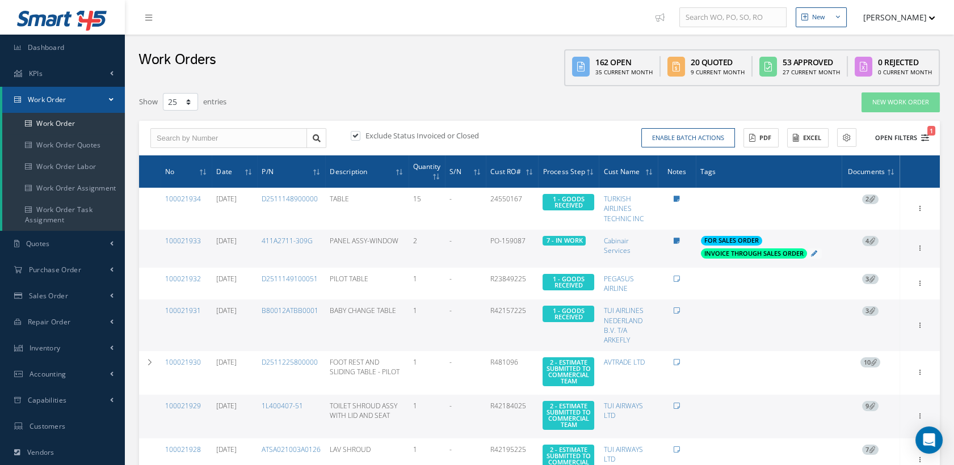
click at [923, 134] on icon "1" at bounding box center [925, 138] width 8 height 8
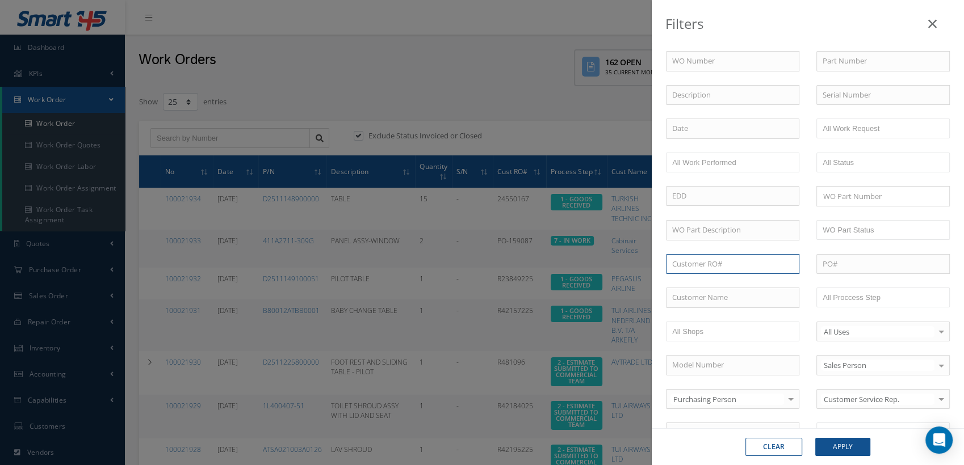
click at [687, 264] on input "text" at bounding box center [732, 264] width 133 height 20
paste input "R1208025"
type input "R1208025"
click at [707, 279] on div "R1208025" at bounding box center [732, 284] width 121 height 11
click at [834, 448] on button "Apply" at bounding box center [842, 447] width 55 height 18
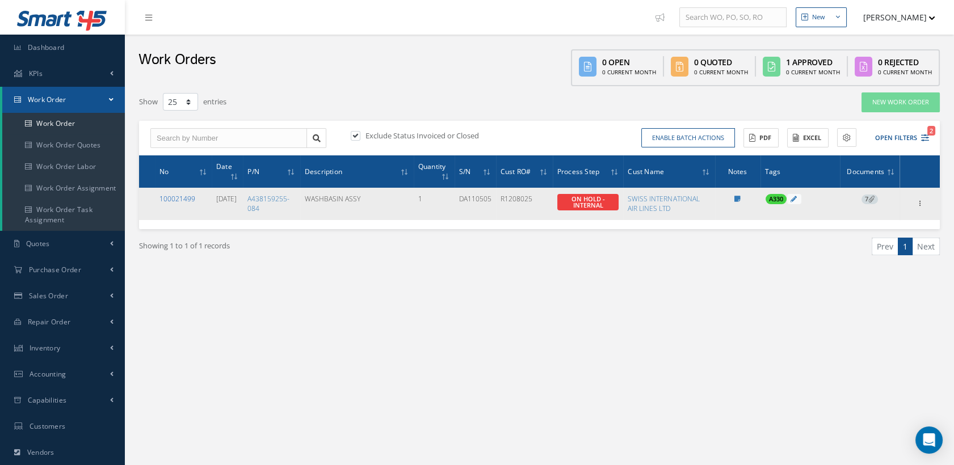
click at [184, 196] on link "100021499" at bounding box center [177, 199] width 36 height 10
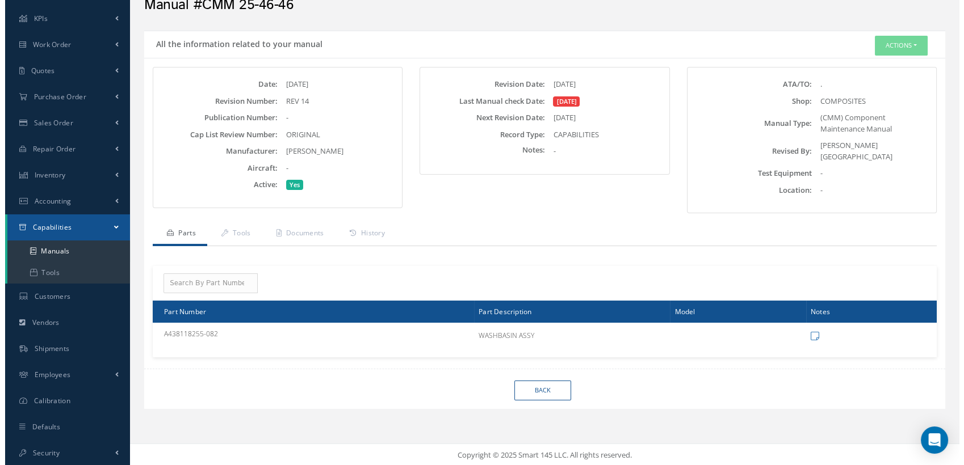
scroll to position [56, 0]
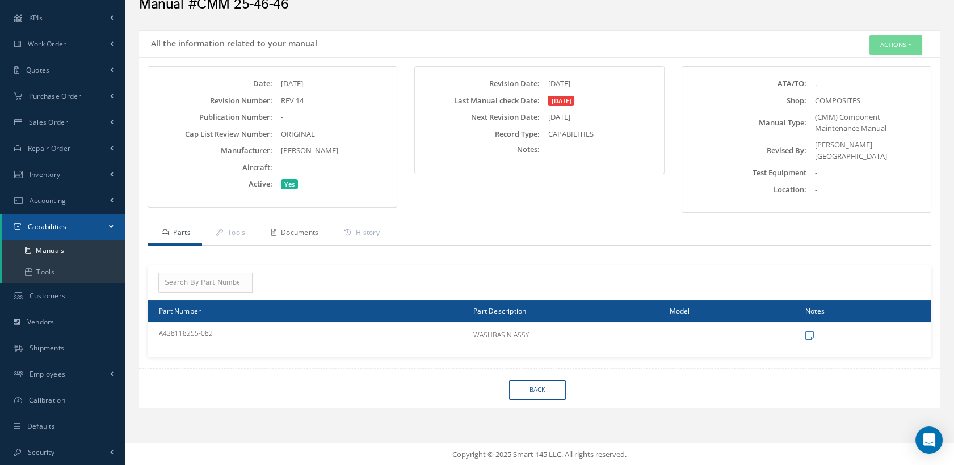
click at [314, 224] on link "Documents" at bounding box center [293, 234] width 73 height 24
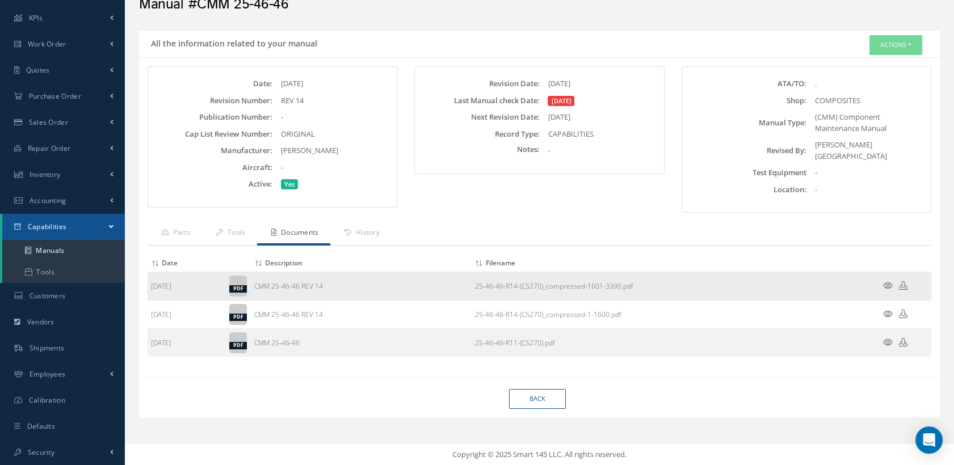
click at [887, 281] on icon at bounding box center [888, 285] width 10 height 9
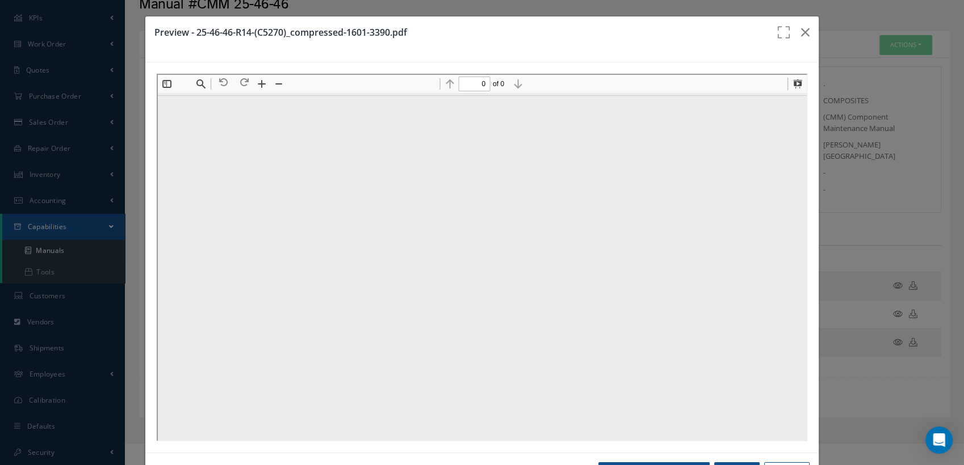
scroll to position [0, 0]
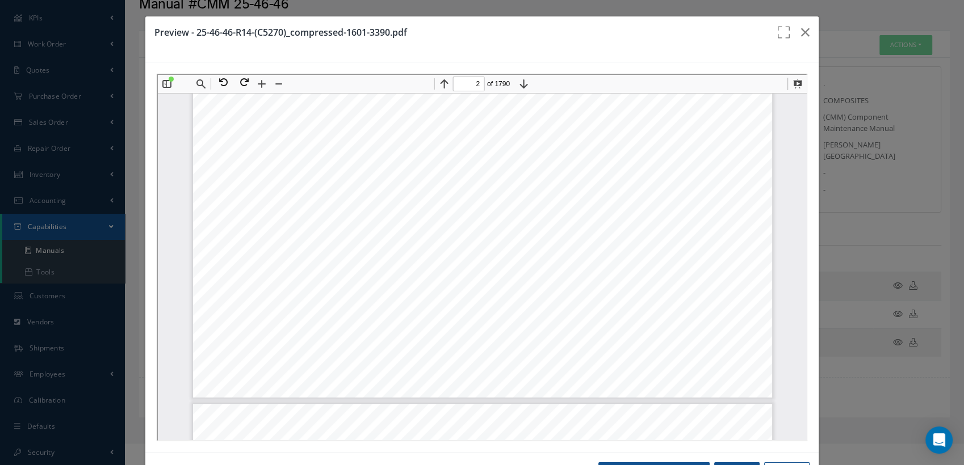
type input "3"
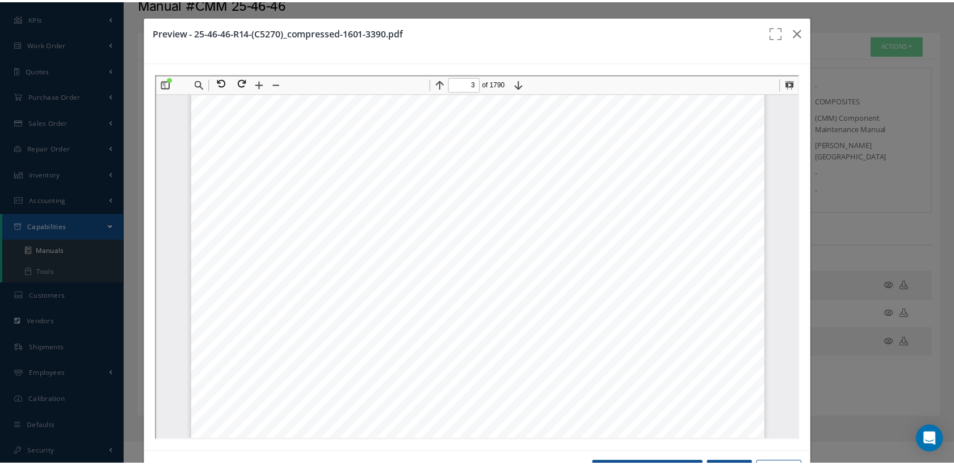
scroll to position [1896, 0]
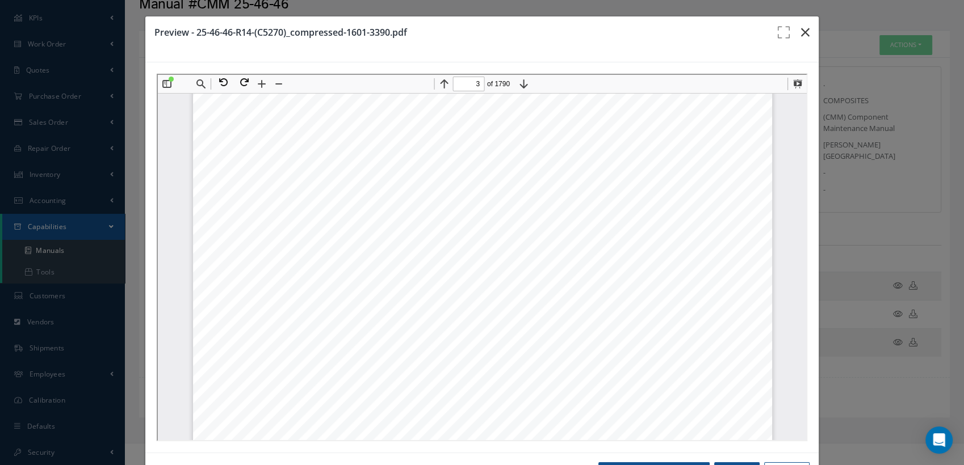
click at [801, 34] on icon "button" at bounding box center [805, 33] width 9 height 14
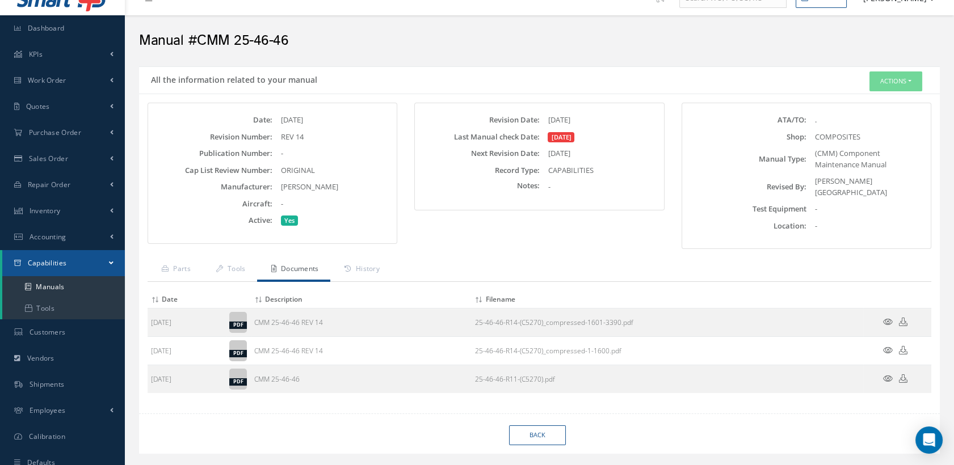
scroll to position [0, 0]
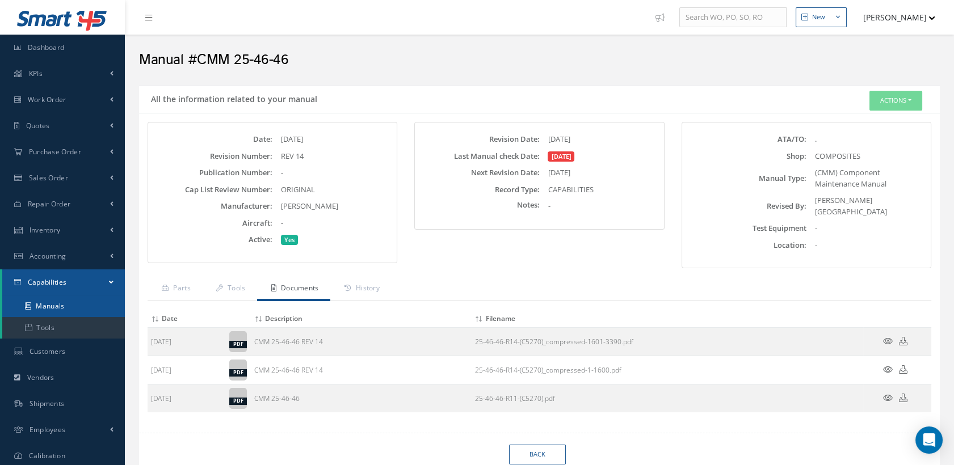
click at [55, 310] on link "Manuals" at bounding box center [63, 307] width 123 height 22
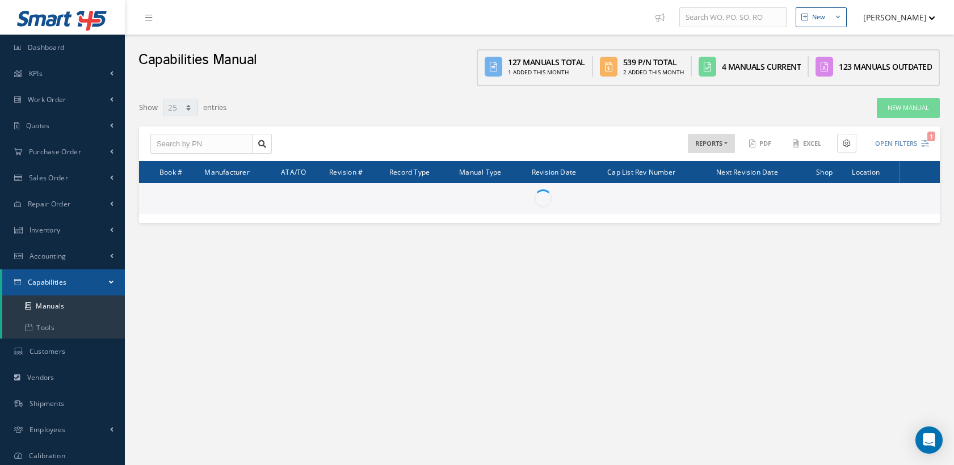
select select "25"
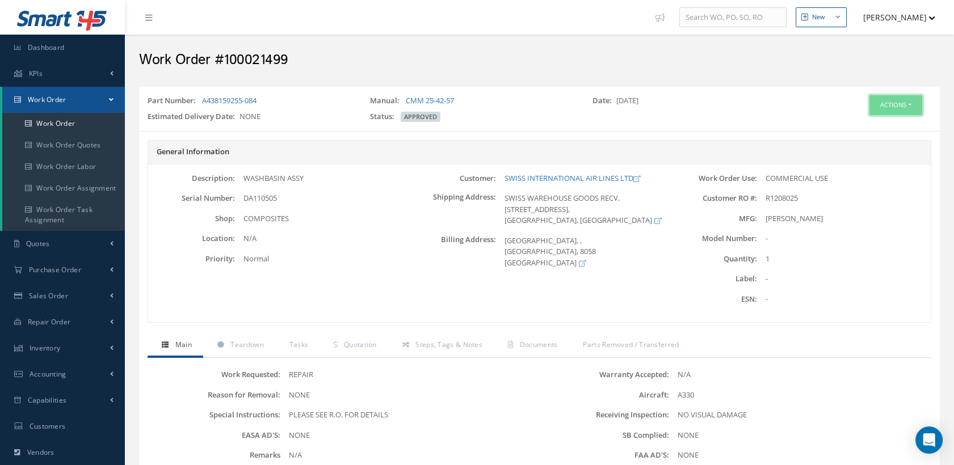
click at [879, 97] on button "Actions" at bounding box center [895, 105] width 53 height 20
click at [860, 124] on link "Edit" at bounding box center [877, 126] width 91 height 15
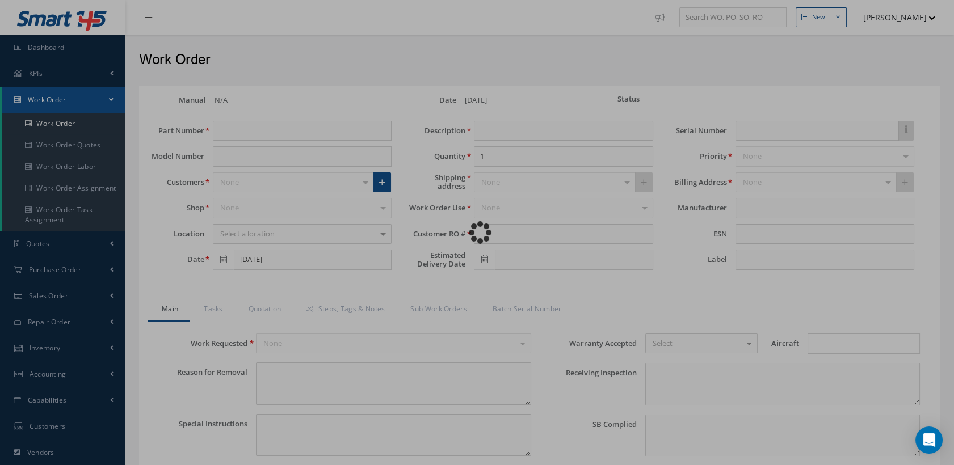
type input "A438159255-084"
type input "[DATE]"
type input "WASHBASIN ASSY"
type input "R1208025"
type input "DA110505"
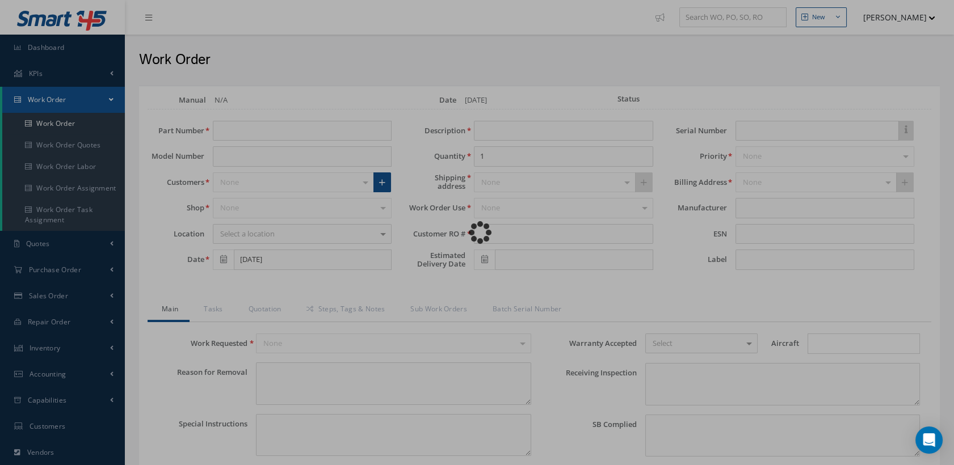
type textarea "NONE"
type textarea "PLEASE SEE R.O. FOR DETAILS"
type input "NONE"
type textarea "NO VISUAL DAMAGE"
type textarea "NONE"
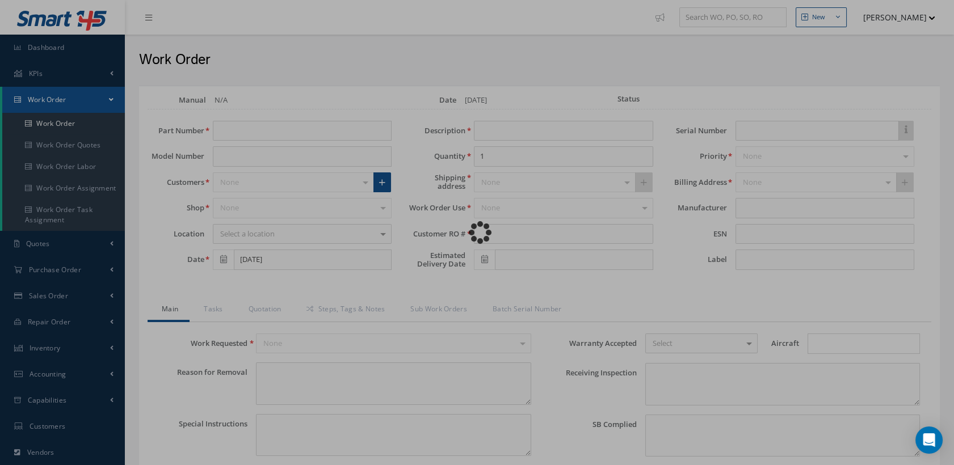
type input "NONE"
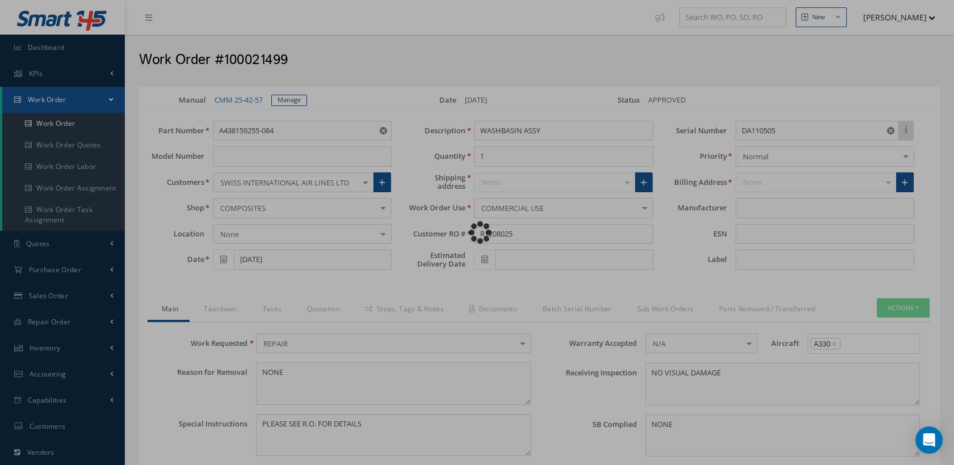
type input "[PERSON_NAME]"
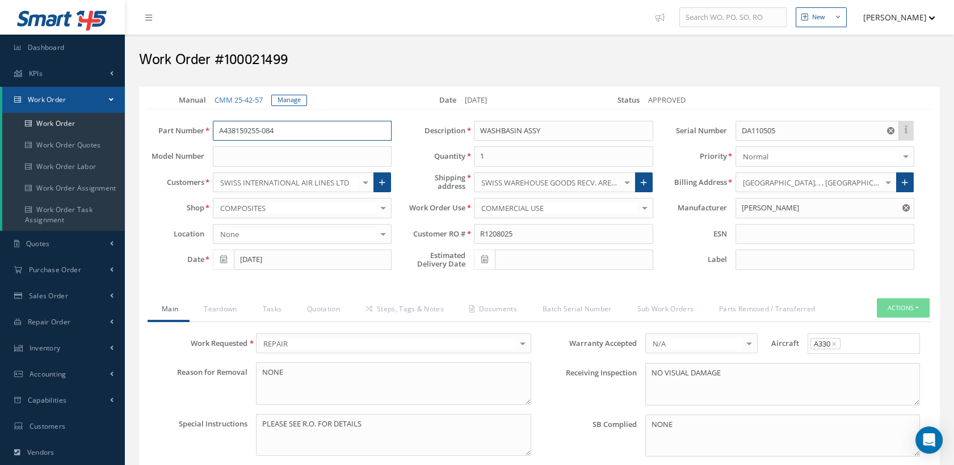
drag, startPoint x: 279, startPoint y: 132, endPoint x: 212, endPoint y: 129, distance: 66.5
click at [213, 129] on input "A438159255-084" at bounding box center [302, 131] width 179 height 20
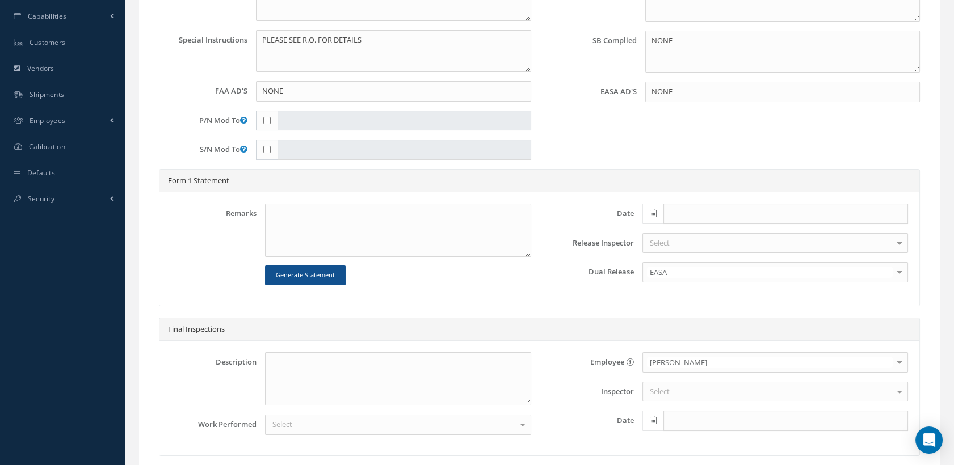
scroll to position [474, 0]
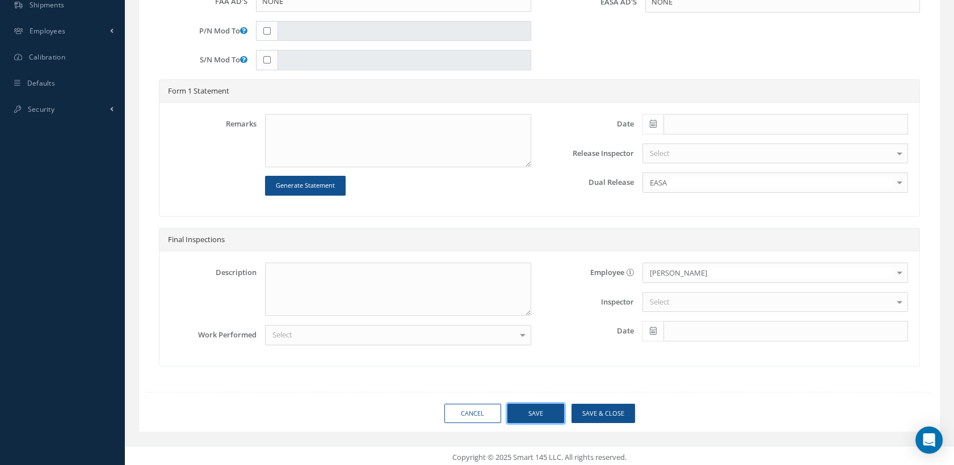
click at [535, 414] on button "Save" at bounding box center [535, 414] width 57 height 20
type input "[PERSON_NAME]"
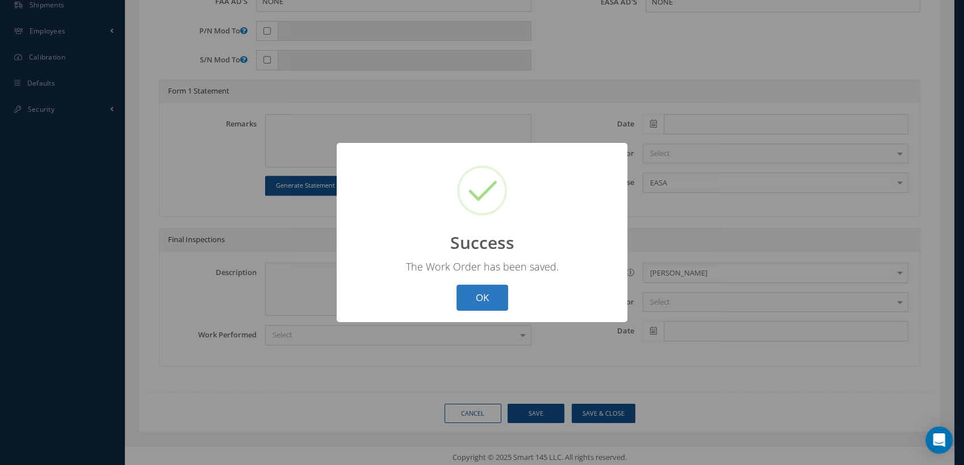
click at [468, 298] on button "OK" at bounding box center [482, 298] width 52 height 27
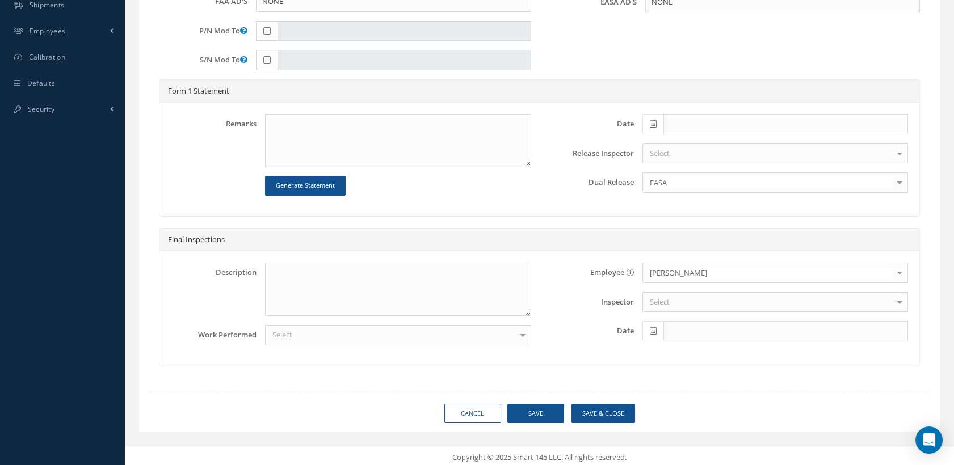
scroll to position [159, 0]
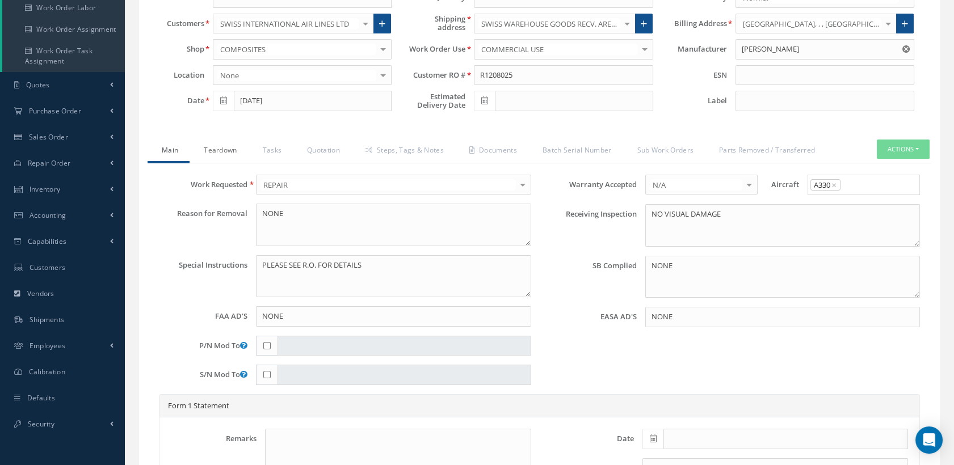
click at [221, 146] on link "Teardown" at bounding box center [219, 152] width 58 height 24
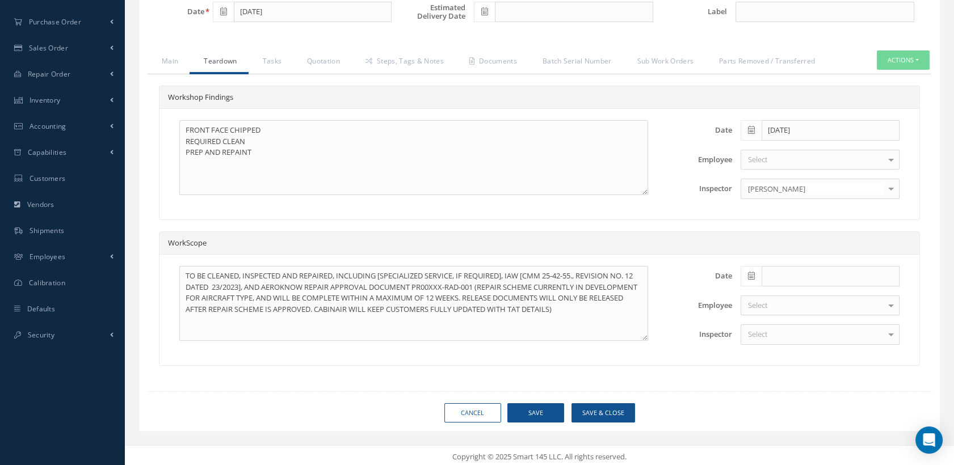
scroll to position [0, 0]
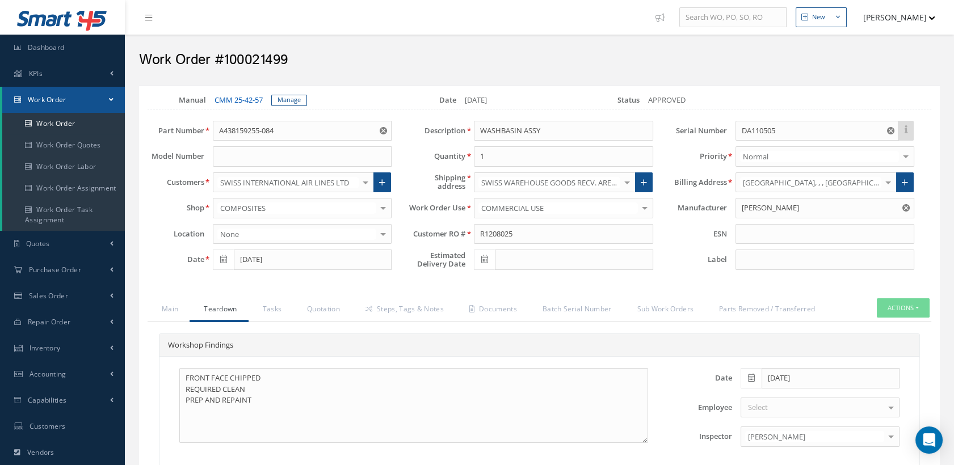
click at [250, 98] on link "CMM 25-42-57" at bounding box center [238, 100] width 48 height 10
drag, startPoint x: 268, startPoint y: 128, endPoint x: 205, endPoint y: 128, distance: 63.0
click at [205, 128] on div "A438159255-084 A438159255-084" at bounding box center [302, 131] width 196 height 20
drag, startPoint x: 301, startPoint y: 128, endPoint x: 177, endPoint y: 129, distance: 124.3
click at [177, 129] on div "Part Number A438159255-084 A438159255-084" at bounding box center [269, 131] width 261 height 20
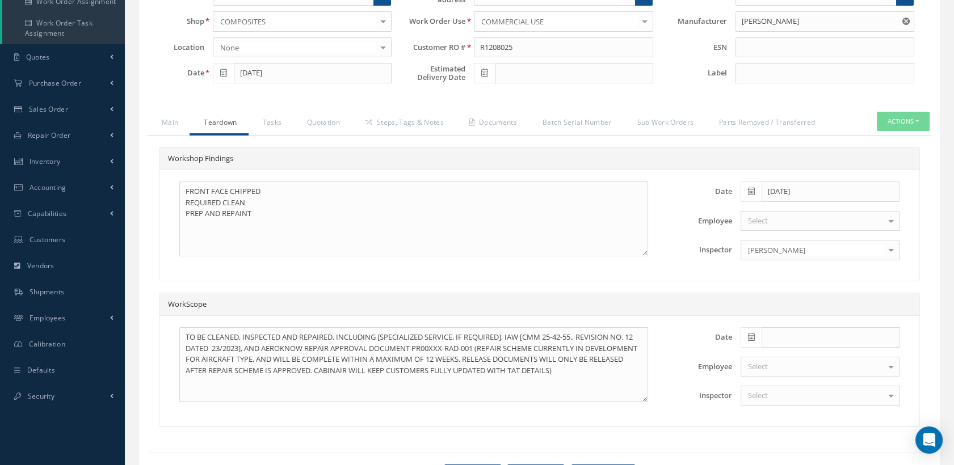
scroll to position [189, 0]
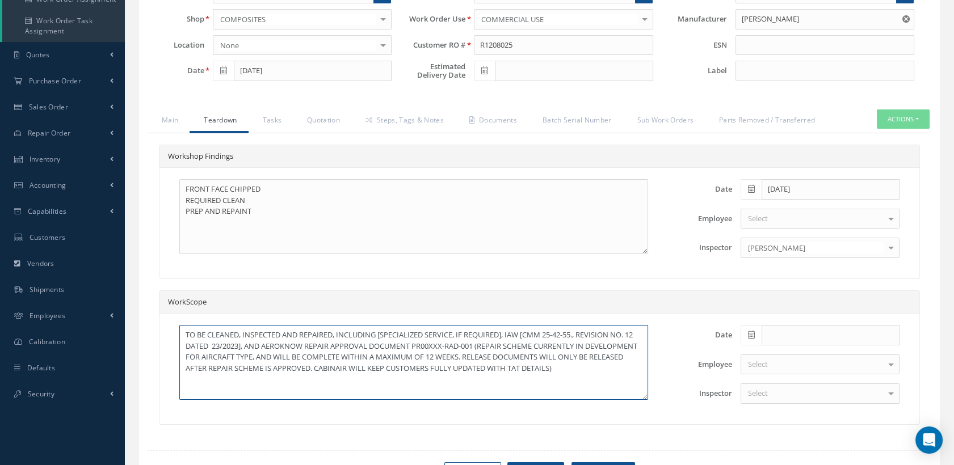
click at [577, 332] on textarea "TO BE CLEANED, INSPECTED AND REPAIRED, INCLUDING [SPECIALIZED SERVICE, IF REQUI…" at bounding box center [413, 362] width 469 height 75
drag, startPoint x: 192, startPoint y: 346, endPoint x: 200, endPoint y: 359, distance: 15.3
click at [192, 347] on textarea "TO BE CLEANED, INSPECTED AND REPAIRED, INCLUDING [SPECIALIZED SERVICE, IF REQUI…" at bounding box center [413, 362] width 469 height 75
click at [230, 342] on textarea "TO BE CLEANED, INSPECTED AND REPAIRED, INCLUDING [SPECIALIZED SERVICE, IF REQUI…" at bounding box center [413, 362] width 469 height 75
click at [288, 343] on textarea "TO BE CLEANED, INSPECTED AND REPAIRED, INCLUDING [SPECIALIZED SERVICE, IF REQUI…" at bounding box center [413, 362] width 469 height 75
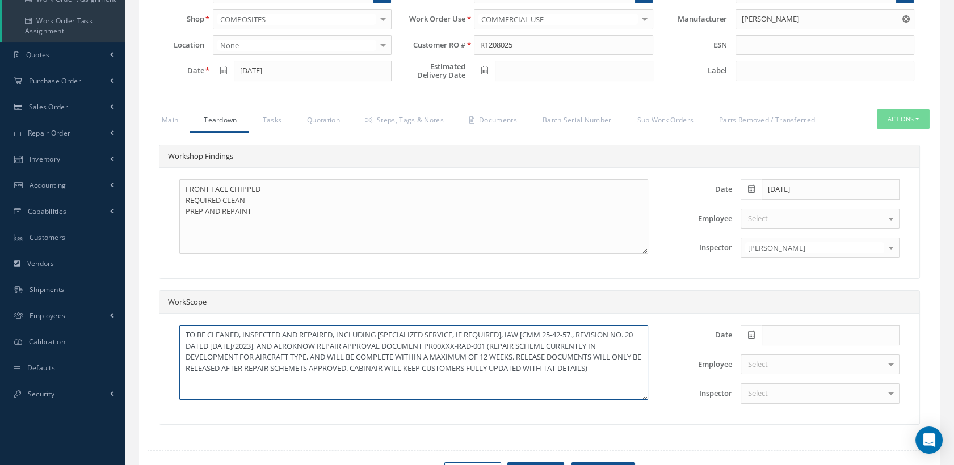
click at [290, 345] on textarea "TO BE CLEANED, INSPECTED AND REPAIRED, INCLUDING [SPECIALIZED SERVICE, IF REQUI…" at bounding box center [413, 362] width 469 height 75
click at [582, 332] on textarea "TO BE CLEANED, INSPECTED AND REPAIRED, INCLUDING [SPECIALIZED SERVICE, IF REQUI…" at bounding box center [413, 362] width 469 height 75
click at [612, 334] on textarea "TO BE CLEANED, INSPECTED AND REPAIRED, INCLUDING [SPECIALIZED SERVICE, IF REQUI…" at bounding box center [413, 362] width 469 height 75
click at [610, 335] on textarea "TO BE CLEANED, INSPECTED AND REPAIRED, INCLUDING [SPECIALIZED SERVICE, IF REQUI…" at bounding box center [413, 362] width 469 height 75
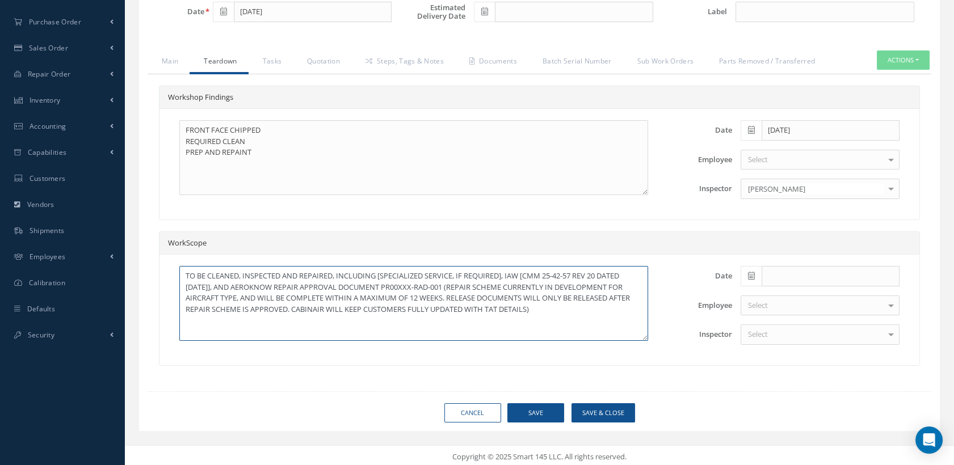
type textarea "TO BE CLEANED, INSPECTED AND REPAIRED, INCLUDING [SPECIALIZED SERVICE, IF REQUI…"
click at [541, 406] on button "Save" at bounding box center [535, 413] width 57 height 20
type input "[PERSON_NAME]"
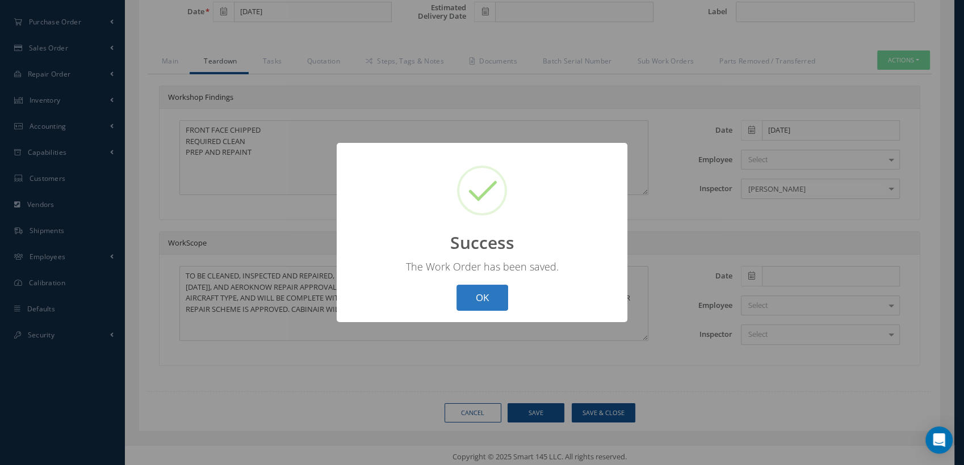
click at [470, 291] on button "OK" at bounding box center [482, 298] width 52 height 27
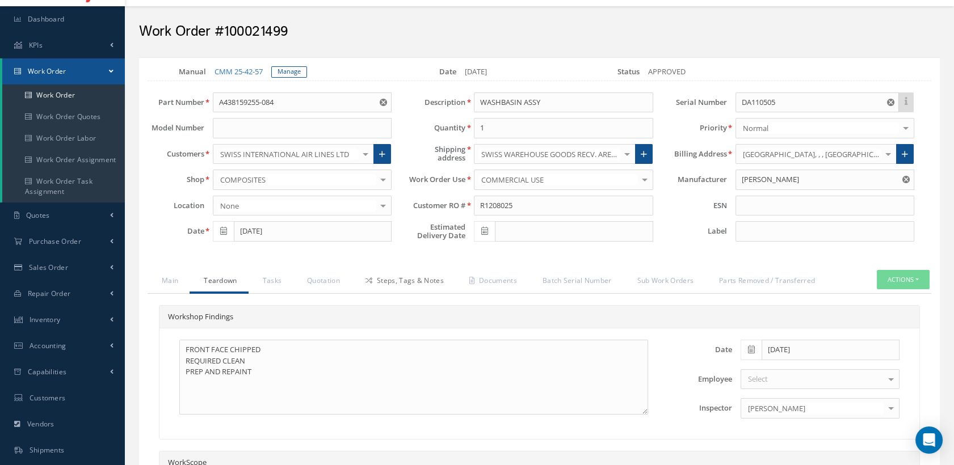
scroll to position [0, 0]
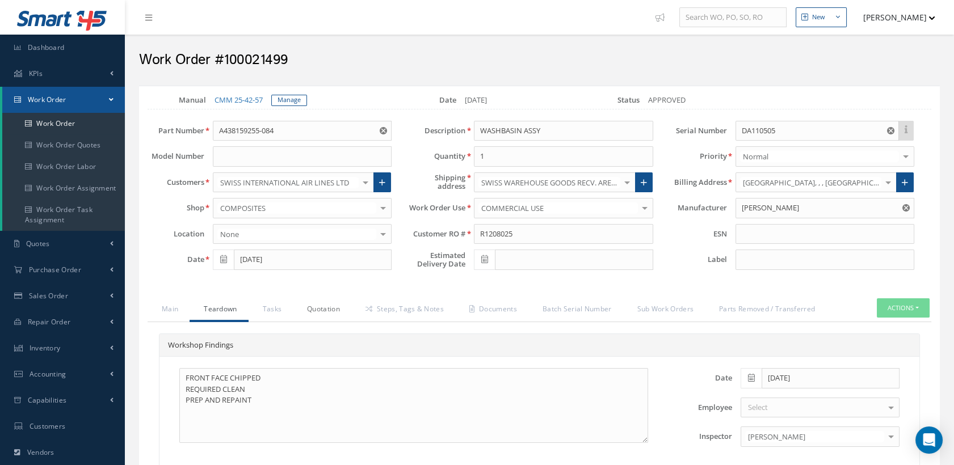
click at [314, 306] on link "Quotation" at bounding box center [322, 310] width 58 height 24
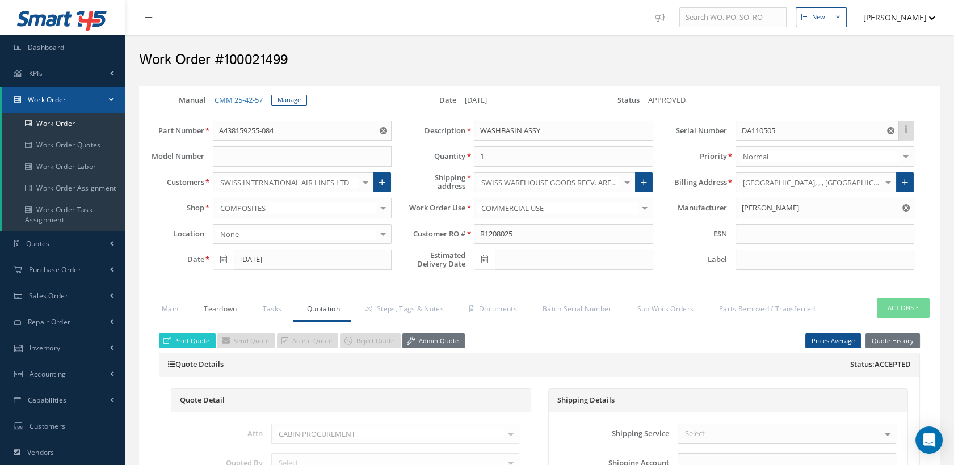
click at [234, 308] on link "Teardown" at bounding box center [219, 310] width 58 height 24
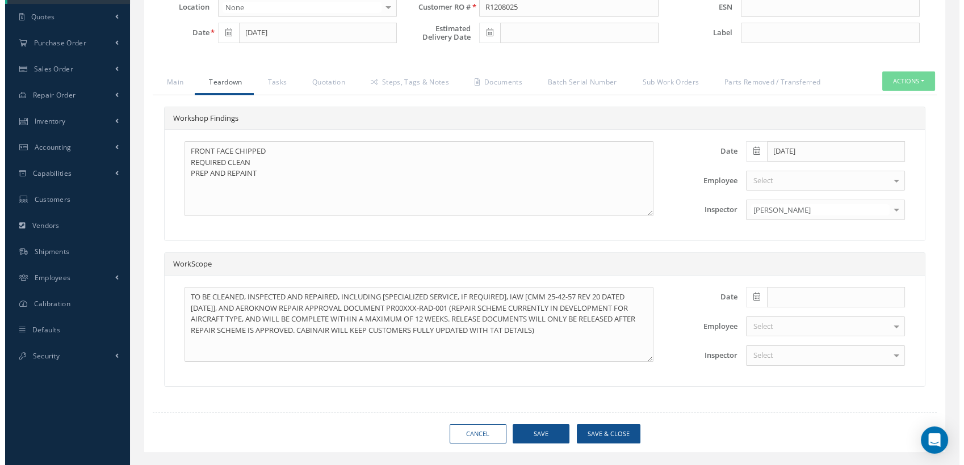
scroll to position [248, 0]
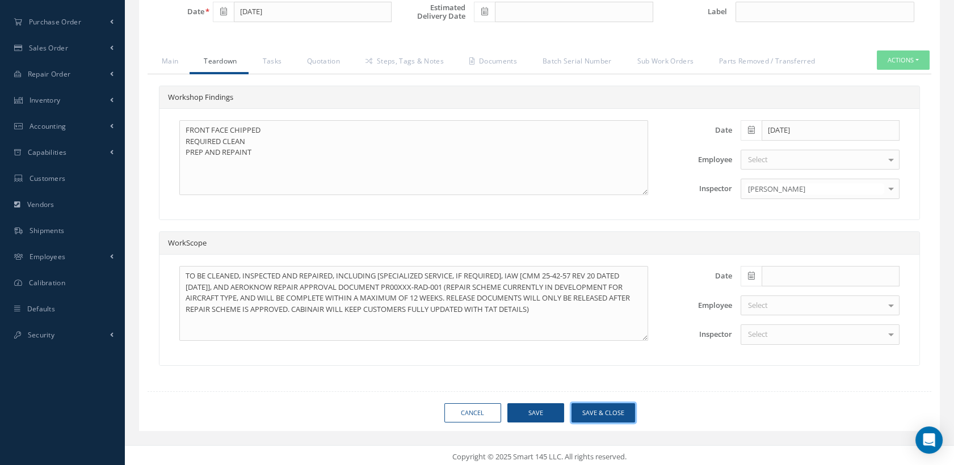
click at [585, 411] on button "Save & Close" at bounding box center [603, 413] width 64 height 20
type input "DIEHL"
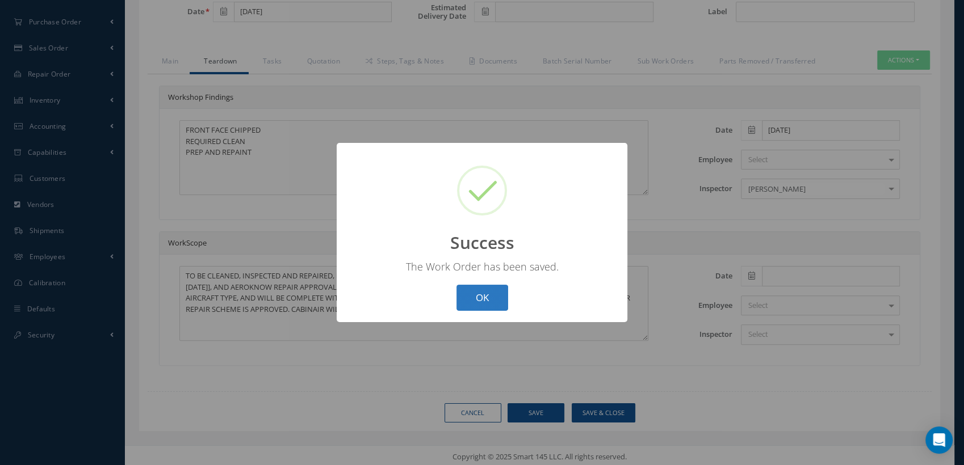
click at [486, 295] on button "OK" at bounding box center [482, 298] width 52 height 27
select select "25"
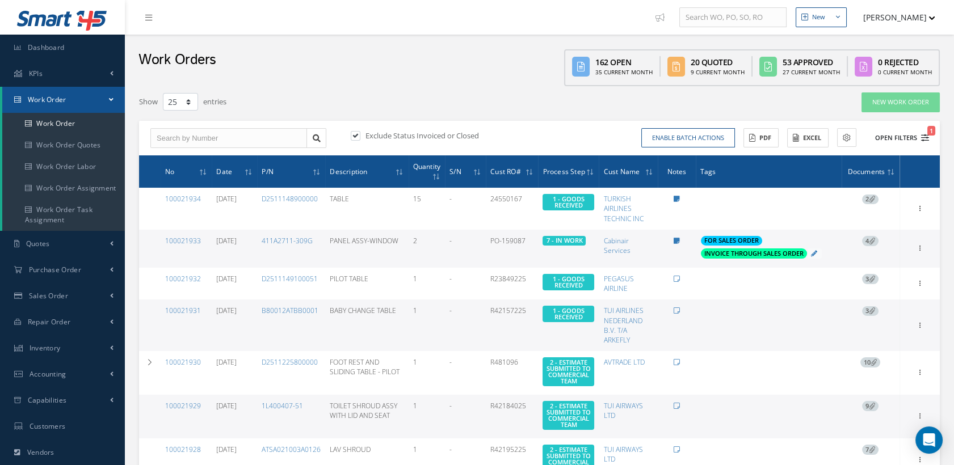
click at [922, 134] on icon "1" at bounding box center [925, 138] width 8 height 8
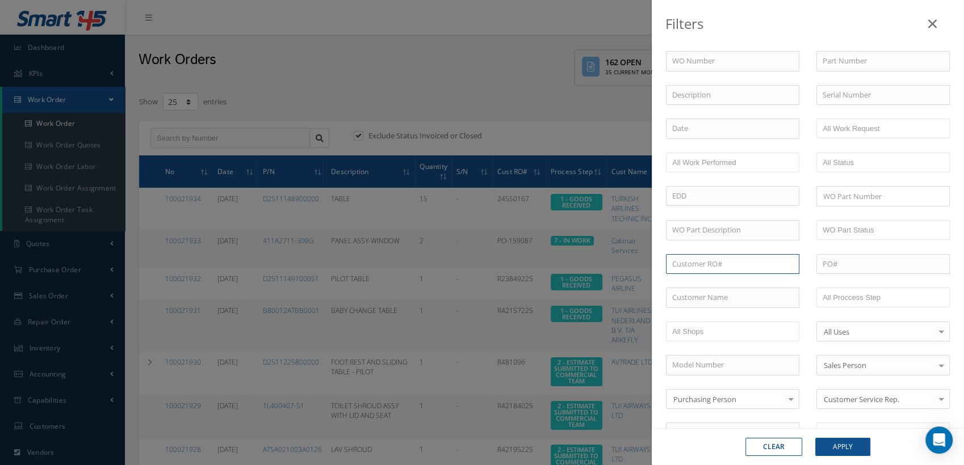
click at [708, 261] on input "text" at bounding box center [732, 264] width 133 height 20
paste input "R0950625"
type input "R0950625"
click at [850, 445] on button "Apply" at bounding box center [842, 447] width 55 height 18
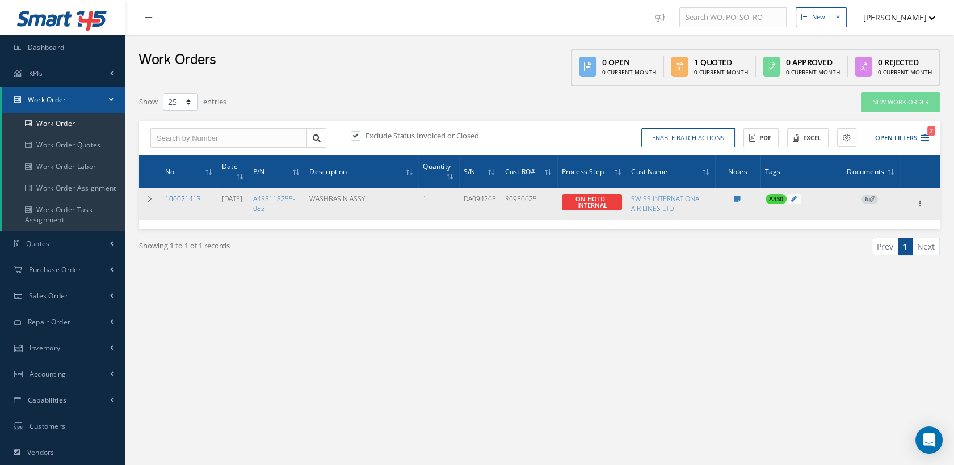
click at [186, 195] on link "100021413" at bounding box center [183, 199] width 36 height 10
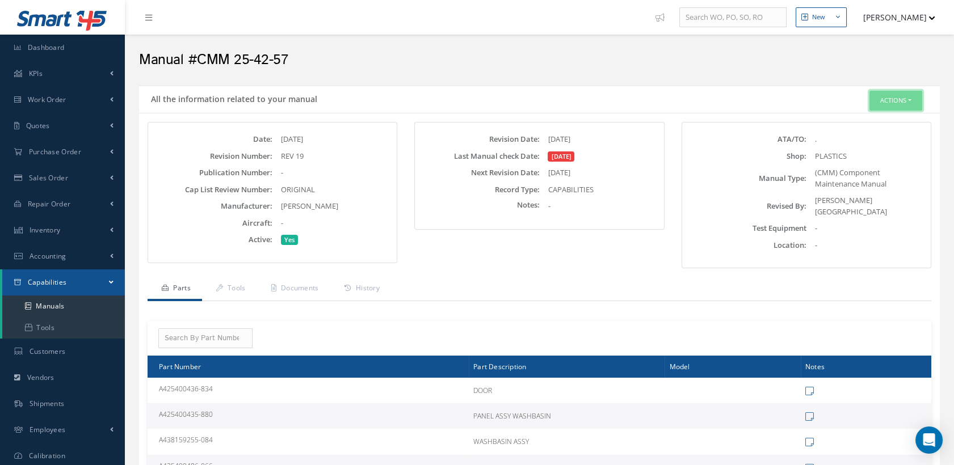
click at [890, 99] on button "Actions" at bounding box center [895, 101] width 53 height 20
click at [853, 117] on link "Edit" at bounding box center [877, 122] width 91 height 15
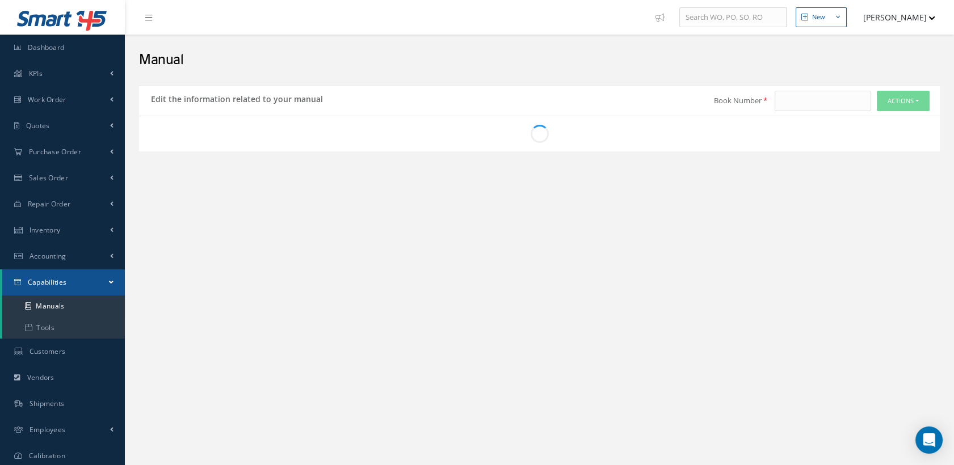
type input "CMM 25-42-57"
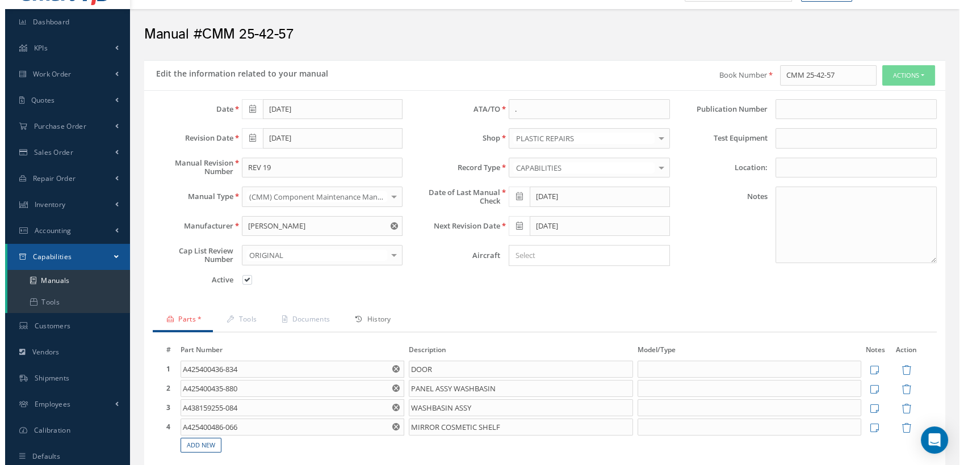
scroll to position [63, 0]
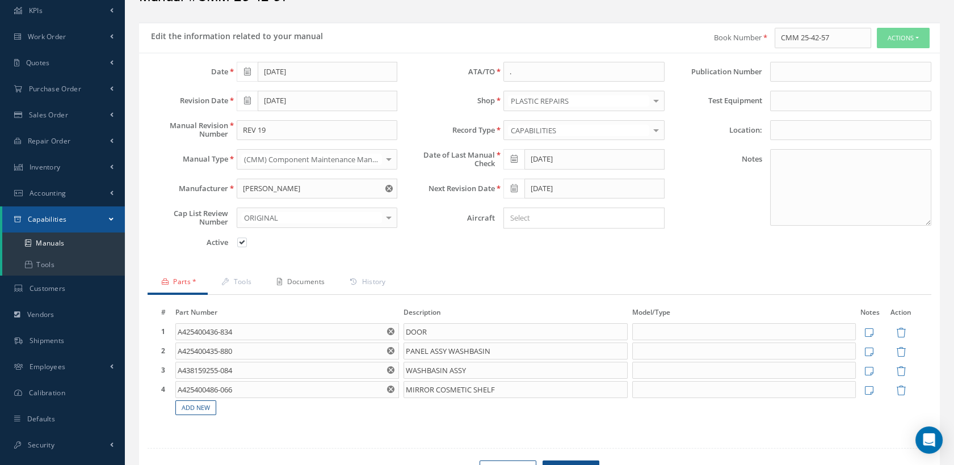
click at [320, 279] on link "Documents" at bounding box center [299, 283] width 73 height 24
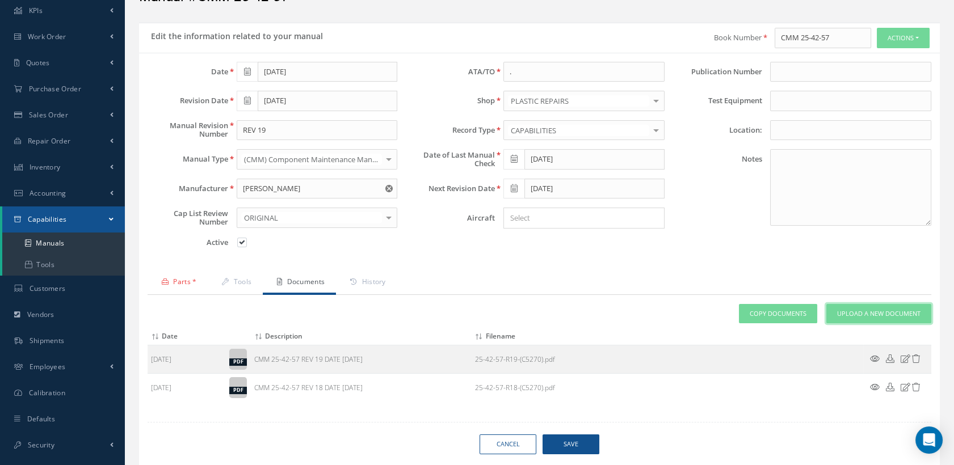
click at [886, 312] on span "Upload a New Document" at bounding box center [878, 314] width 83 height 10
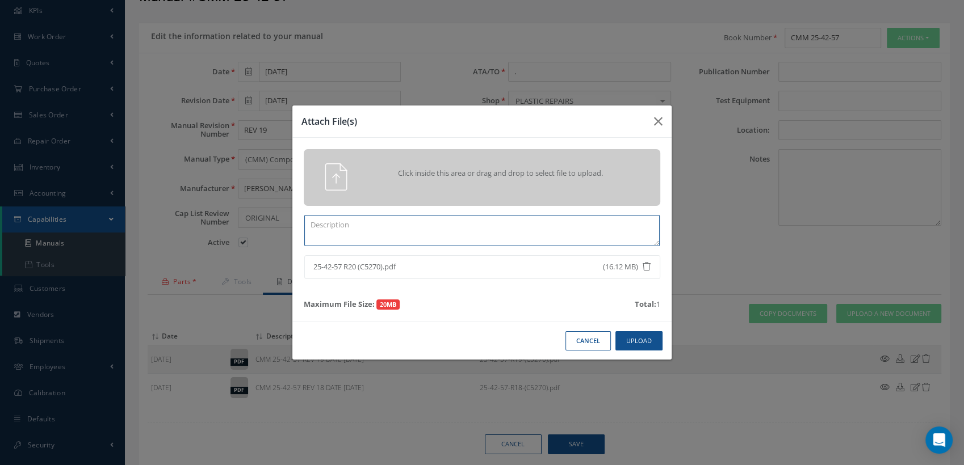
click at [343, 231] on textarea at bounding box center [481, 230] width 355 height 31
type textarea "CMM 25-42-57 REV 20"
click at [637, 338] on button "Upload" at bounding box center [638, 341] width 47 height 20
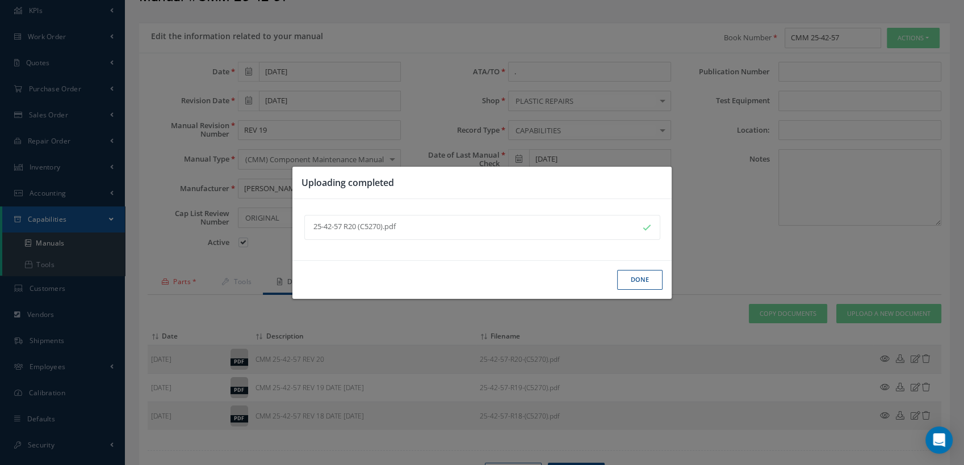
click at [636, 272] on button "Done" at bounding box center [639, 280] width 45 height 20
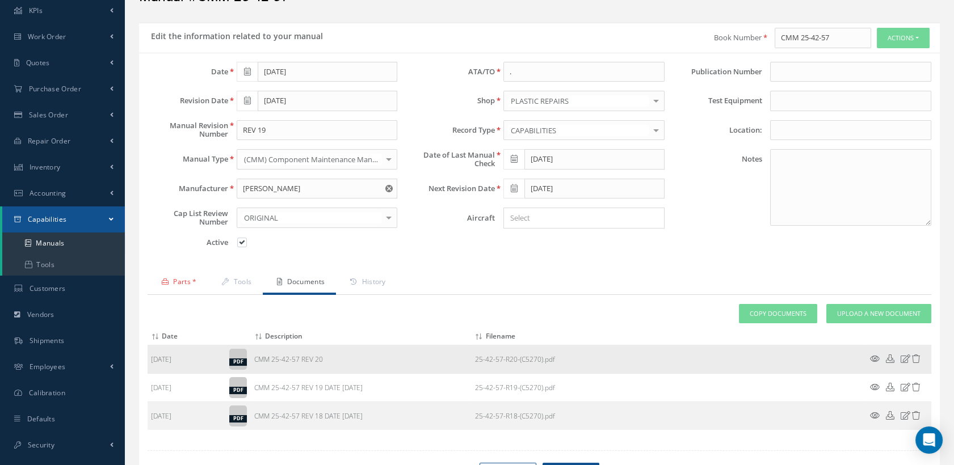
click at [872, 355] on icon at bounding box center [875, 359] width 10 height 9
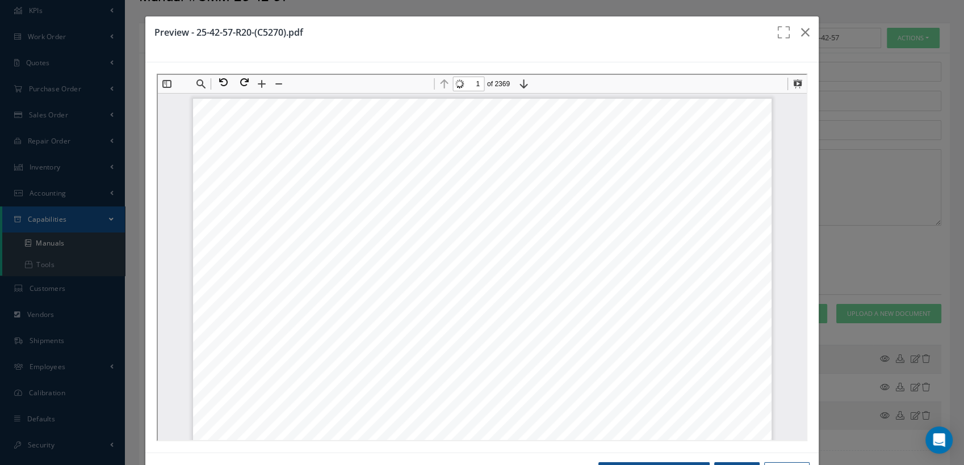
scroll to position [5, 0]
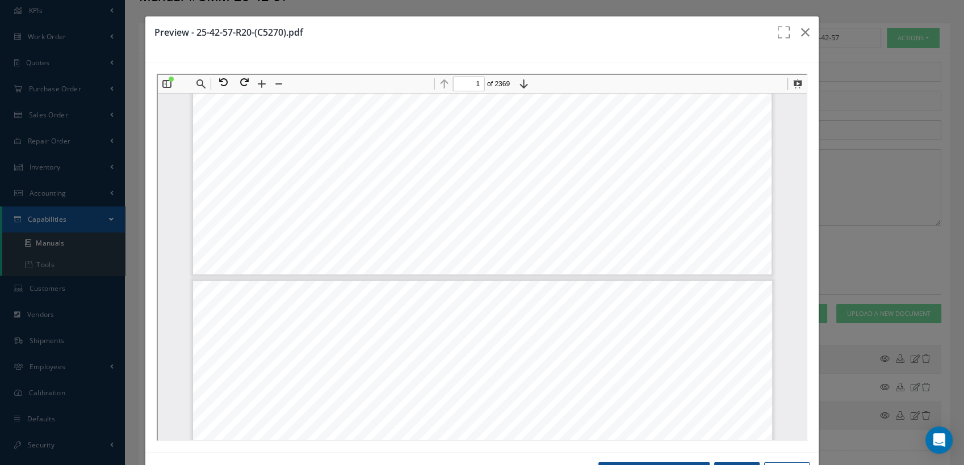
type input "2"
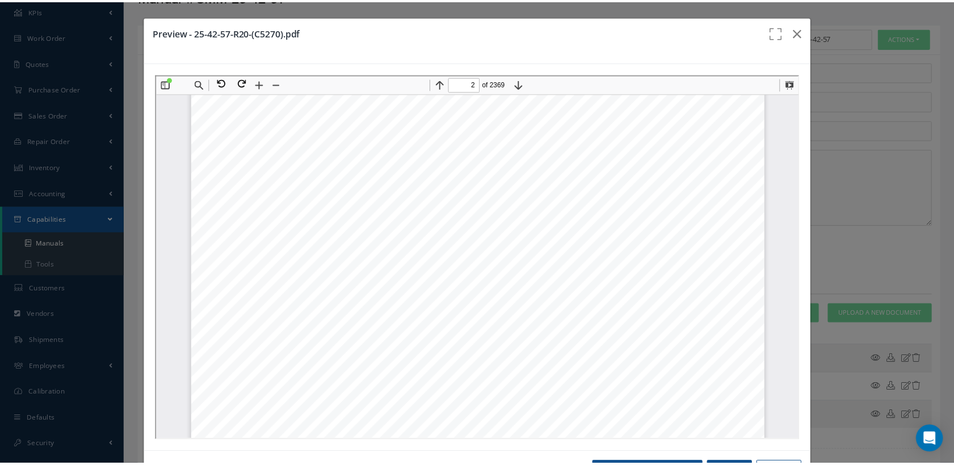
scroll to position [825, 0]
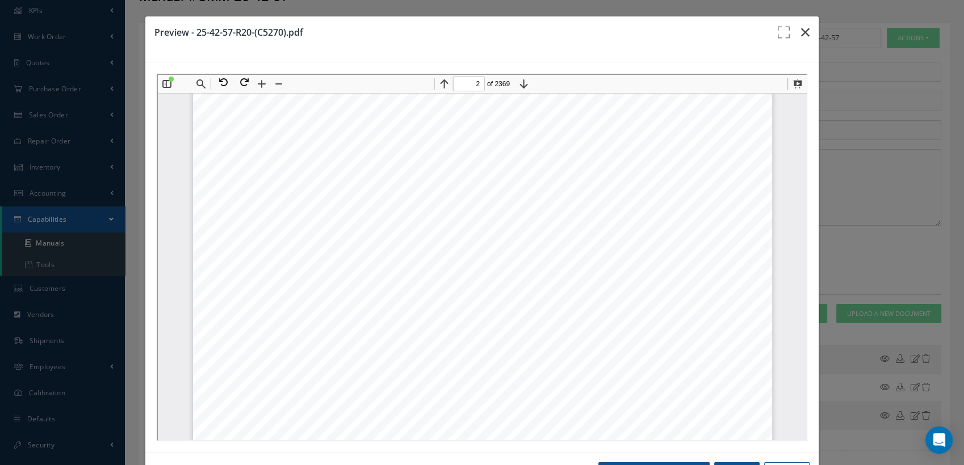
click at [801, 28] on button "button" at bounding box center [805, 32] width 27 height 32
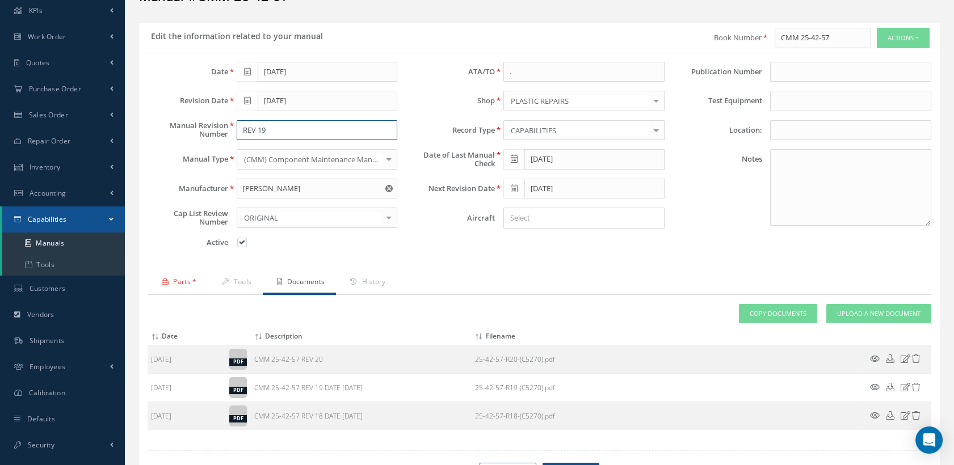
click at [275, 130] on input "REV 19" at bounding box center [317, 130] width 161 height 20
type input "REV 20"
click at [249, 98] on icon at bounding box center [247, 100] width 7 height 8
click at [350, 116] on th "»" at bounding box center [347, 120] width 17 height 17
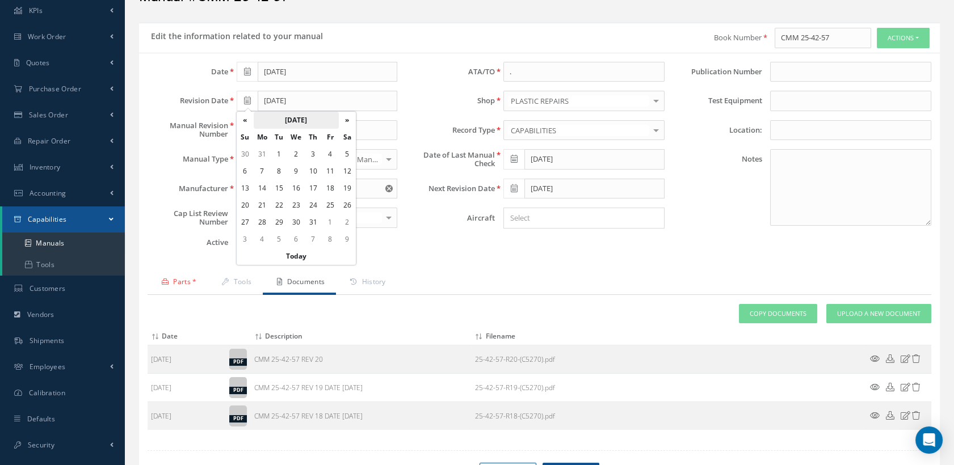
click at [292, 120] on th "August 2023" at bounding box center [296, 120] width 85 height 17
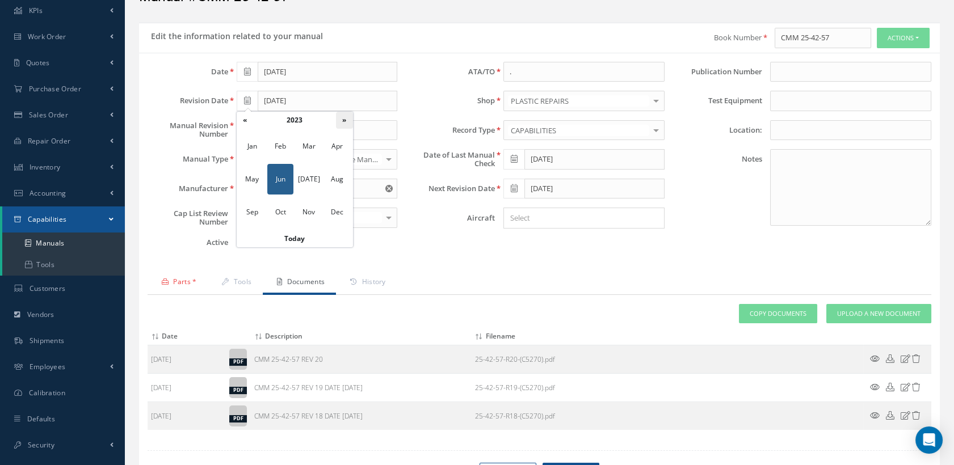
click at [345, 118] on th "»" at bounding box center [344, 120] width 17 height 17
click at [274, 176] on span "Jun" at bounding box center [280, 179] width 26 height 31
click at [291, 202] on td "18" at bounding box center [296, 205] width 17 height 17
type input "06/18/2025"
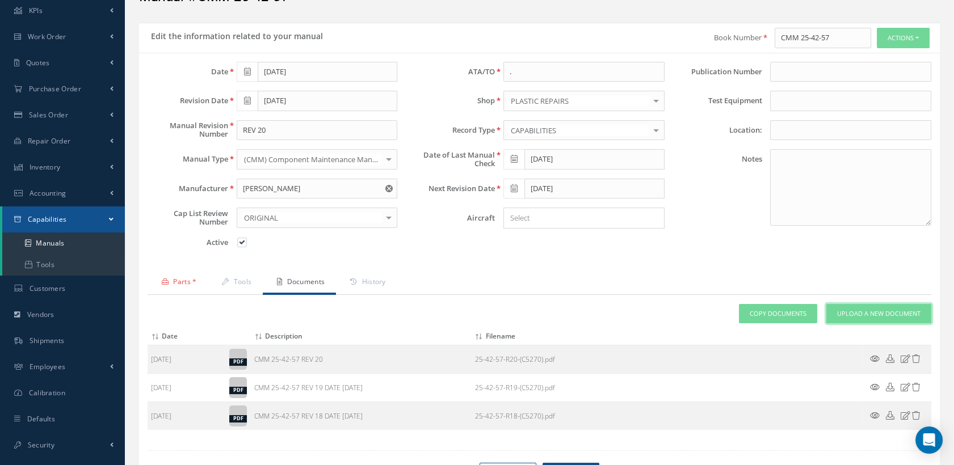
click at [876, 311] on span "Upload a New Document" at bounding box center [878, 314] width 83 height 10
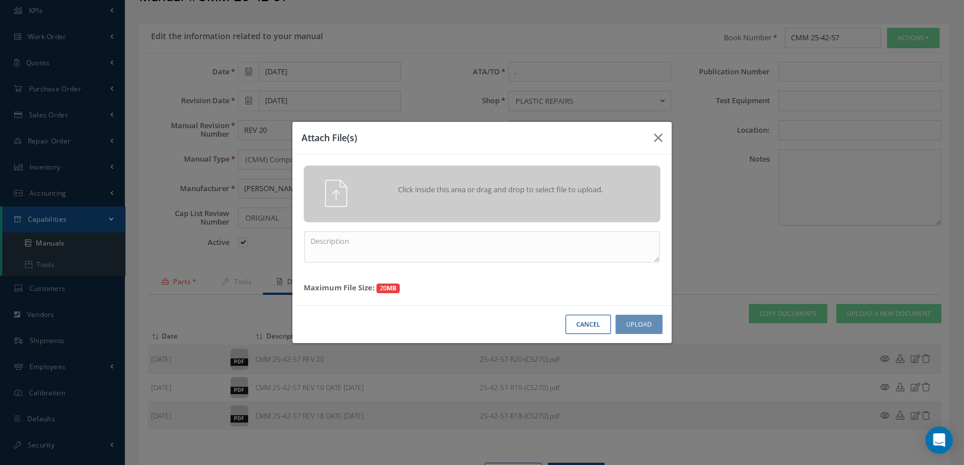
click at [589, 321] on button "Cancel" at bounding box center [587, 325] width 45 height 20
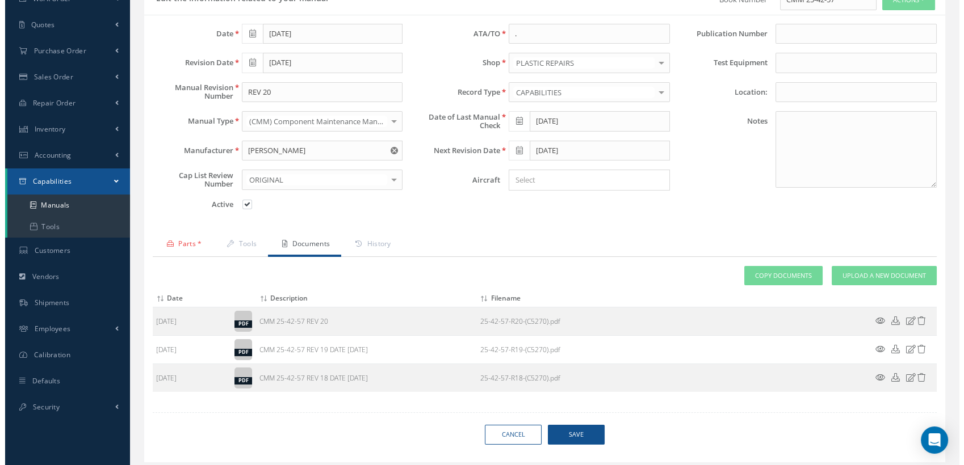
scroll to position [132, 0]
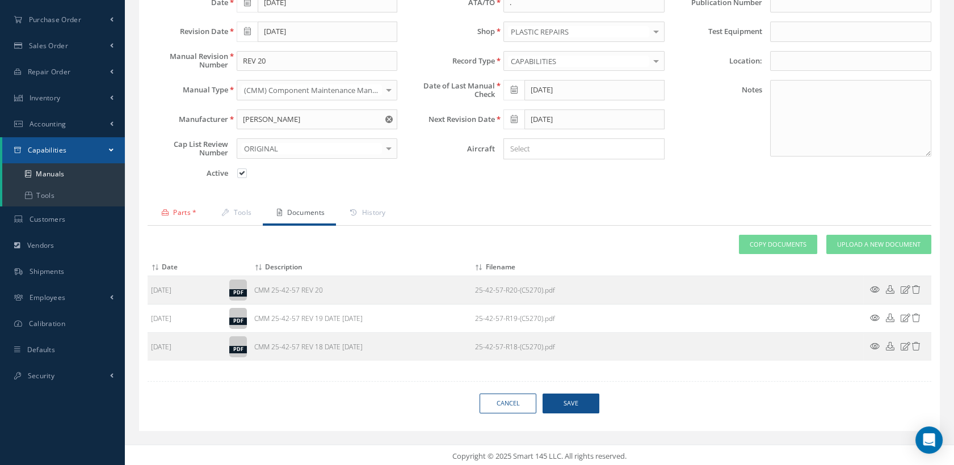
click at [580, 397] on span "Save" at bounding box center [570, 404] width 57 height 20
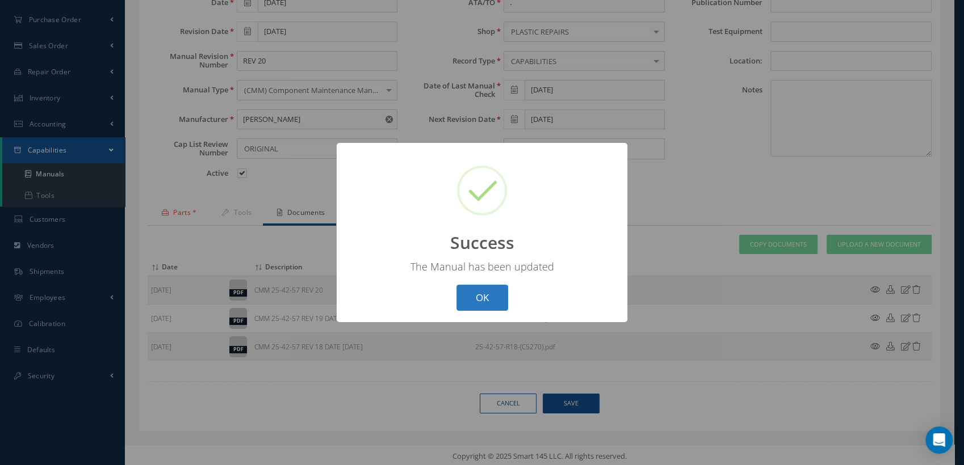
click at [483, 295] on button "OK" at bounding box center [482, 298] width 52 height 27
select select "25"
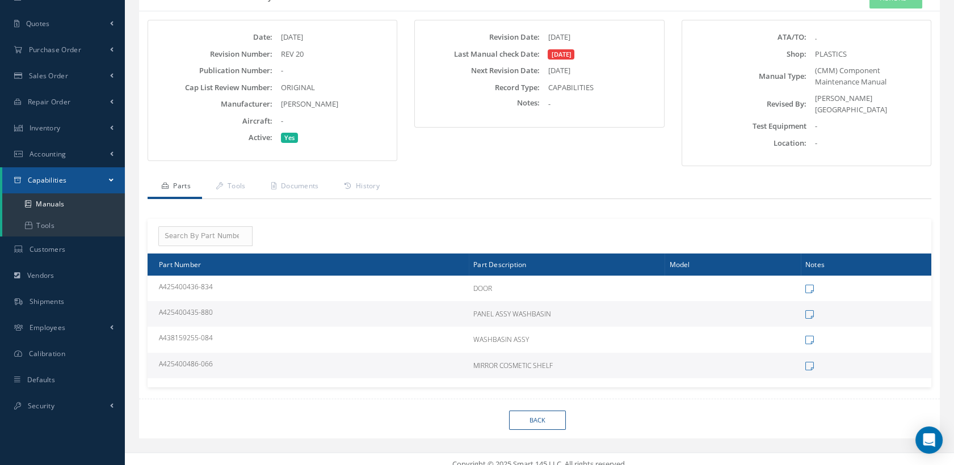
scroll to position [106, 0]
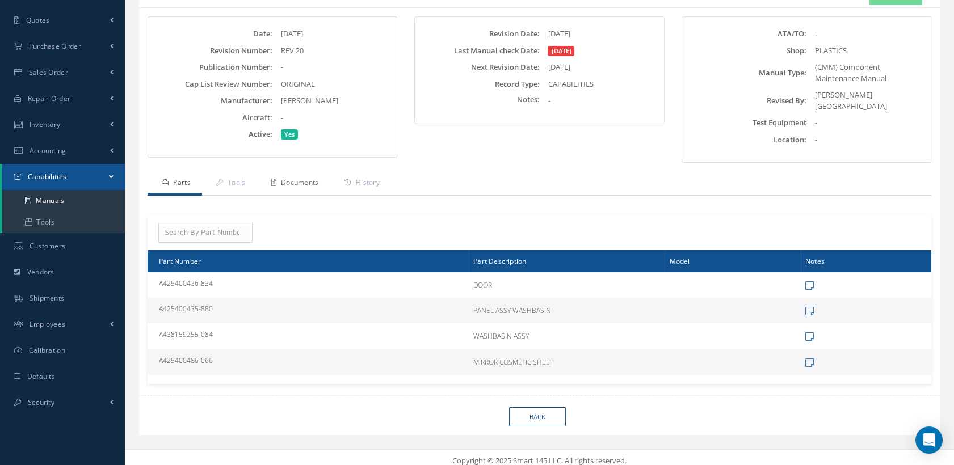
click at [301, 173] on link "Documents" at bounding box center [293, 184] width 73 height 24
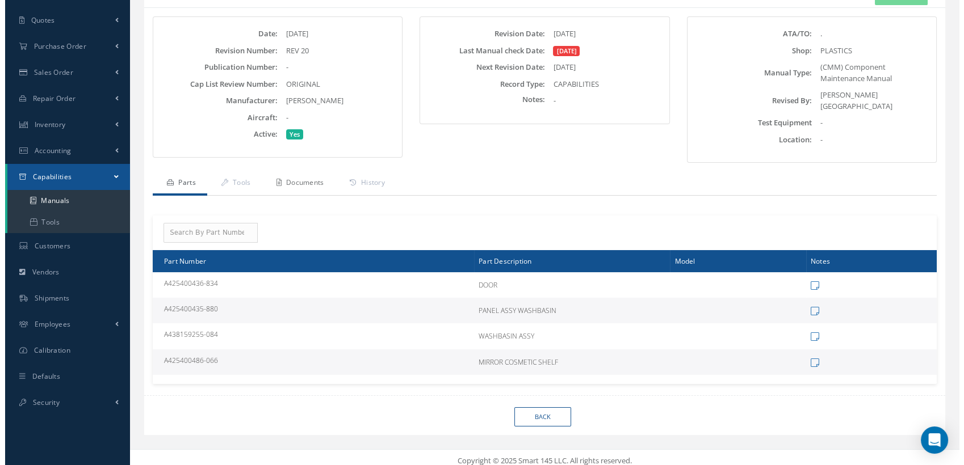
scroll to position [56, 0]
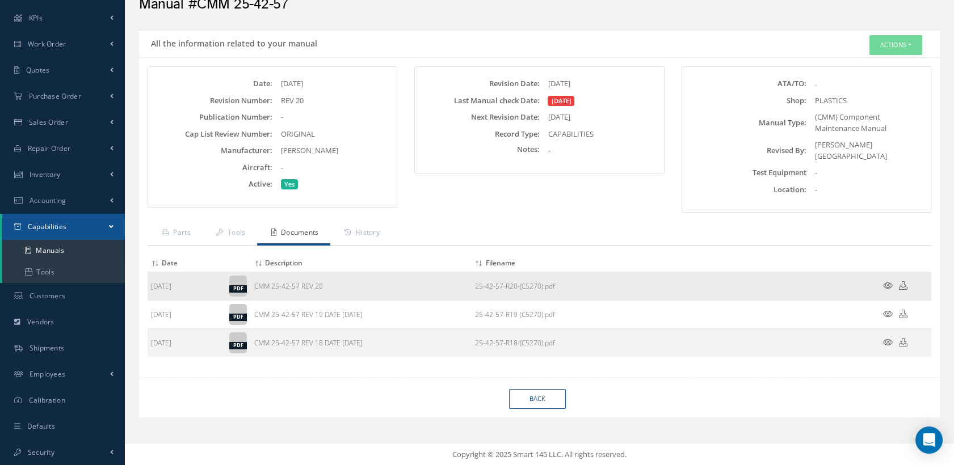
click at [884, 281] on icon at bounding box center [888, 285] width 10 height 9
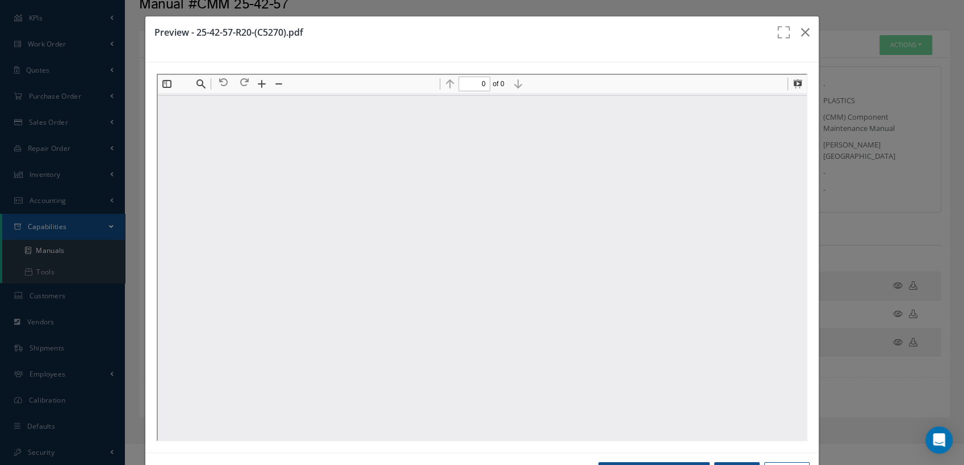
scroll to position [0, 0]
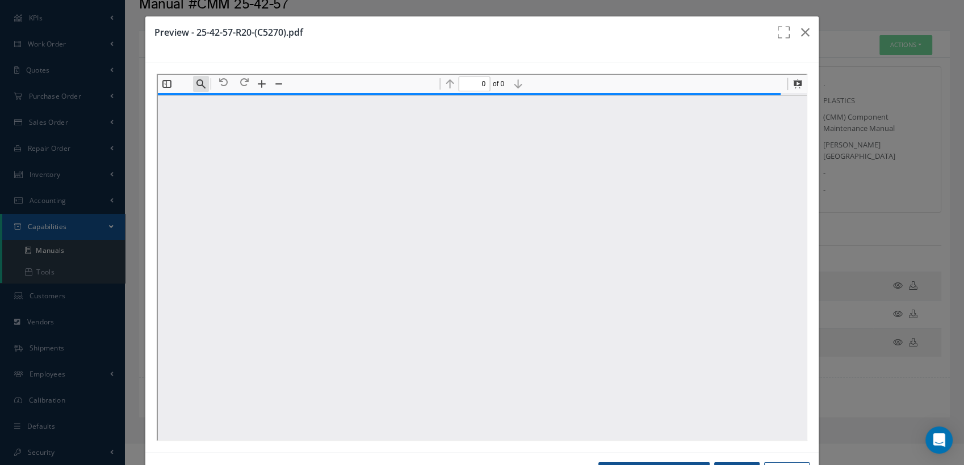
type input "2"
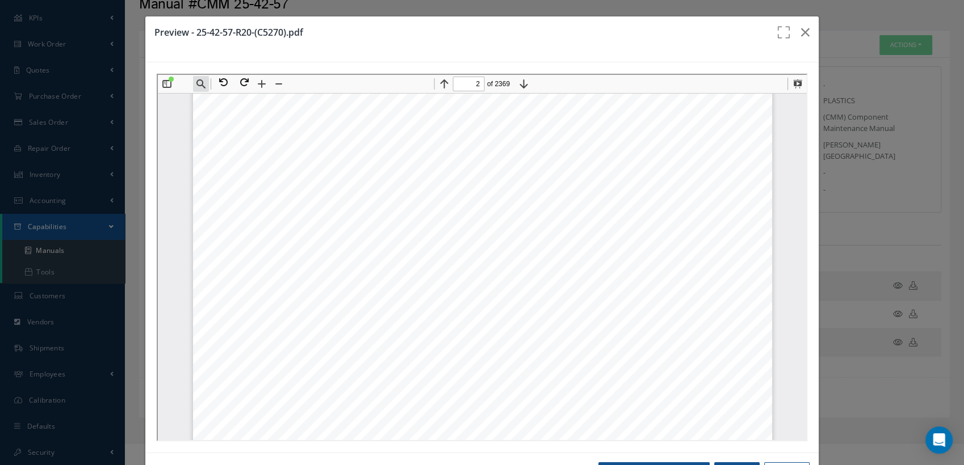
scroll to position [826, 0]
click at [196, 81] on button "Find" at bounding box center [199, 83] width 16 height 16
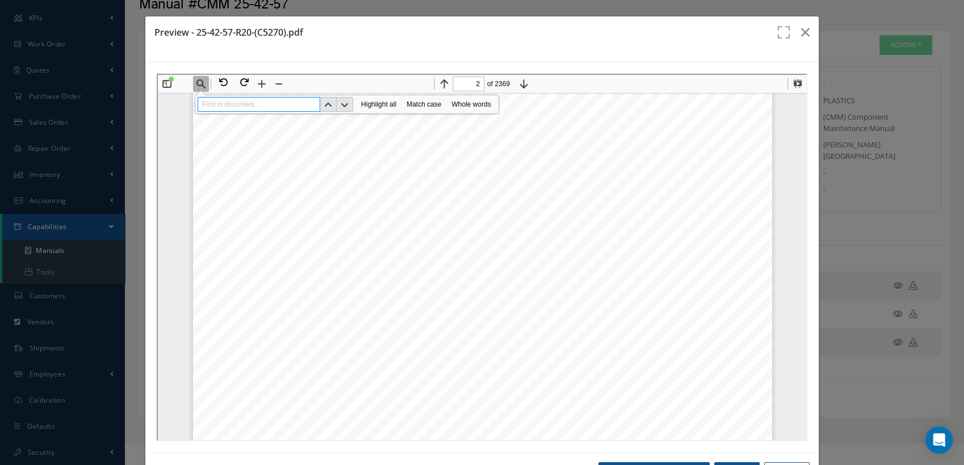
click at [216, 102] on input at bounding box center [257, 103] width 123 height 15
paste input "A438159255-084"
type input "A438159255-084"
type input "1230"
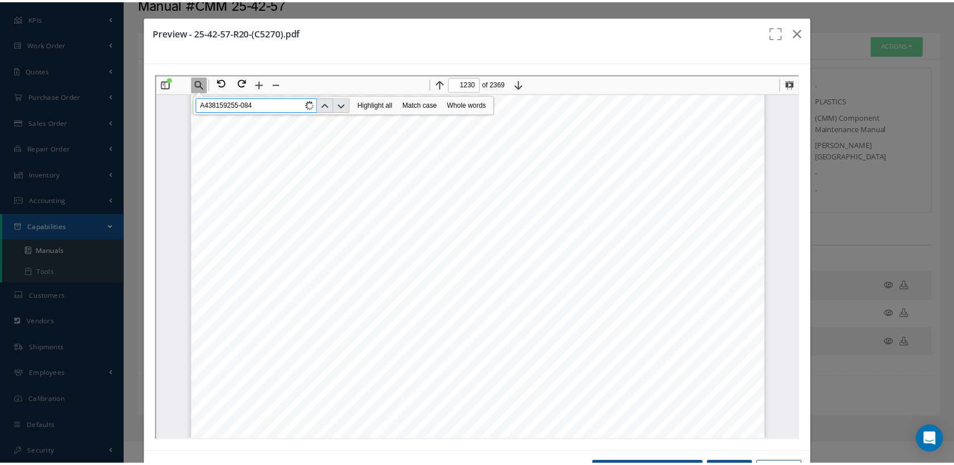
scroll to position [927002, 0]
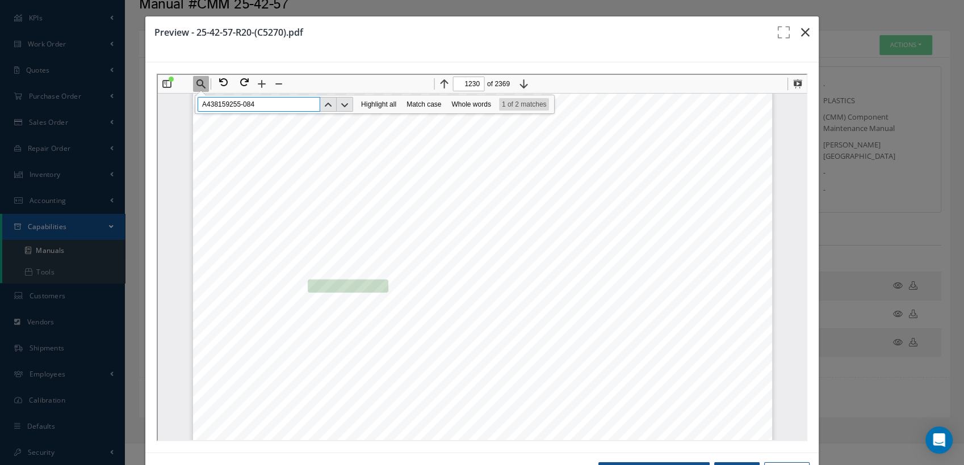
type input "A438159255-084"
click at [801, 31] on icon "button" at bounding box center [805, 33] width 9 height 14
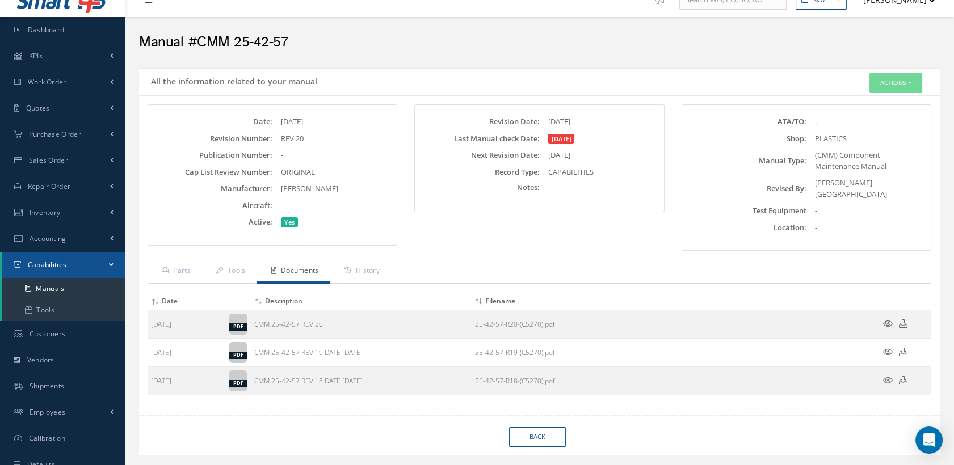
scroll to position [0, 0]
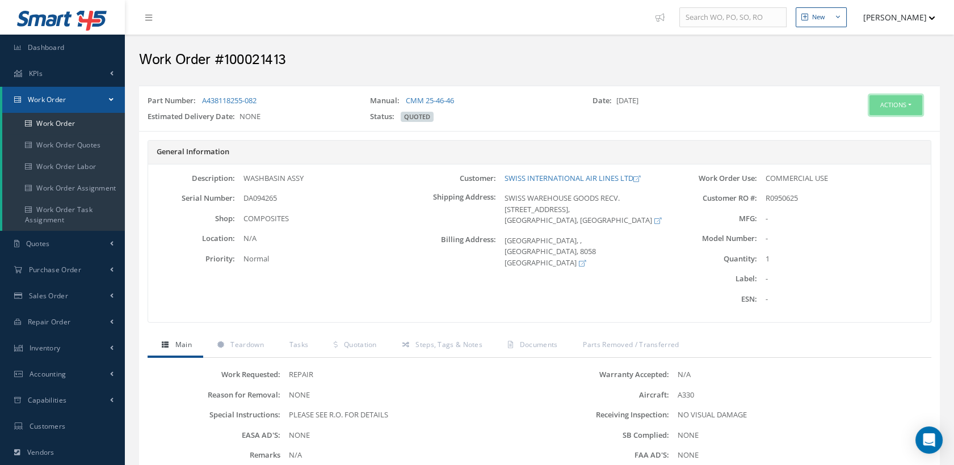
click at [876, 104] on button "Actions" at bounding box center [895, 105] width 53 height 20
click at [859, 127] on link "Edit" at bounding box center [877, 126] width 91 height 15
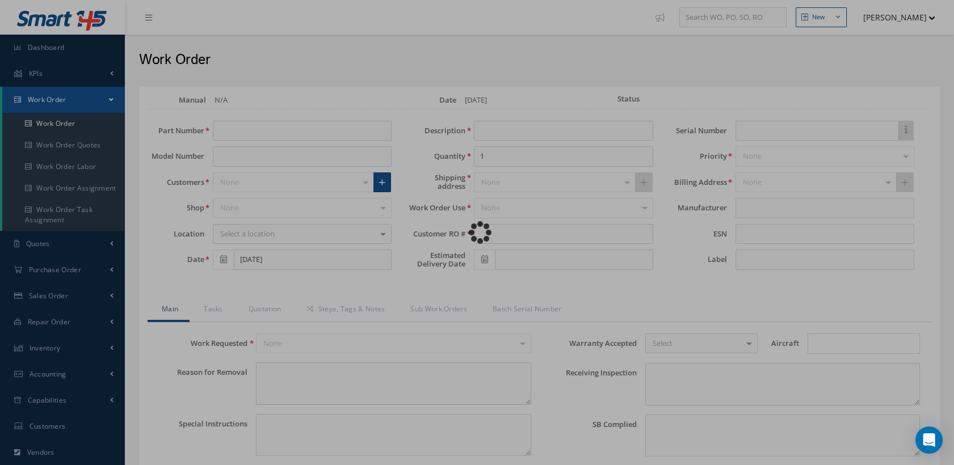
type input "A438118255-082"
type input "[DATE]"
type input "WASHBASIN ASSY"
type input "R0950625"
type input "DA094265"
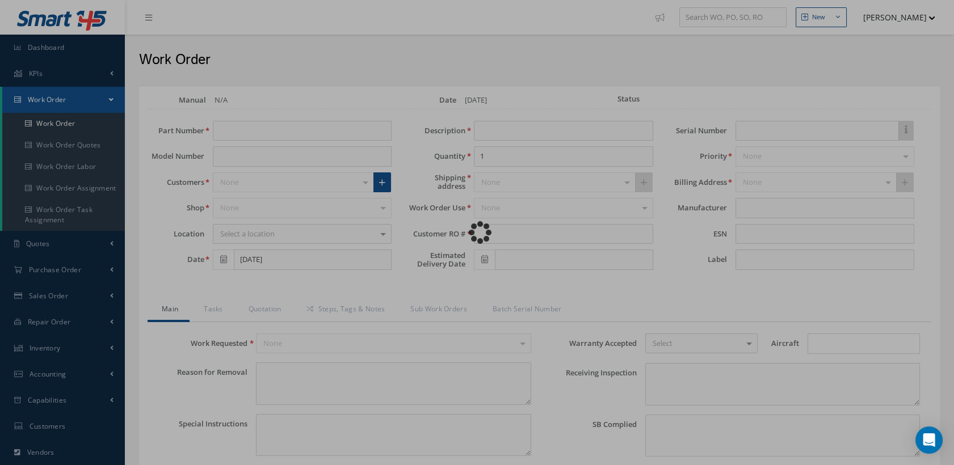
type textarea "NONE"
type textarea "PLEASE SEE R.O. FOR DETAILS"
type input "NONE"
type textarea "NO VISUAL DAMAGE"
type textarea "NONE"
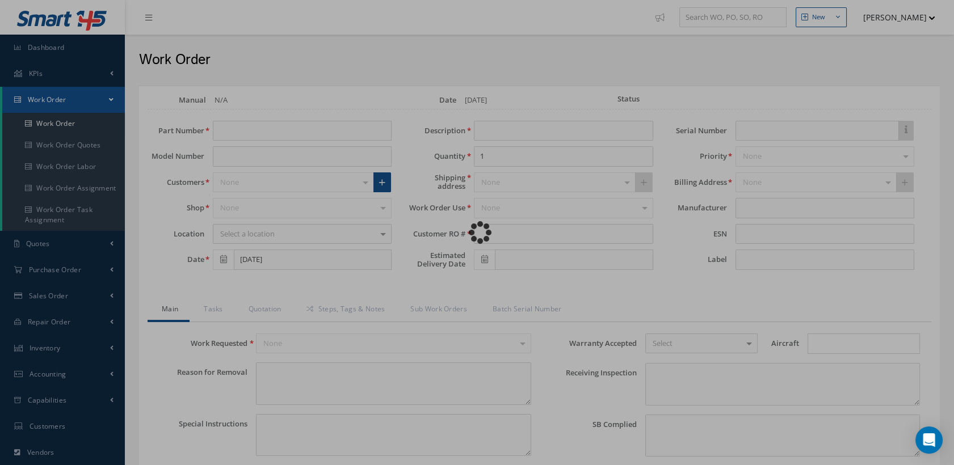
type input "NONE"
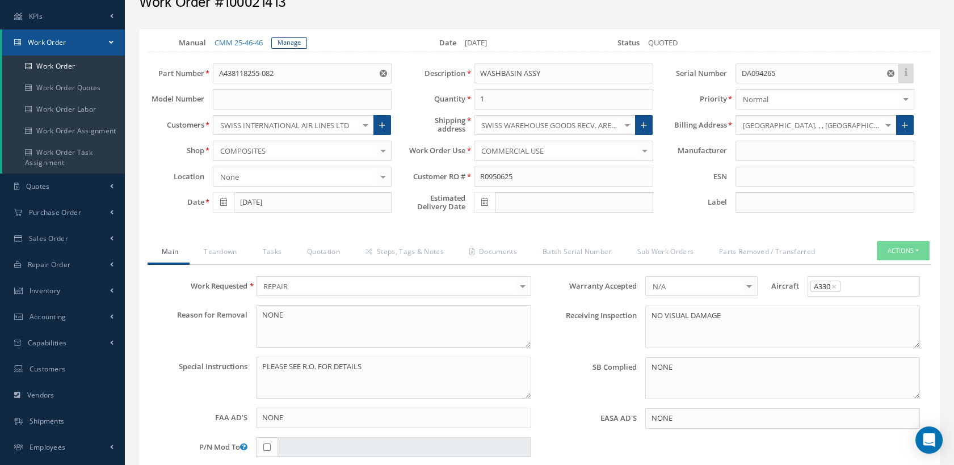
scroll to position [126, 0]
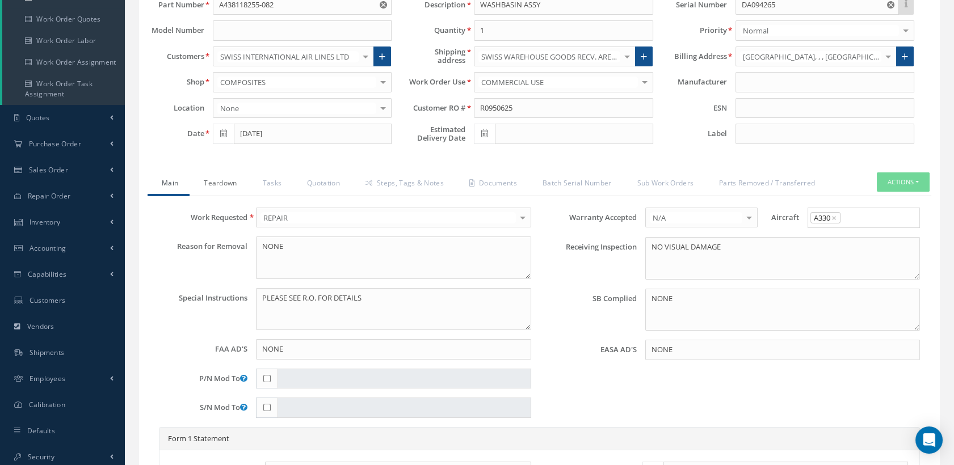
click at [227, 181] on link "Teardown" at bounding box center [219, 185] width 58 height 24
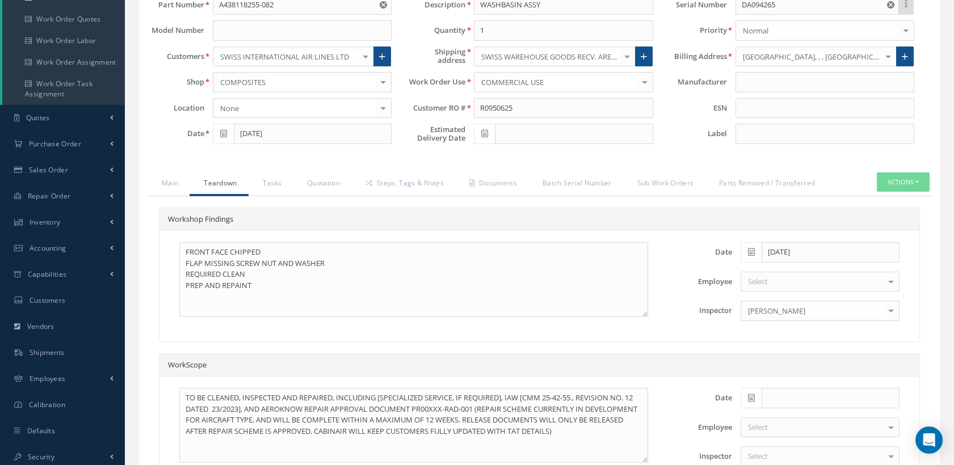
scroll to position [248, 0]
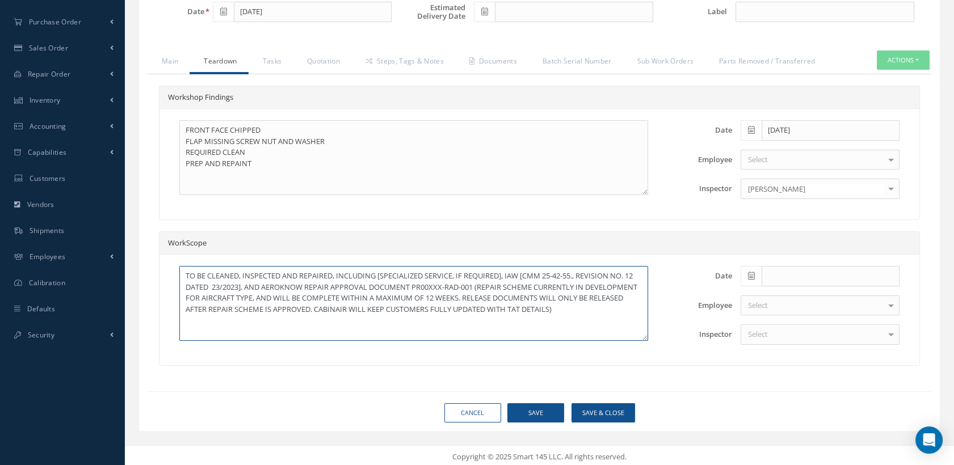
drag, startPoint x: 584, startPoint y: 273, endPoint x: 557, endPoint y: 270, distance: 26.8
click at [557, 270] on textarea "TO BE CLEANED, INSPECTED AND REPAIRED, INCLUDING [SPECIALIZED SERVICE, IF REQUI…" at bounding box center [413, 303] width 469 height 75
click at [558, 274] on textarea "TO BE CLEANED, INSPECTED AND REPAIRED, INCLUDING [SPECIALIZED SERVICE, IF REQUI…" at bounding box center [413, 303] width 469 height 75
drag, startPoint x: 639, startPoint y: 276, endPoint x: 594, endPoint y: 281, distance: 45.6
click at [592, 279] on textarea "TO BE CLEANED, INSPECTED AND REPAIRED, INCLUDING [SPECIALIZED SERVICE, IF REQUI…" at bounding box center [413, 303] width 469 height 75
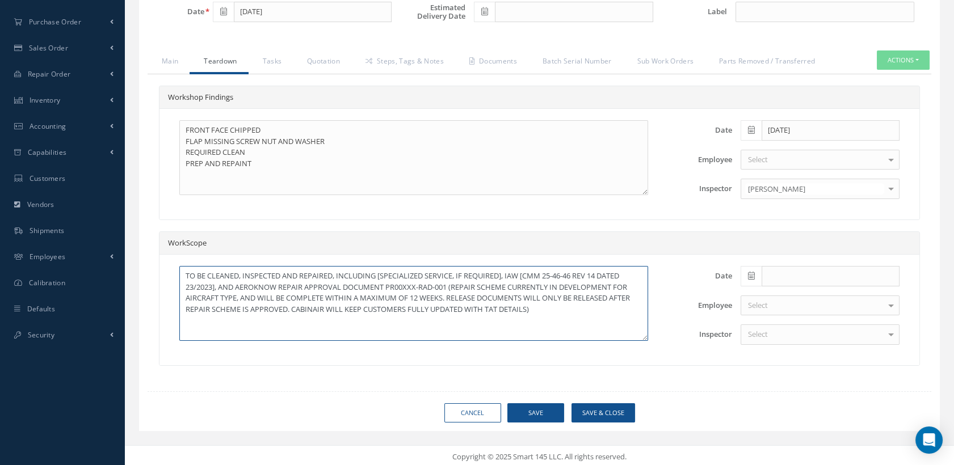
drag, startPoint x: 214, startPoint y: 285, endPoint x: 190, endPoint y: 287, distance: 23.9
click at [186, 285] on textarea "TO BE CLEANED, INSPECTED AND REPAIRED, INCLUDING [SPECIALIZED SERVICE, IF REQUI…" at bounding box center [413, 303] width 469 height 75
type textarea "TO BE CLEANED, INSPECTED AND REPAIRED, INCLUDING [SPECIALIZED SERVICE, IF REQUI…"
click at [592, 409] on button "Save & Close" at bounding box center [603, 413] width 64 height 20
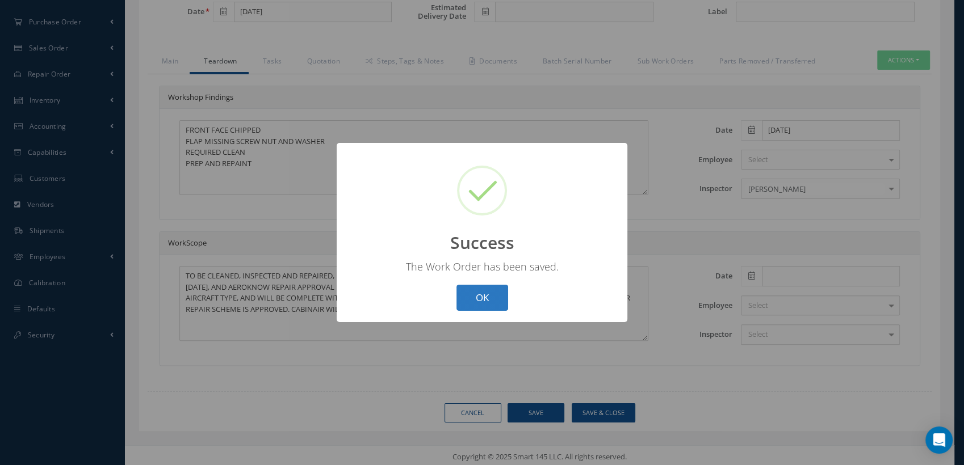
click at [475, 291] on button "OK" at bounding box center [482, 298] width 52 height 27
select select "25"
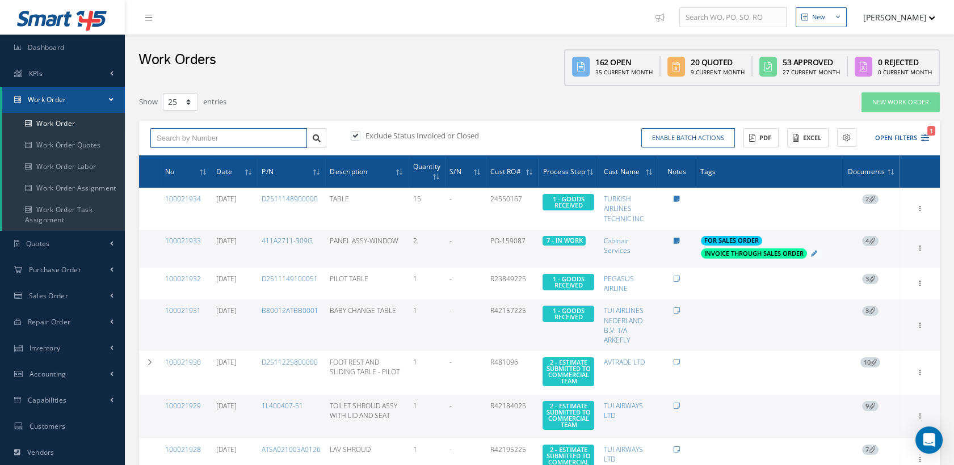
click at [213, 133] on input "text" at bounding box center [228, 138] width 157 height 20
paste input "100021657"
type input "100021657"
click at [178, 154] on span "100021657" at bounding box center [174, 158] width 34 height 8
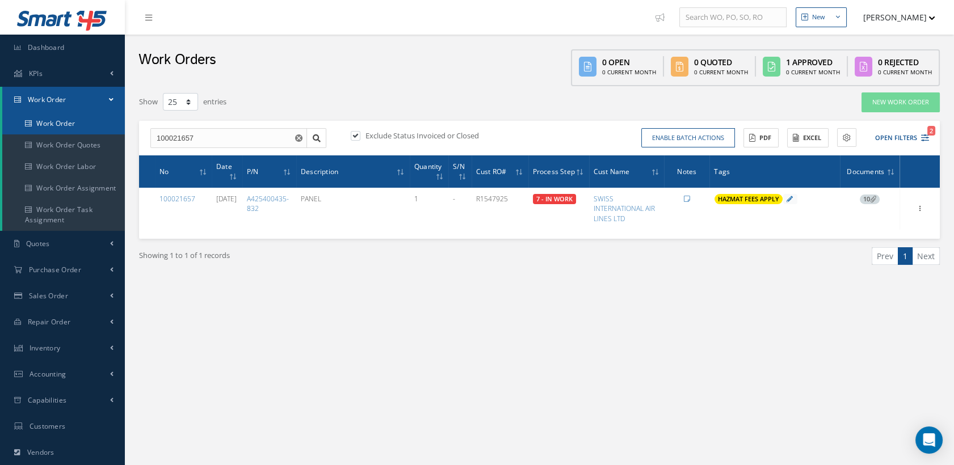
click at [73, 122] on link "Work Order" at bounding box center [63, 124] width 123 height 22
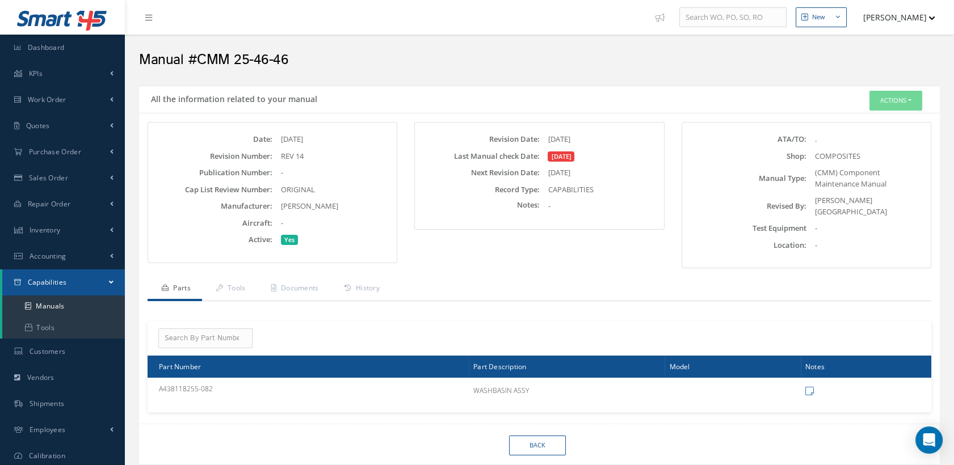
scroll to position [56, 0]
click at [314, 279] on link "Documents" at bounding box center [293, 289] width 73 height 24
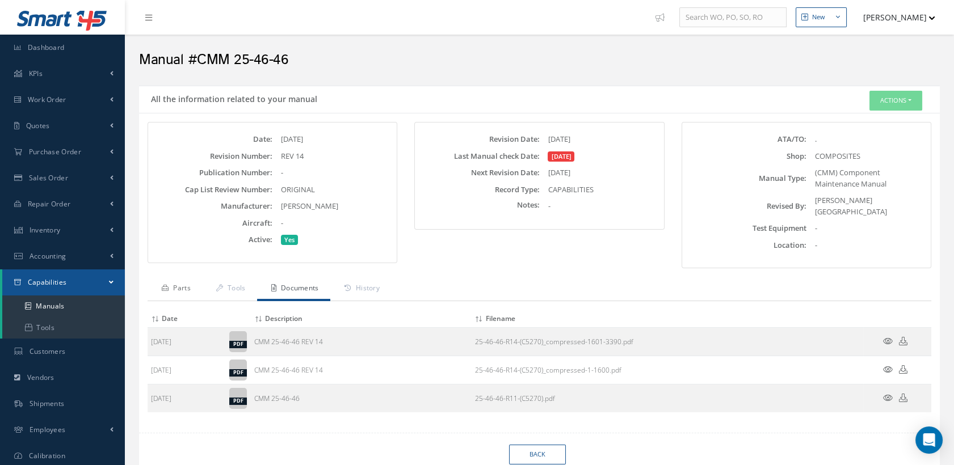
click at [173, 283] on link "Parts" at bounding box center [175, 289] width 54 height 24
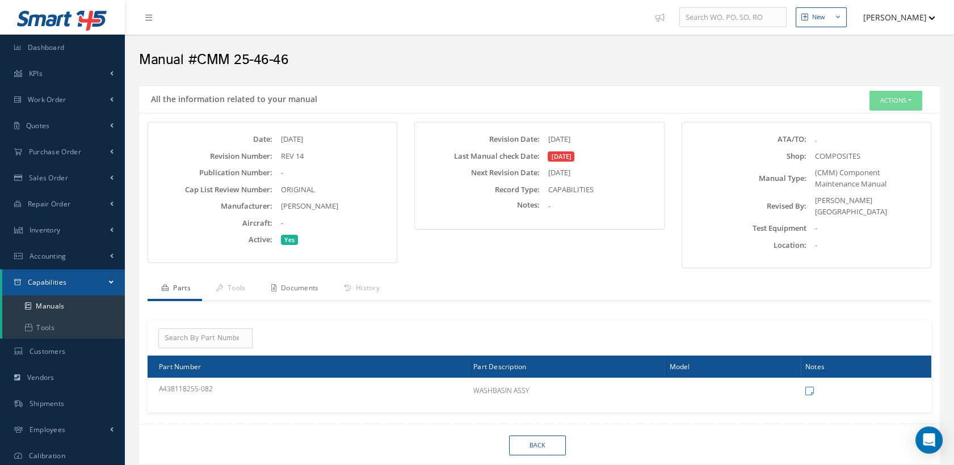
drag, startPoint x: 310, startPoint y: 287, endPoint x: 332, endPoint y: 285, distance: 22.2
click at [310, 286] on link "Documents" at bounding box center [293, 289] width 73 height 24
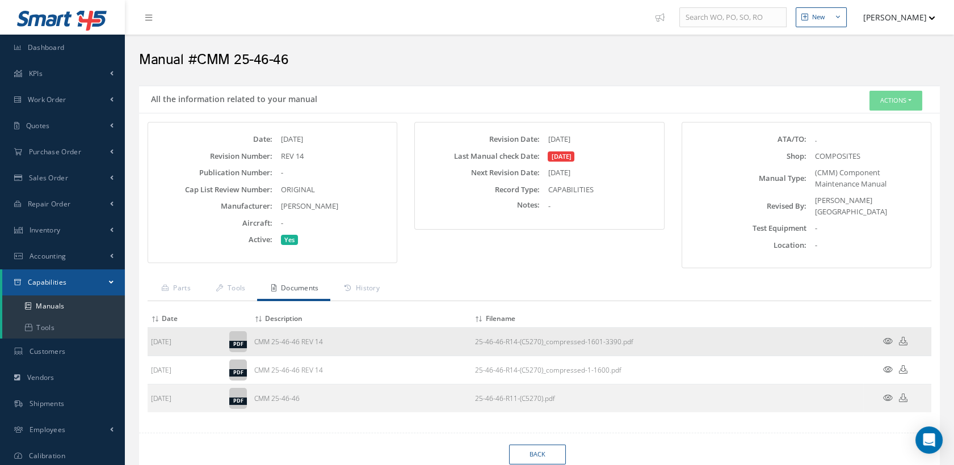
click at [887, 337] on icon at bounding box center [888, 341] width 10 height 9
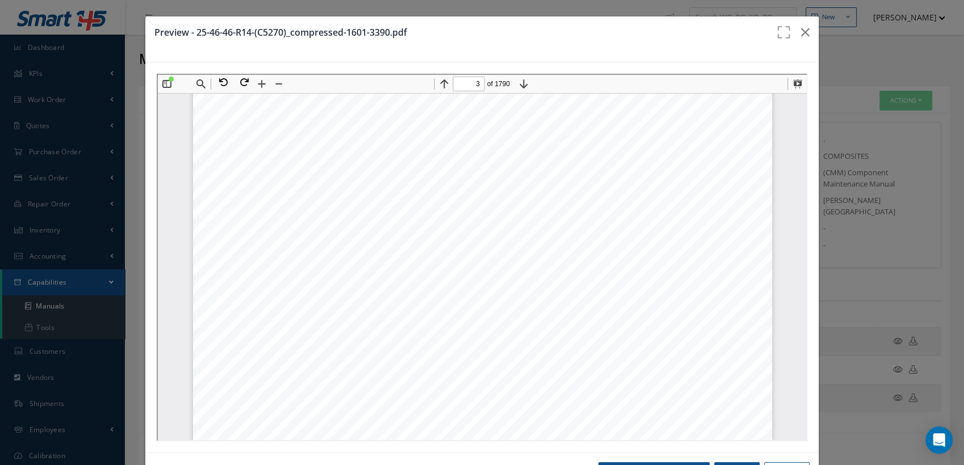
scroll to position [1581, 0]
type input "1"
click at [801, 31] on icon "button" at bounding box center [805, 33] width 9 height 14
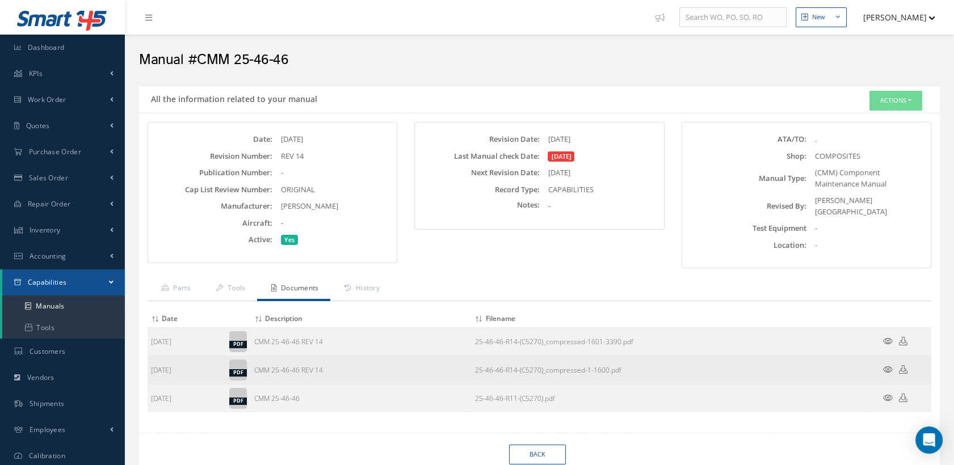
click at [889, 365] on icon at bounding box center [888, 369] width 10 height 9
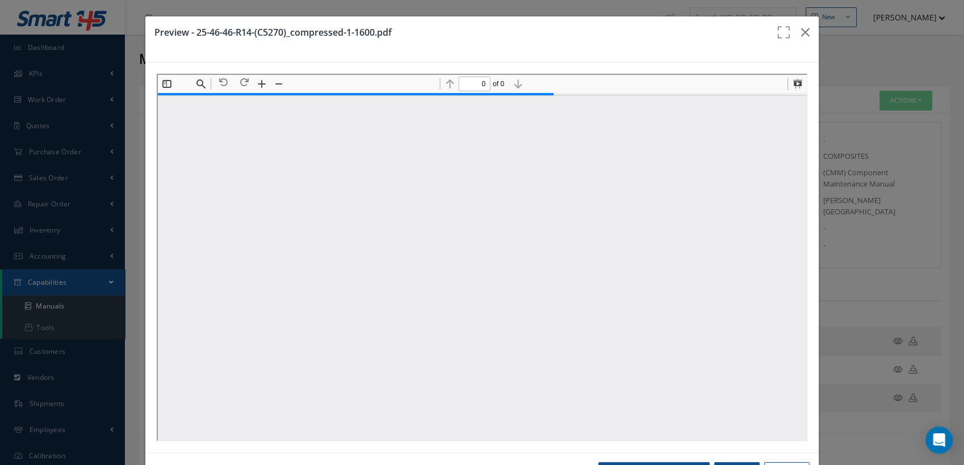
type input "1"
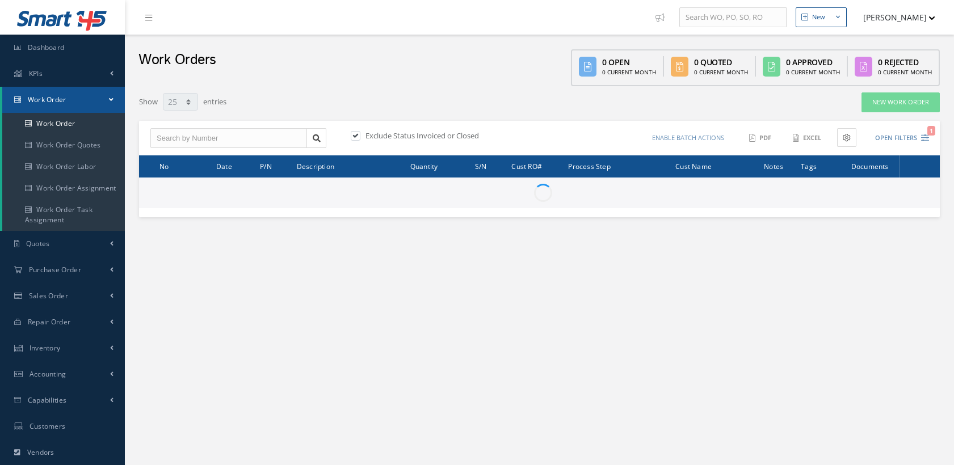
select select "25"
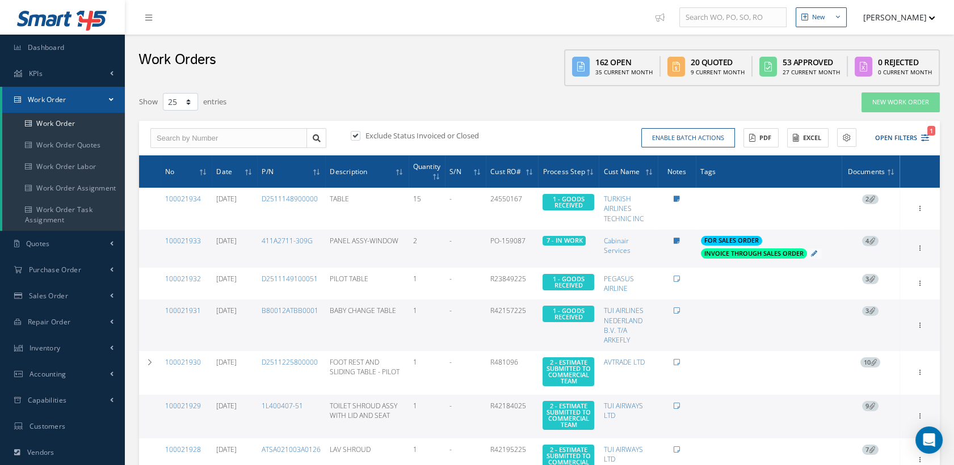
click at [906, 16] on button "[PERSON_NAME]" at bounding box center [893, 17] width 83 height 22
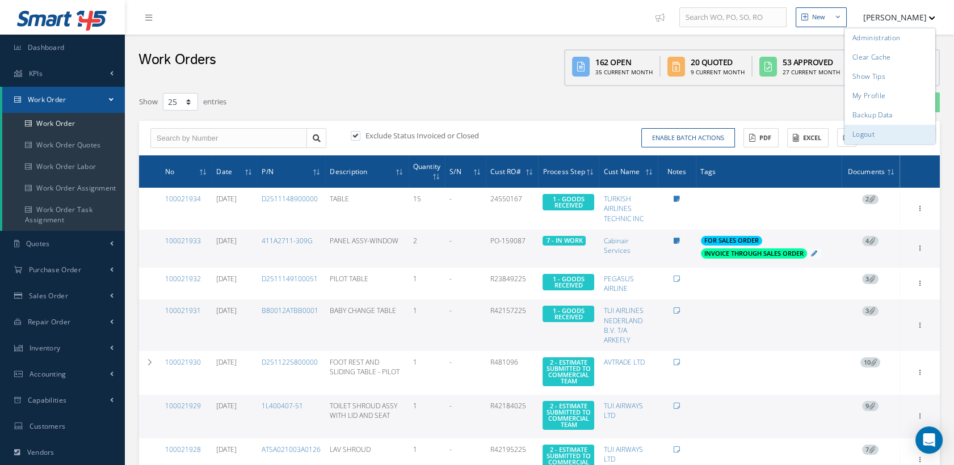
click at [872, 137] on link "Logout" at bounding box center [889, 134] width 91 height 19
